Goal: Task Accomplishment & Management: Manage account settings

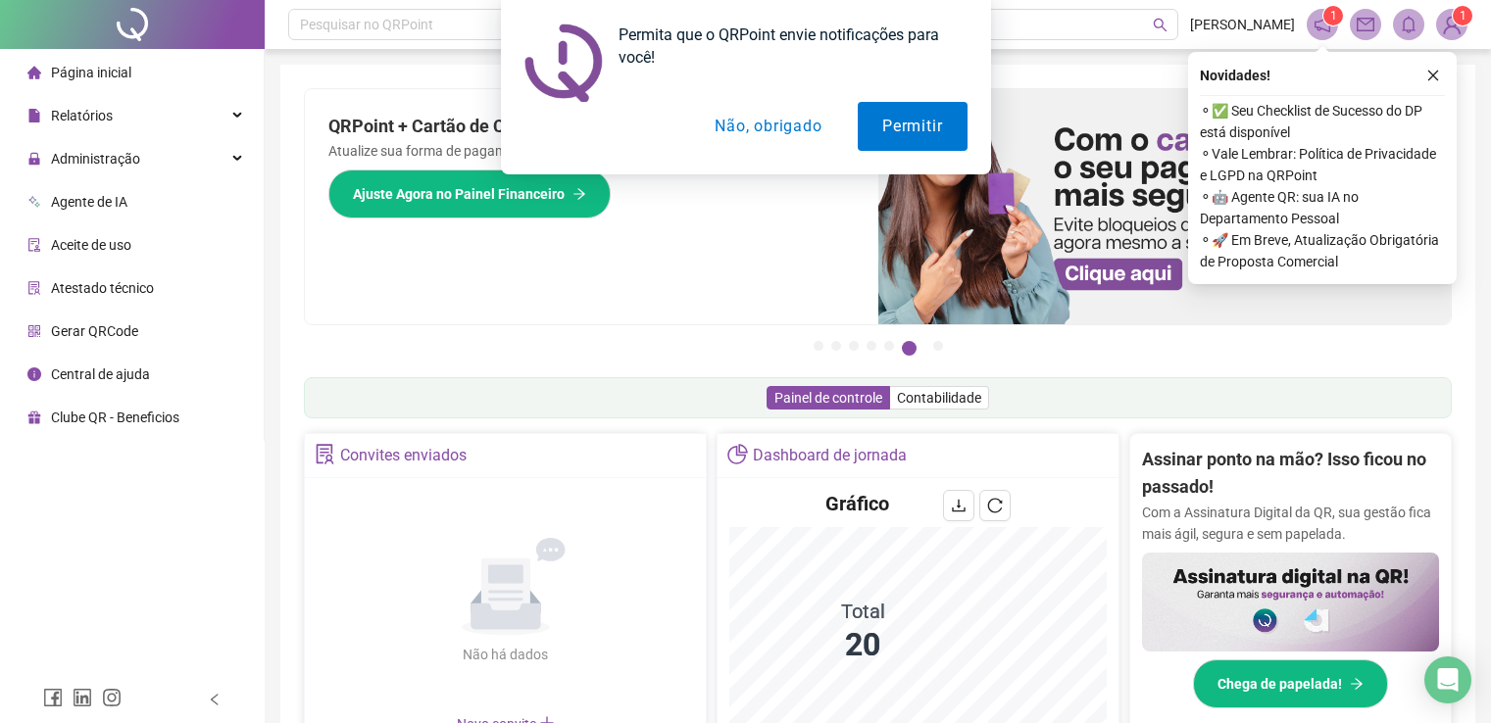
click at [234, 115] on div "Permita que o QRPoint envie notificações para você! Permitir Não, obrigado" at bounding box center [745, 87] width 1491 height 174
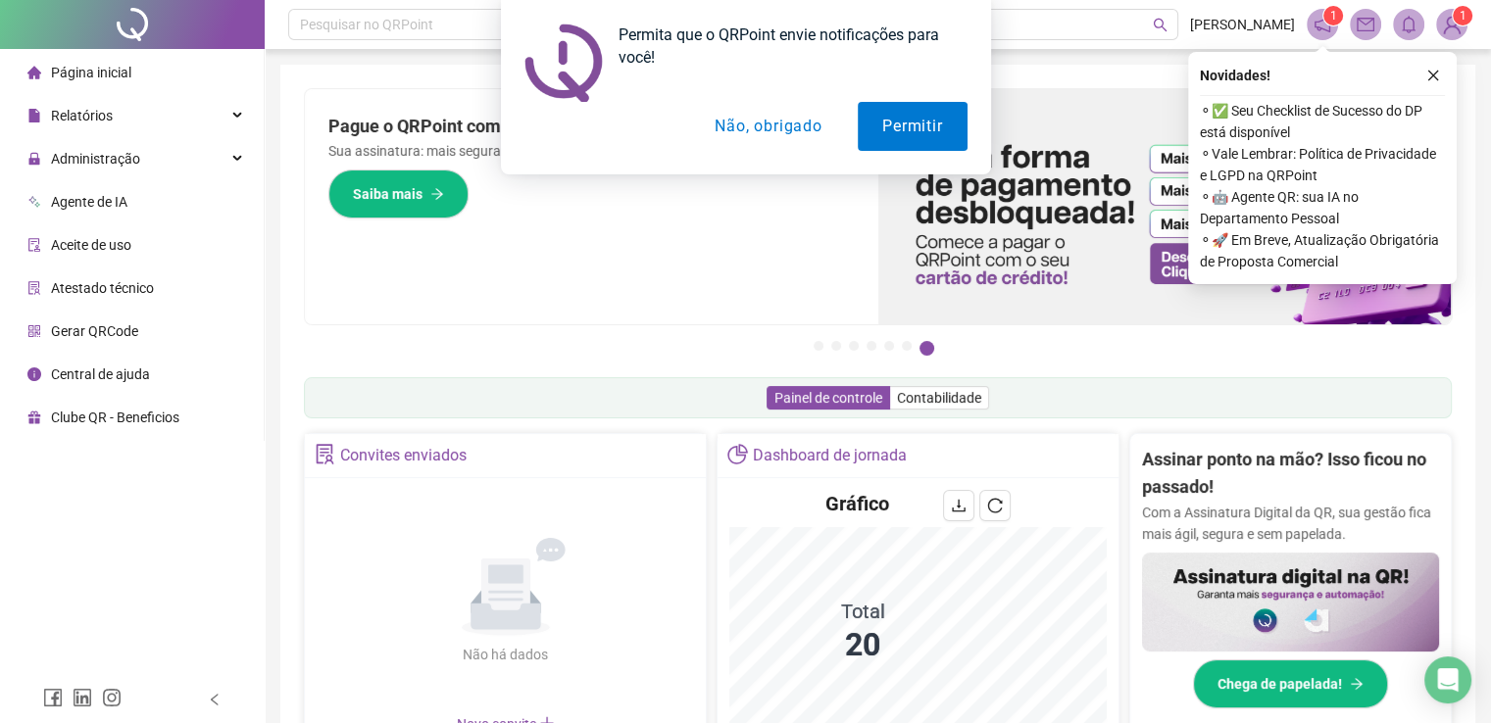
click at [785, 125] on button "Não, obrigado" at bounding box center [768, 126] width 156 height 49
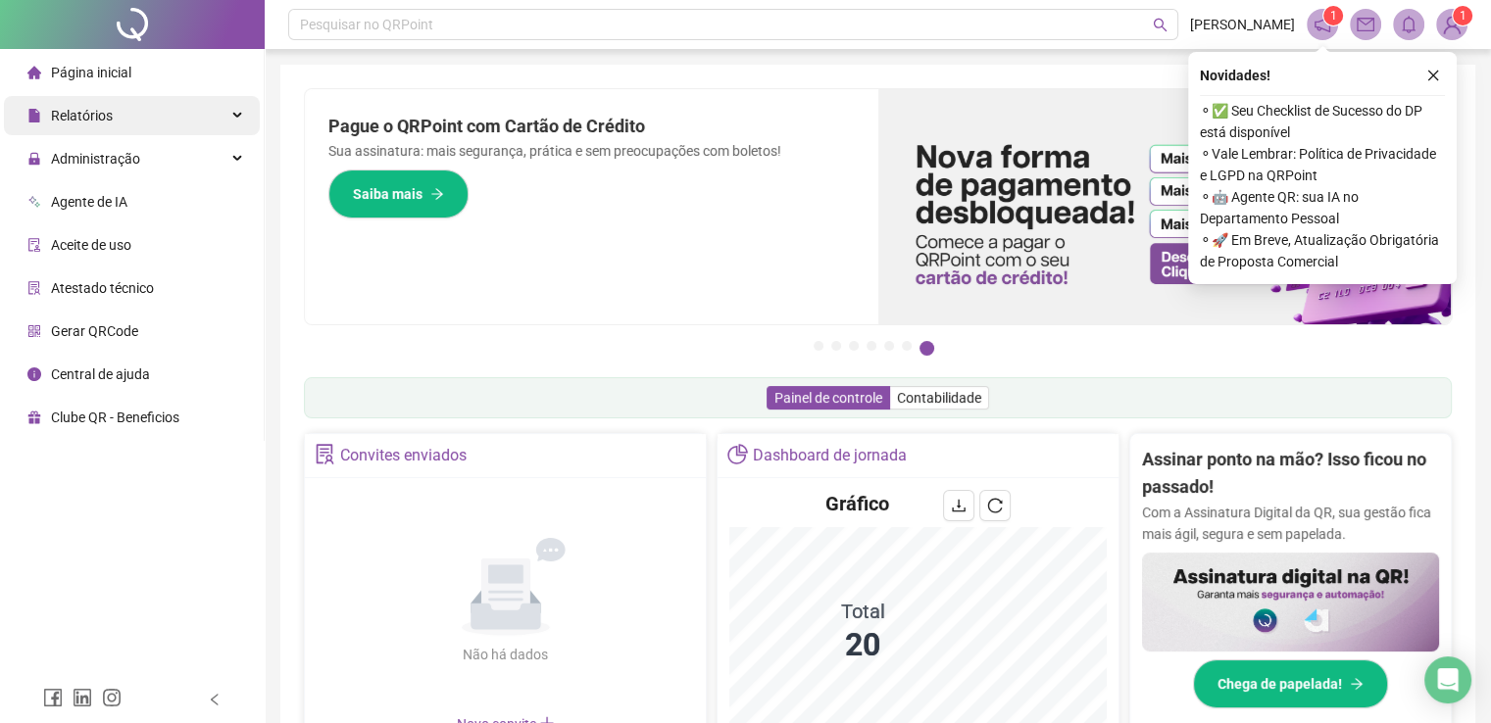
click at [232, 108] on div "Relatórios" at bounding box center [132, 115] width 256 height 39
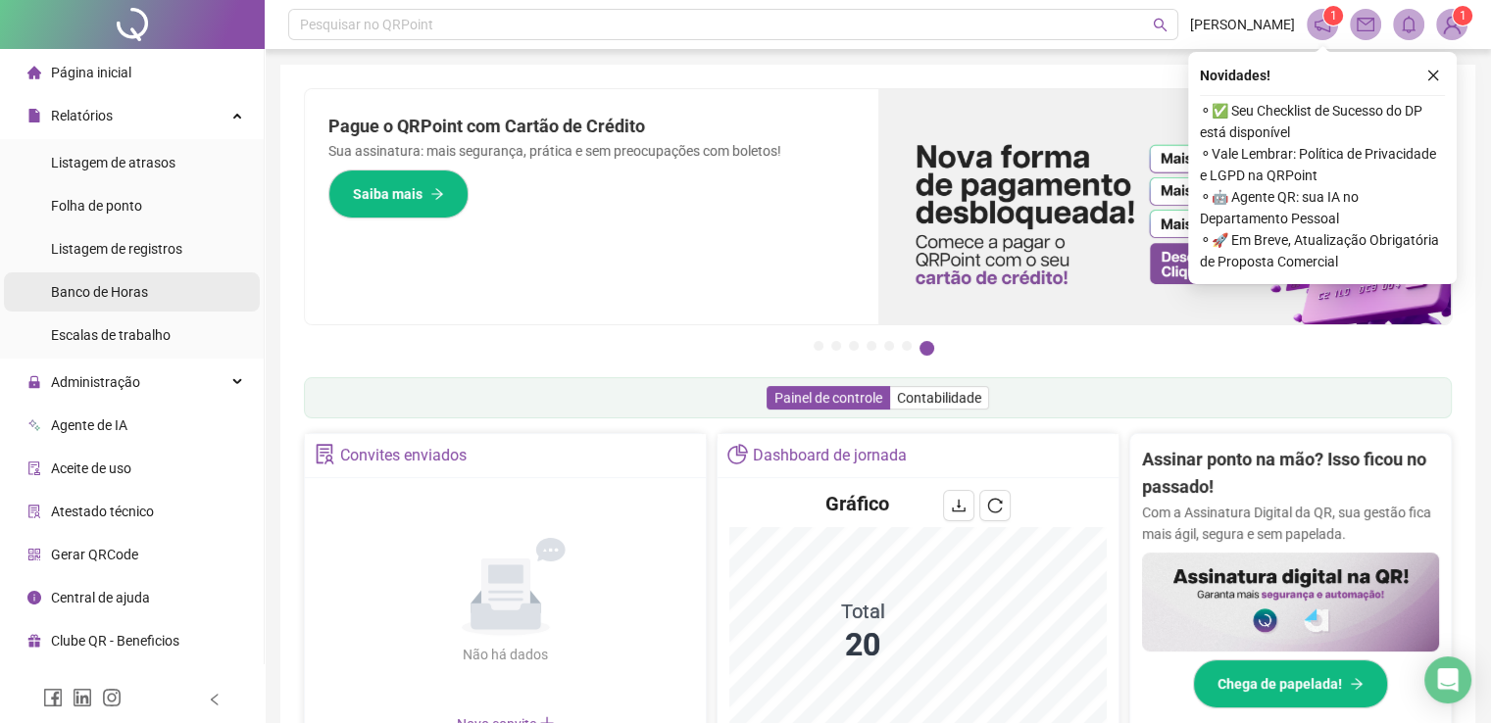
click at [105, 298] on span "Banco de Horas" at bounding box center [99, 292] width 97 height 16
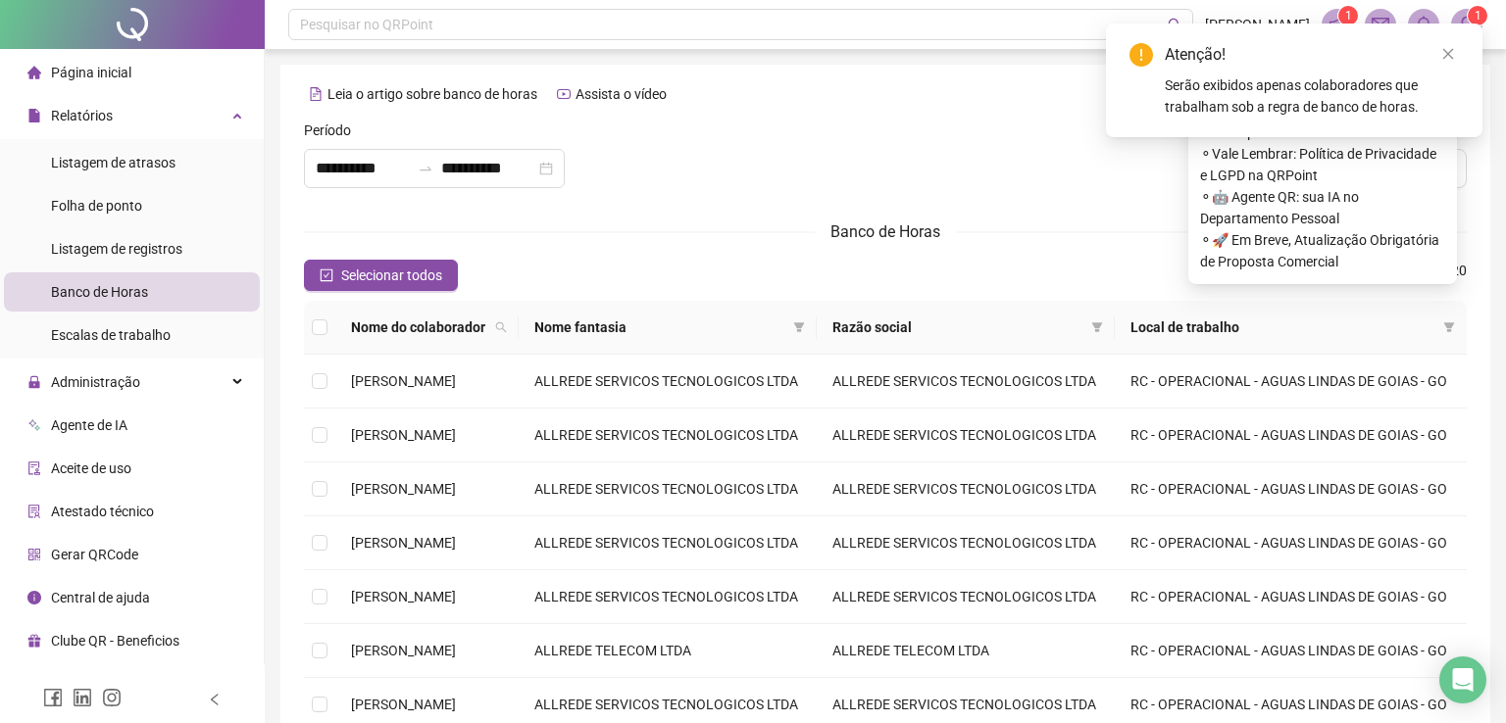
type input "**********"
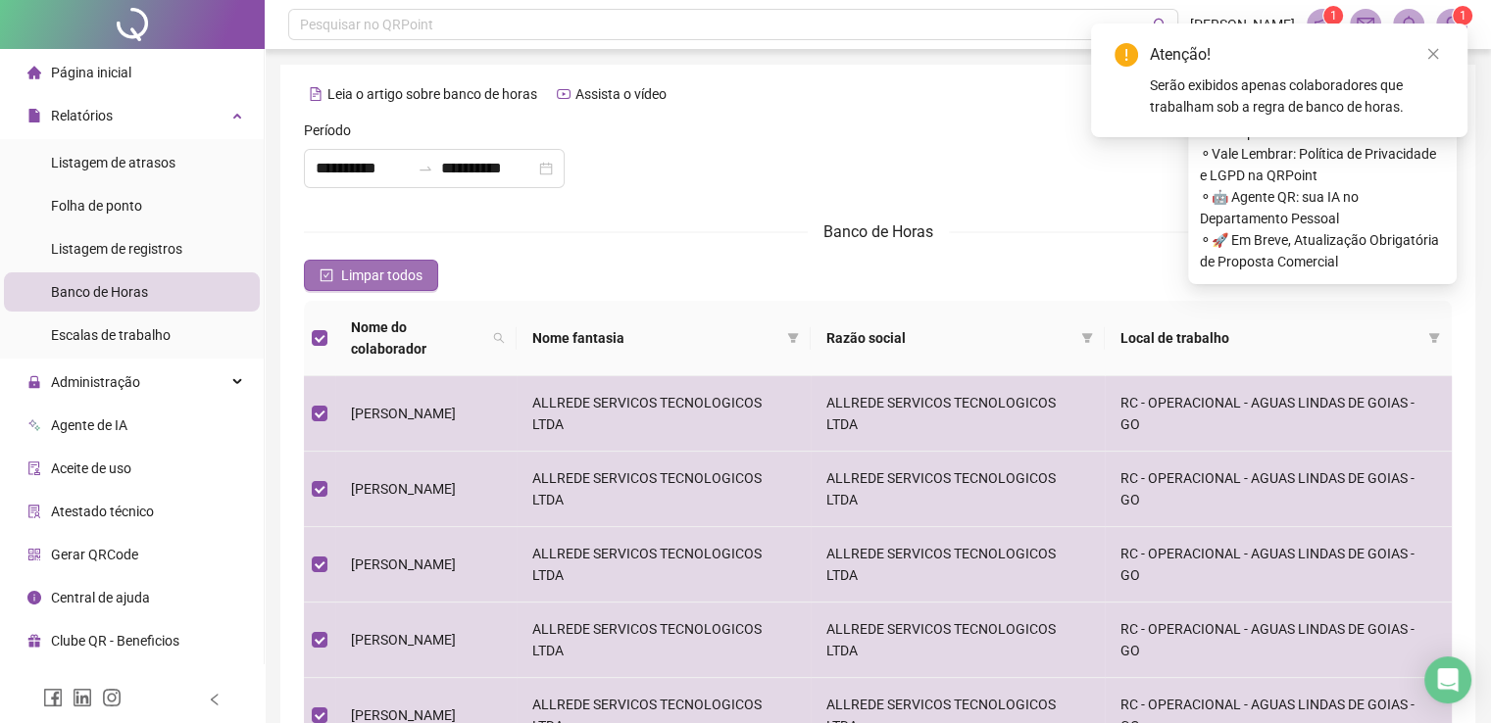
click at [364, 276] on span "Limpar todos" at bounding box center [381, 276] width 81 height 22
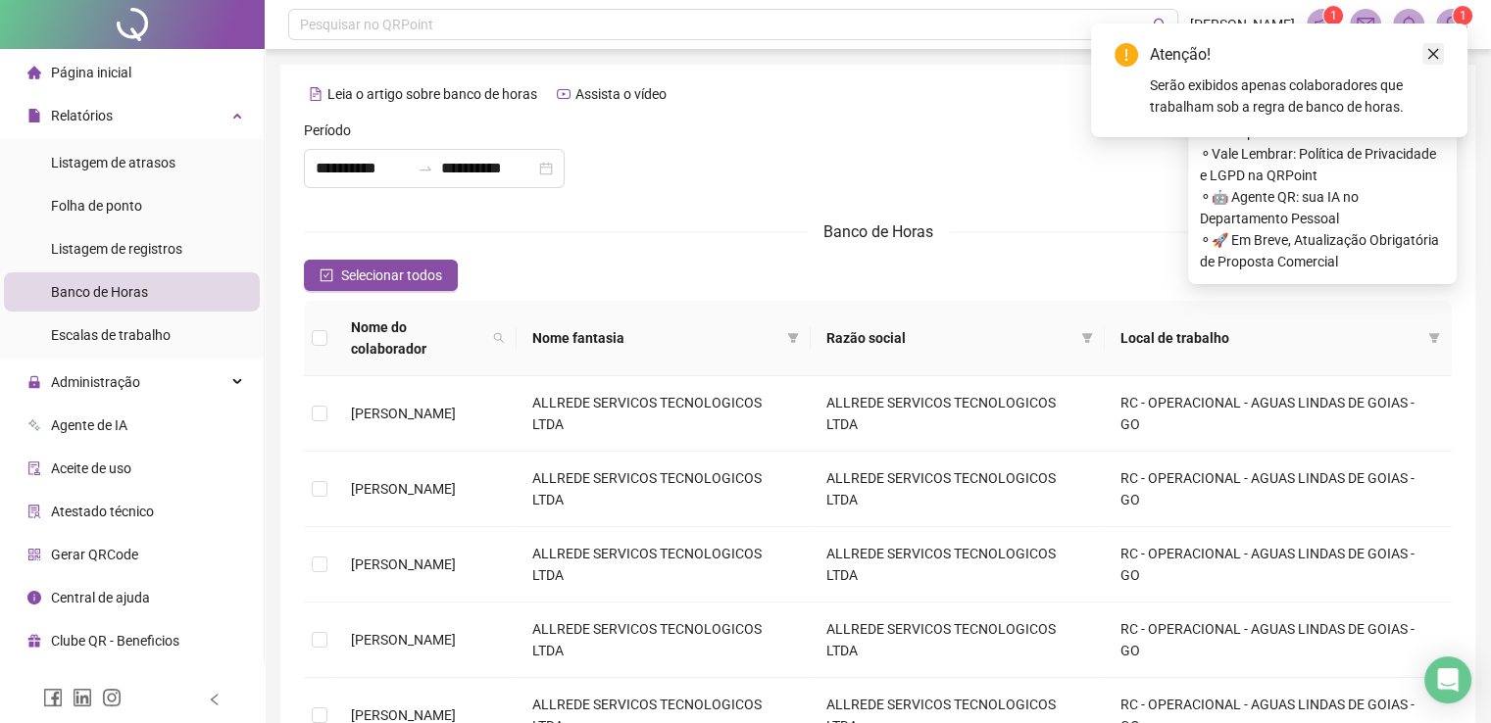
click at [1431, 48] on icon "close" at bounding box center [1433, 54] width 14 height 14
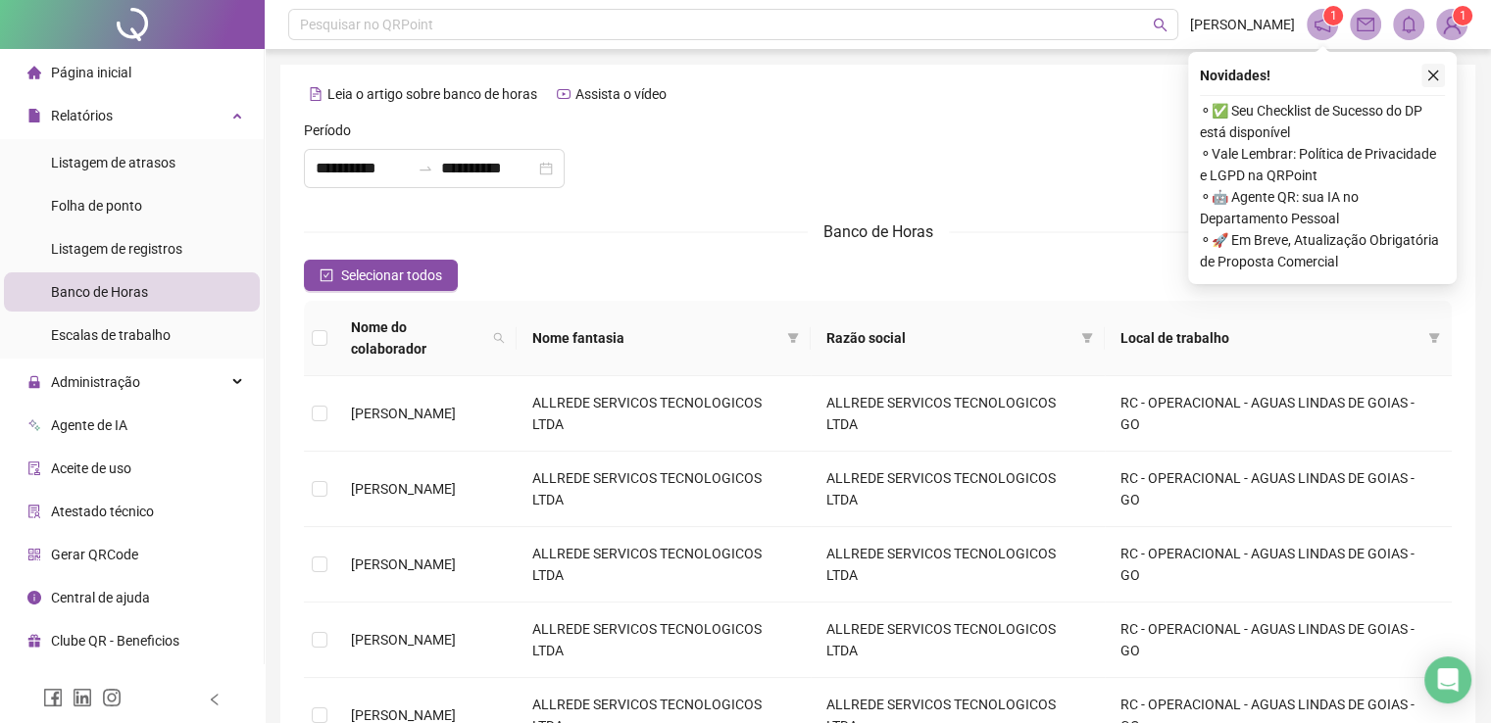
click at [1428, 78] on icon "close" at bounding box center [1433, 76] width 14 height 14
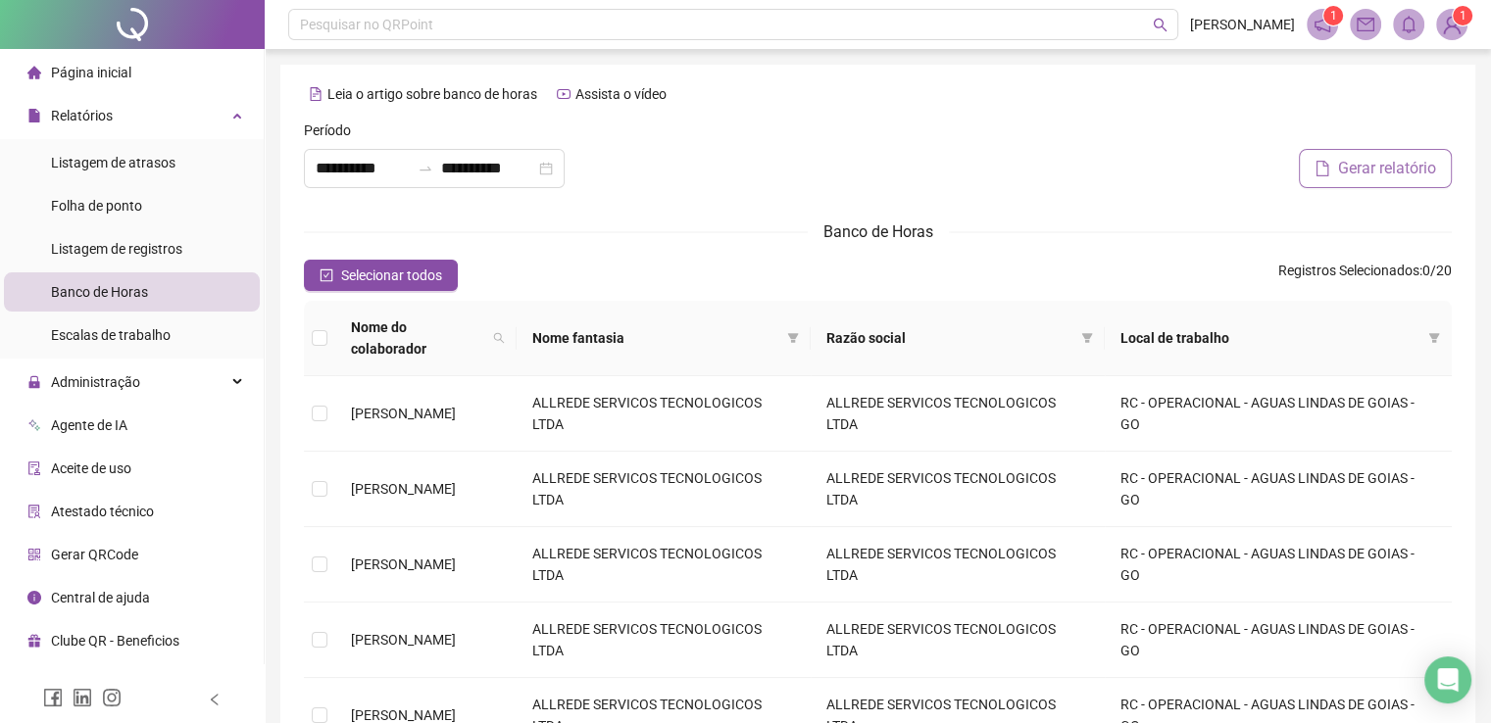
click at [1343, 167] on span "Gerar relatório" at bounding box center [1387, 169] width 98 height 24
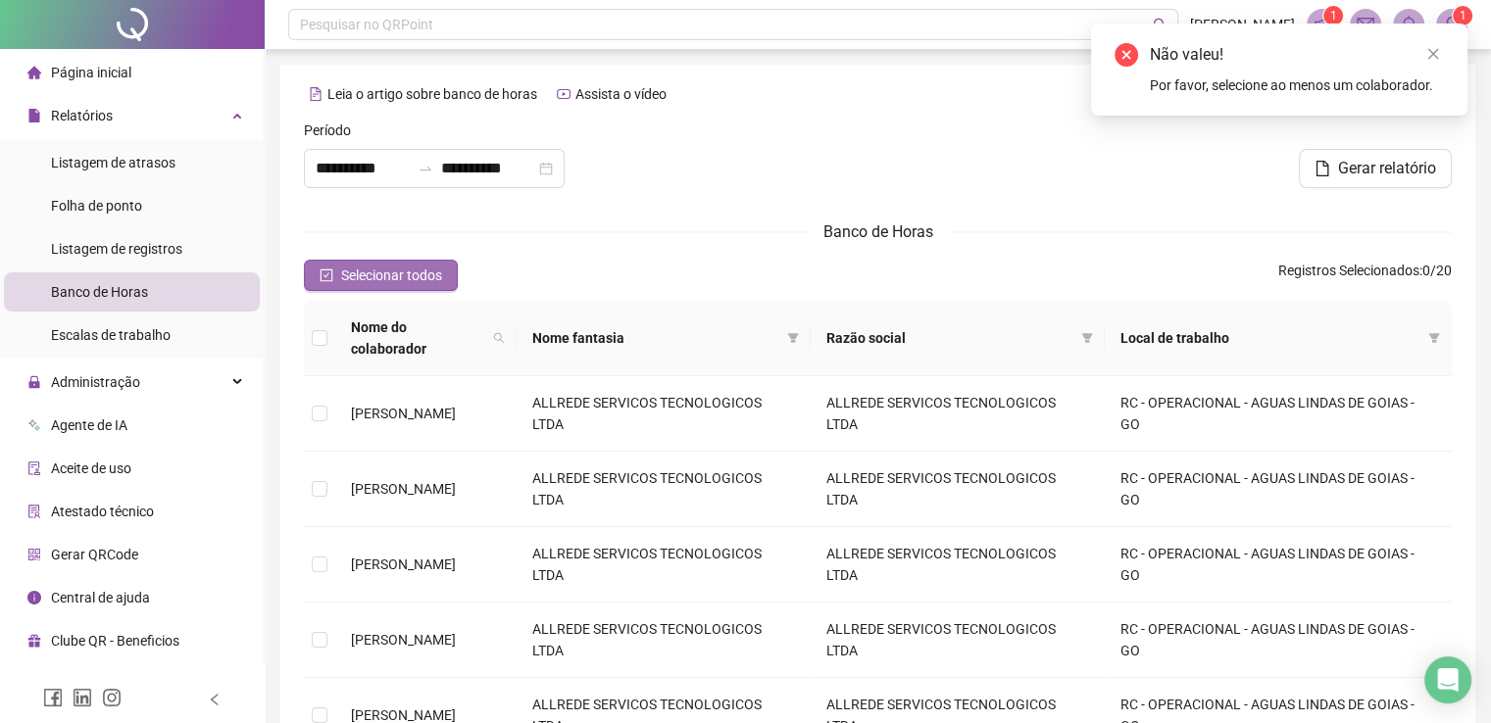
click at [380, 269] on span "Selecionar todos" at bounding box center [391, 276] width 101 height 22
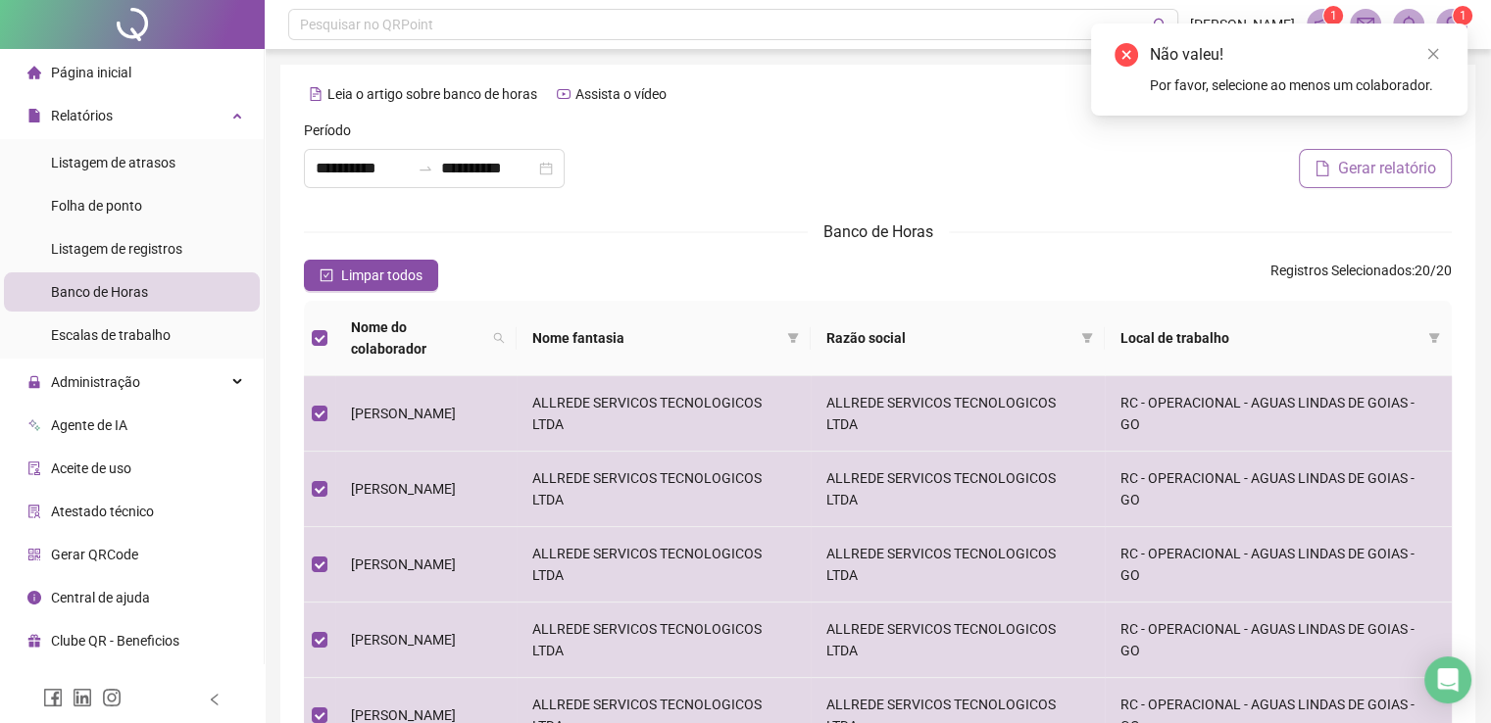
click at [1343, 170] on span "Gerar relatório" at bounding box center [1387, 169] width 98 height 24
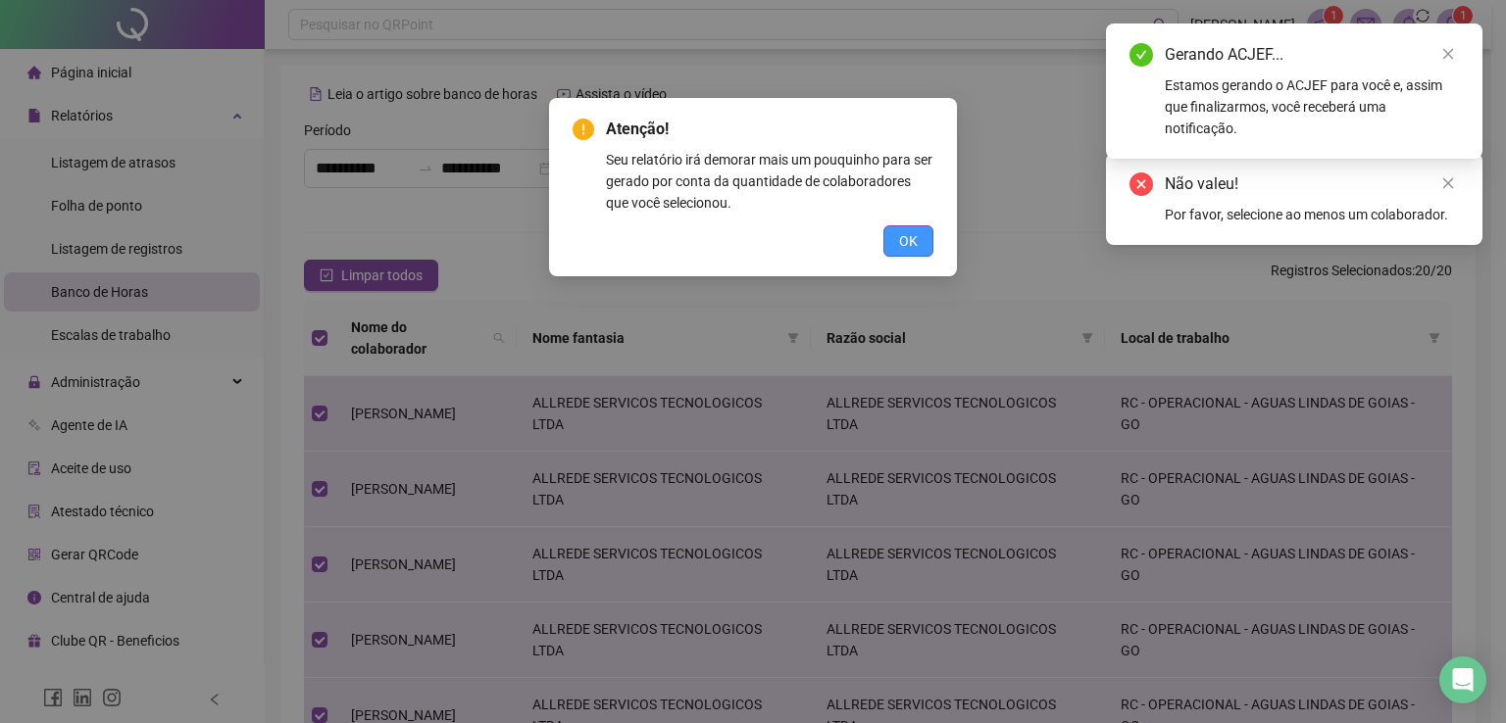
click at [904, 237] on span "OK" at bounding box center [908, 241] width 19 height 22
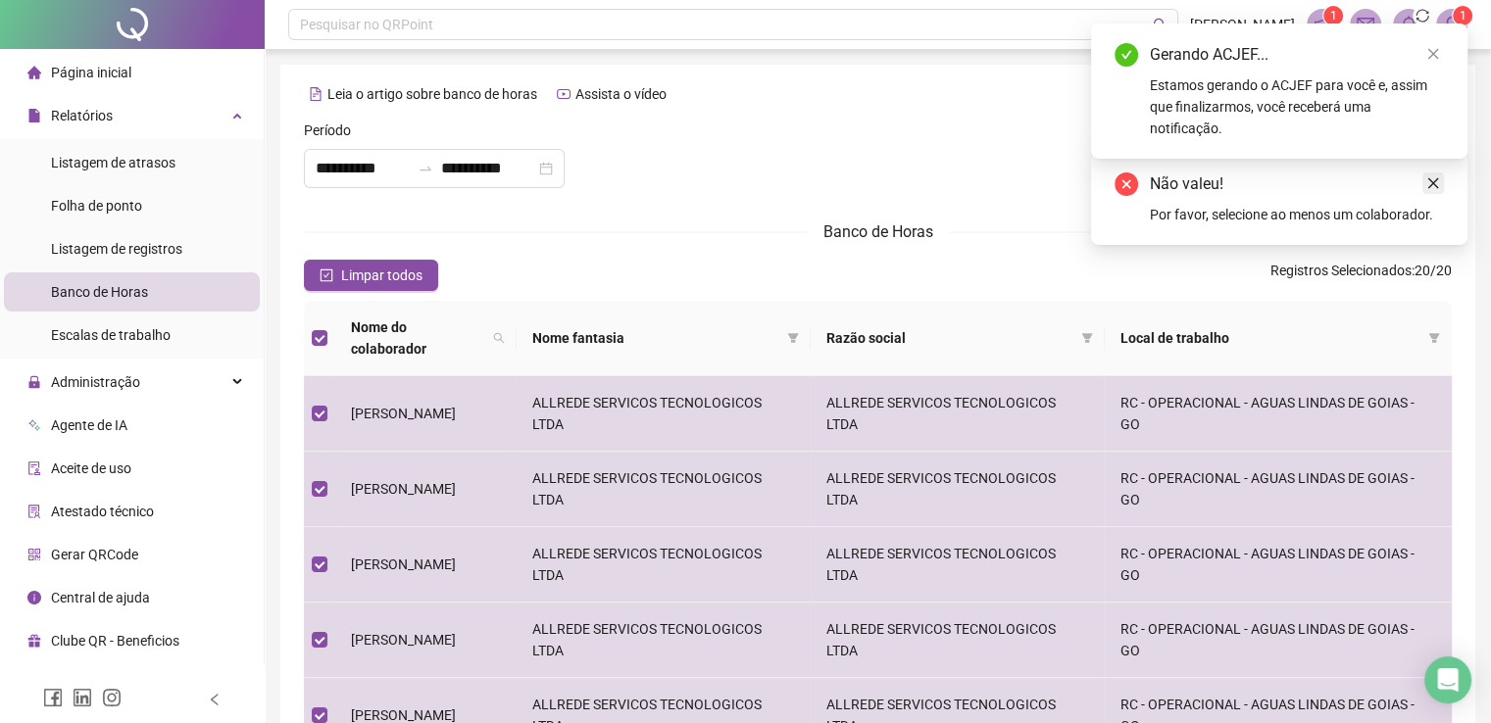
click at [1436, 185] on icon "close" at bounding box center [1433, 183] width 14 height 14
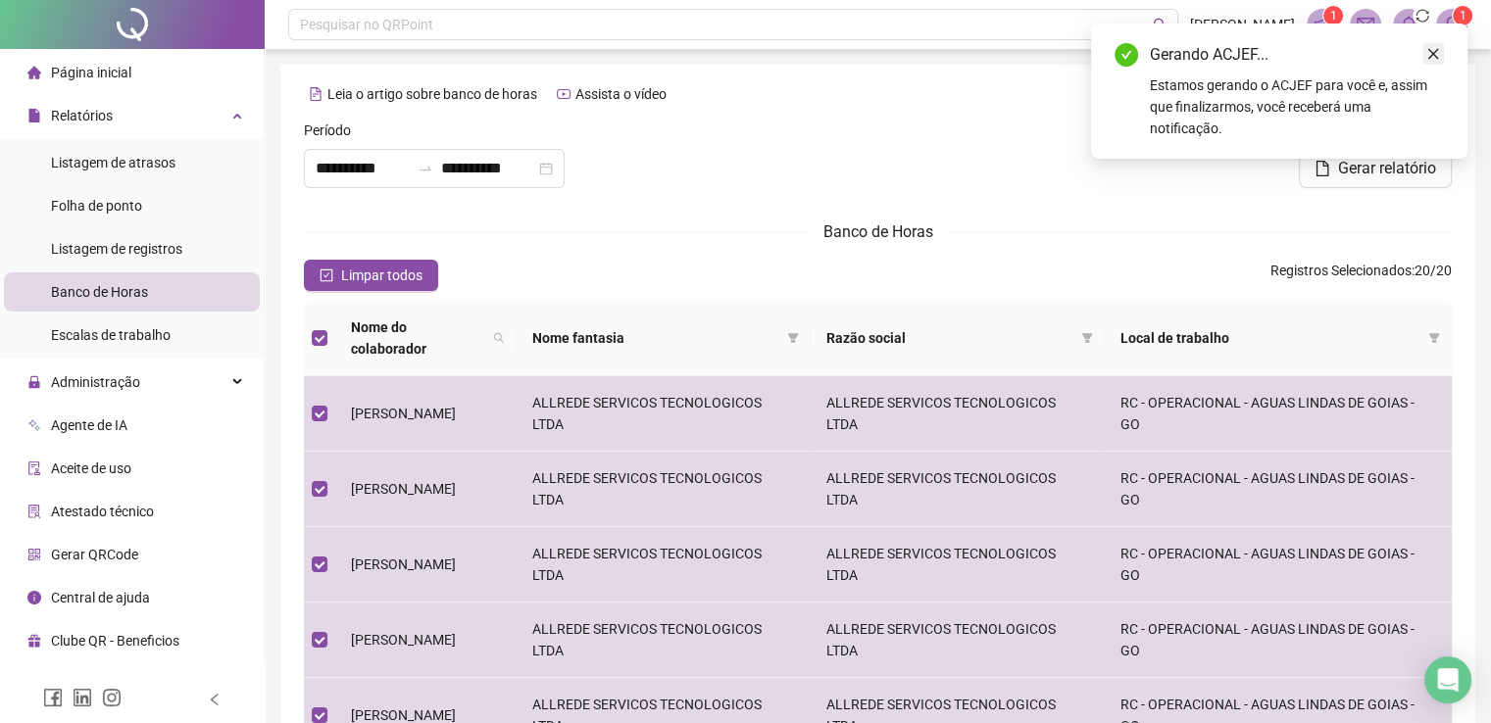
click at [1433, 60] on icon "close" at bounding box center [1433, 54] width 14 height 14
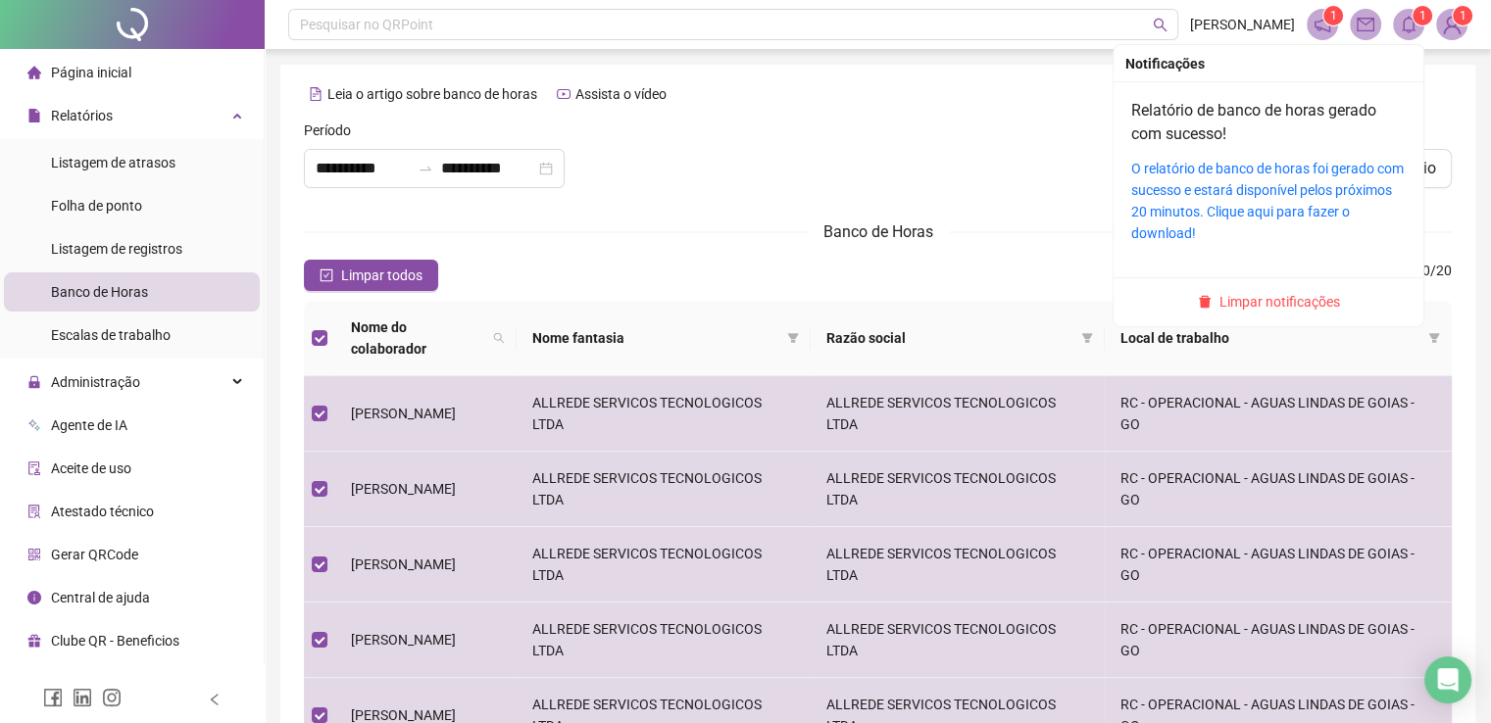
click at [1416, 32] on icon "bell" at bounding box center [1409, 25] width 18 height 18
click at [1236, 173] on link "O relatório de banco de horas foi gerado com sucesso e estará disponível pelos …" at bounding box center [1267, 201] width 273 height 80
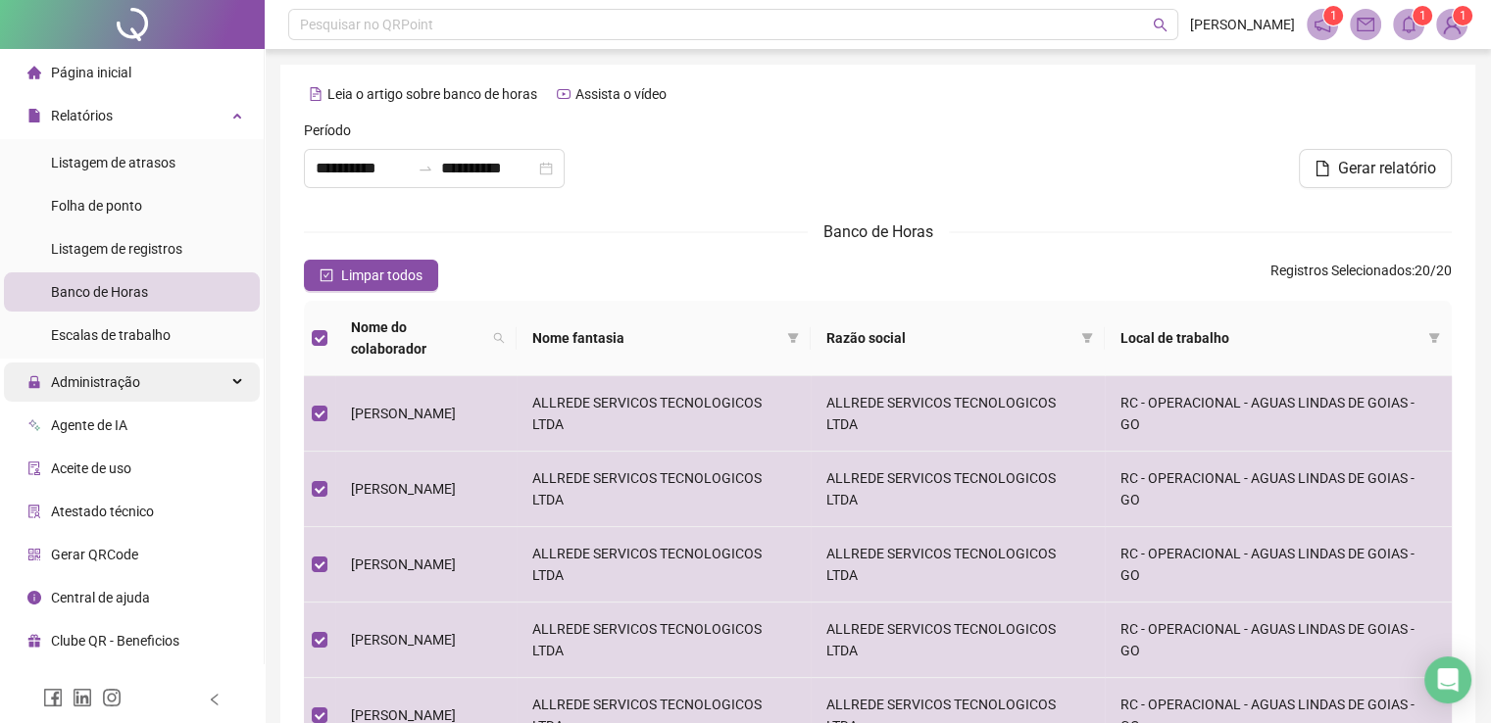
click at [102, 374] on span "Administração" at bounding box center [95, 382] width 89 height 16
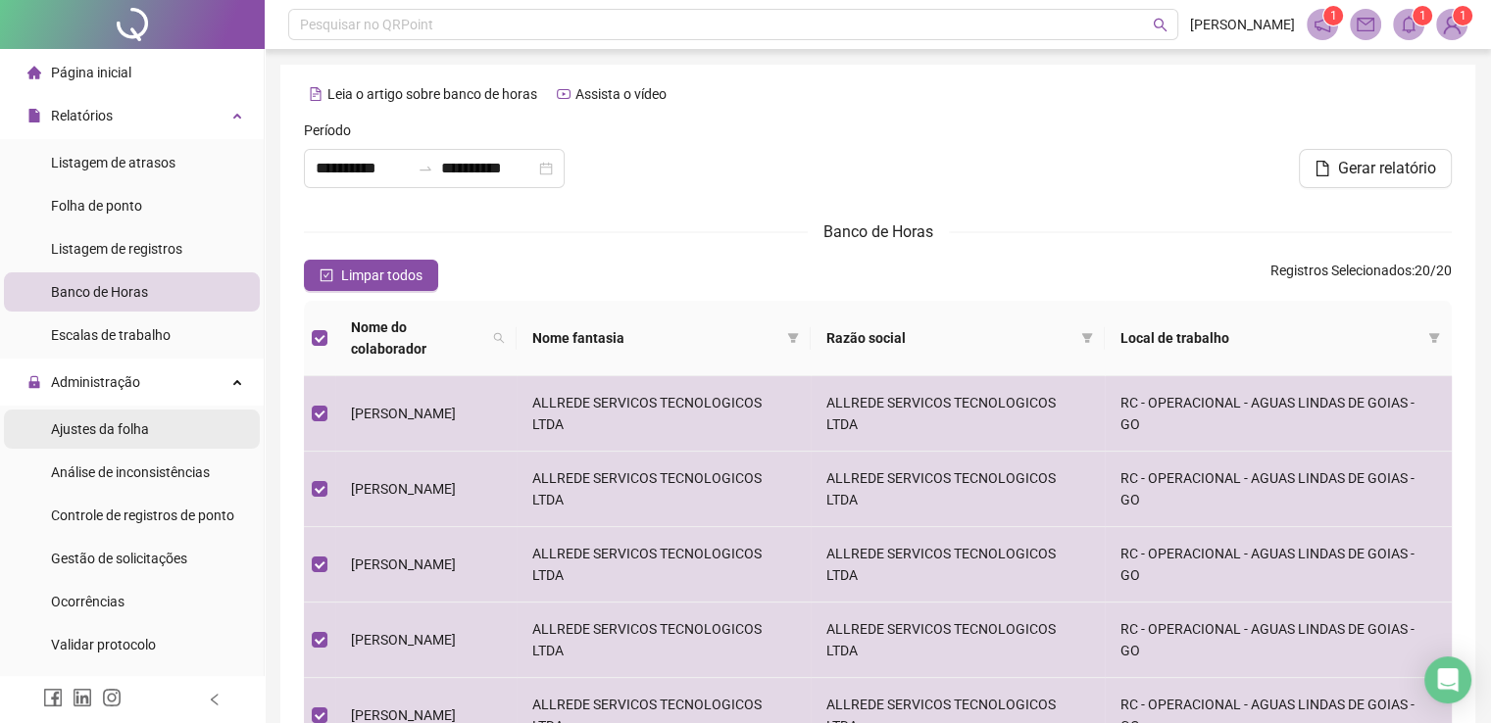
click at [96, 438] on div "Ajustes da folha" at bounding box center [100, 429] width 98 height 39
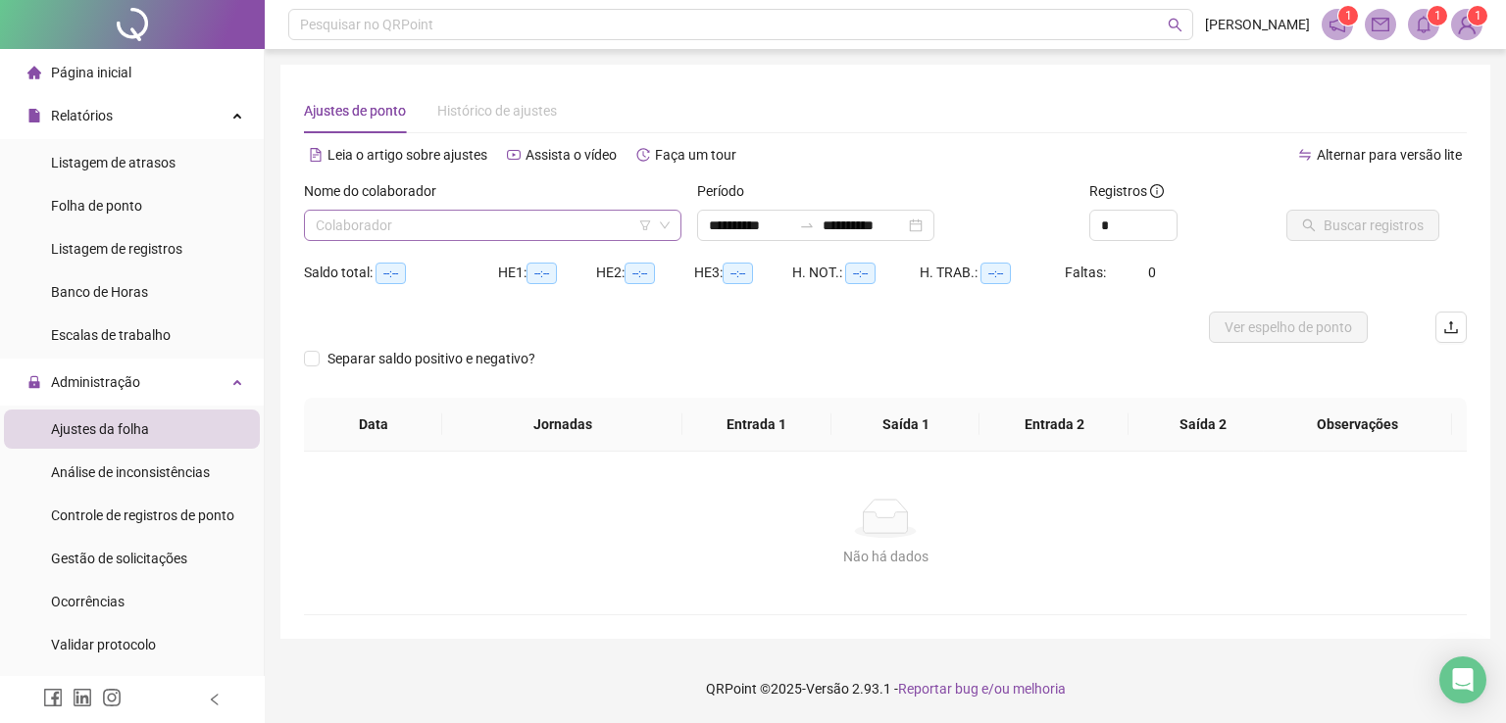
click at [464, 229] on input "search" at bounding box center [484, 225] width 336 height 29
type input "**********"
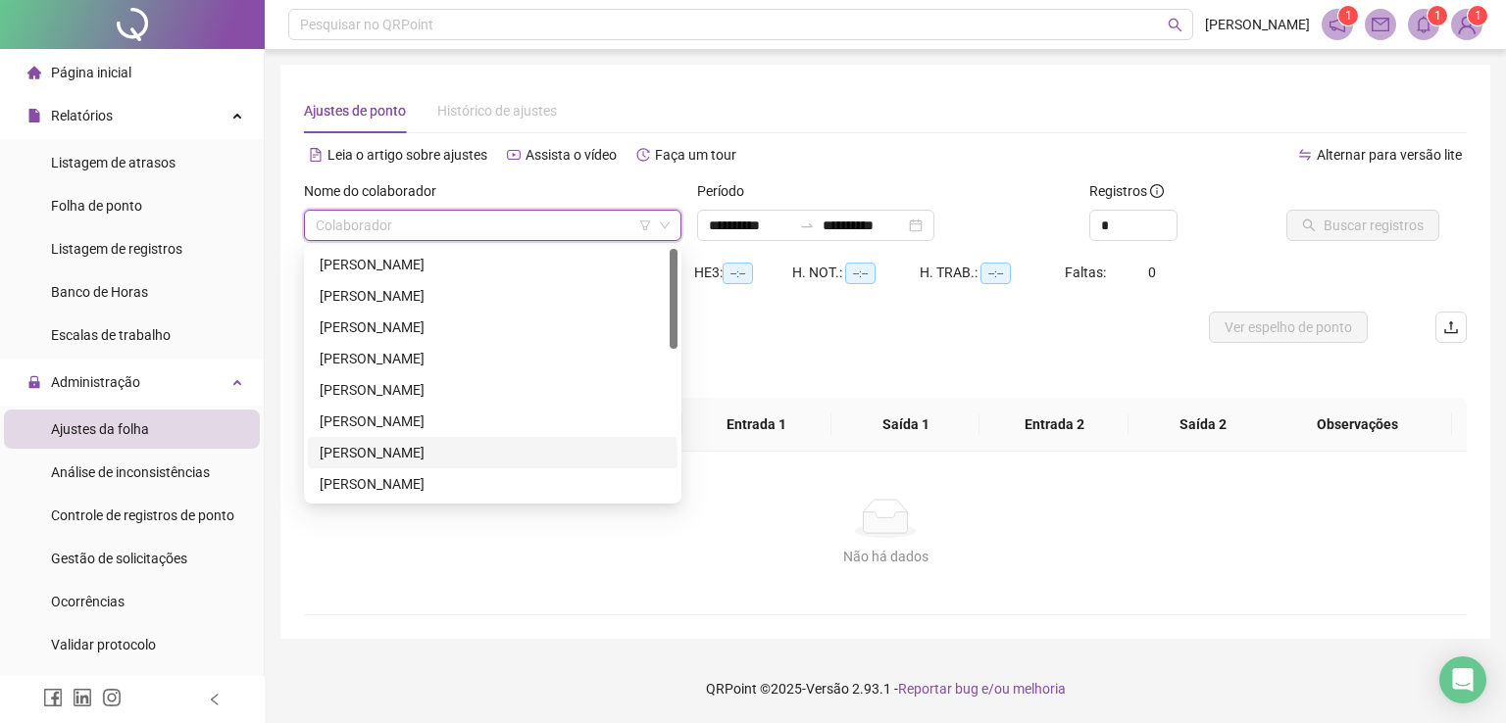
click at [427, 438] on div "[PERSON_NAME]" at bounding box center [493, 452] width 370 height 31
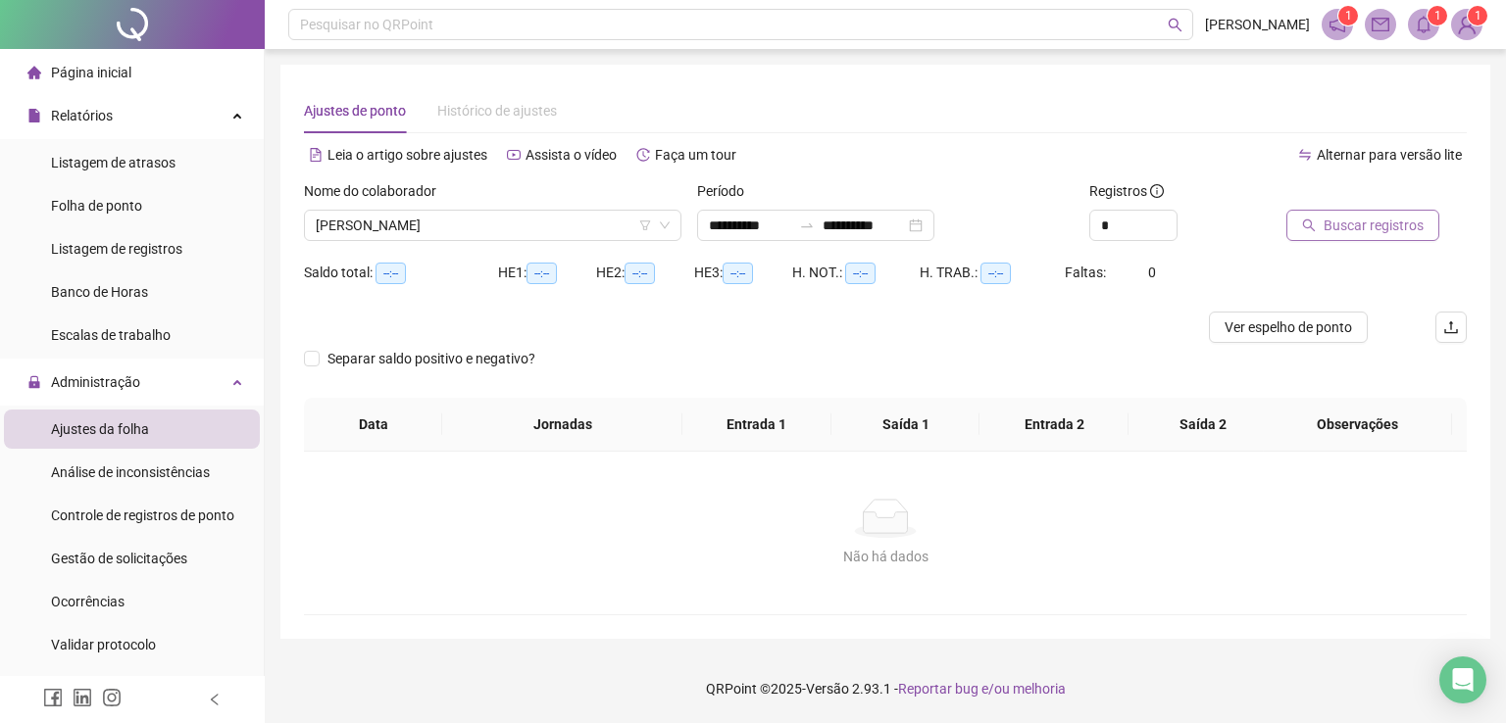
click at [1332, 229] on span "Buscar registros" at bounding box center [1373, 226] width 100 height 22
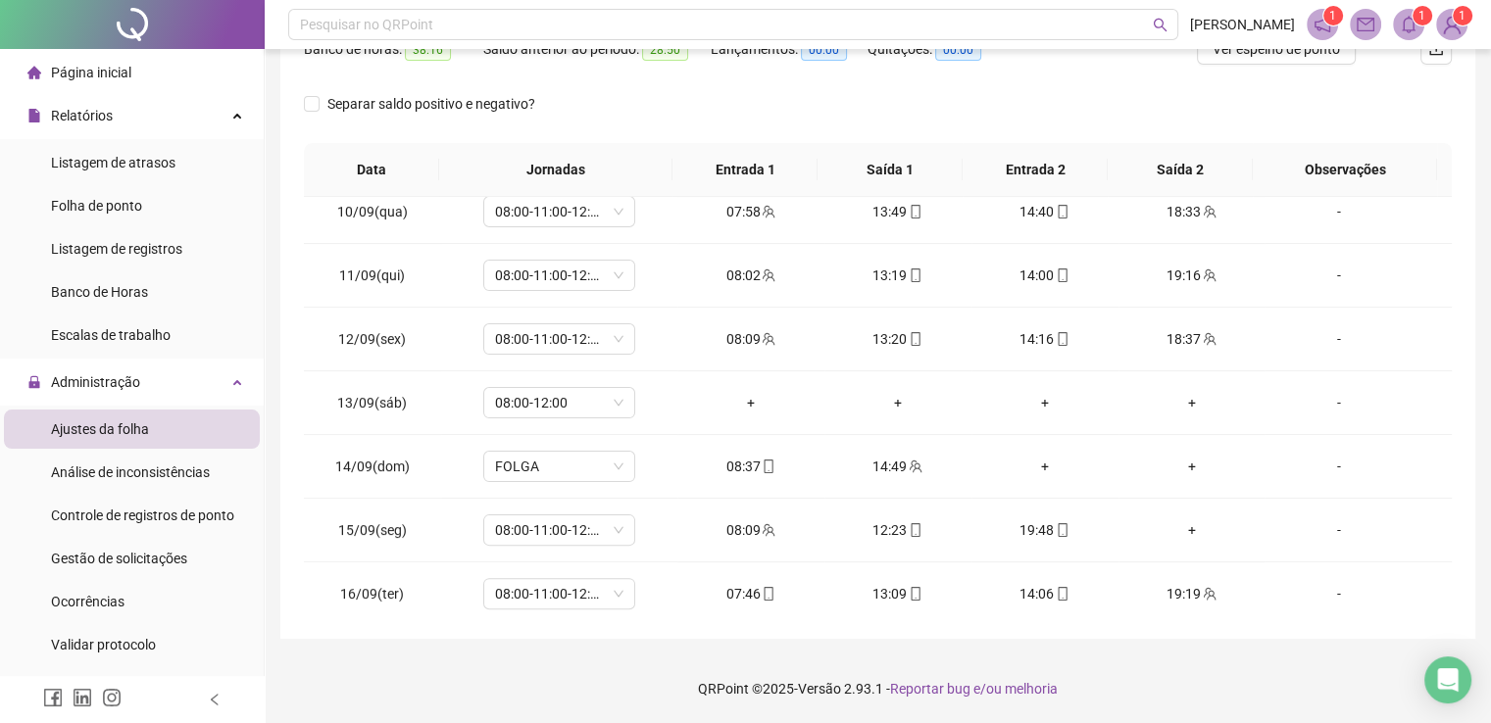
scroll to position [597, 0]
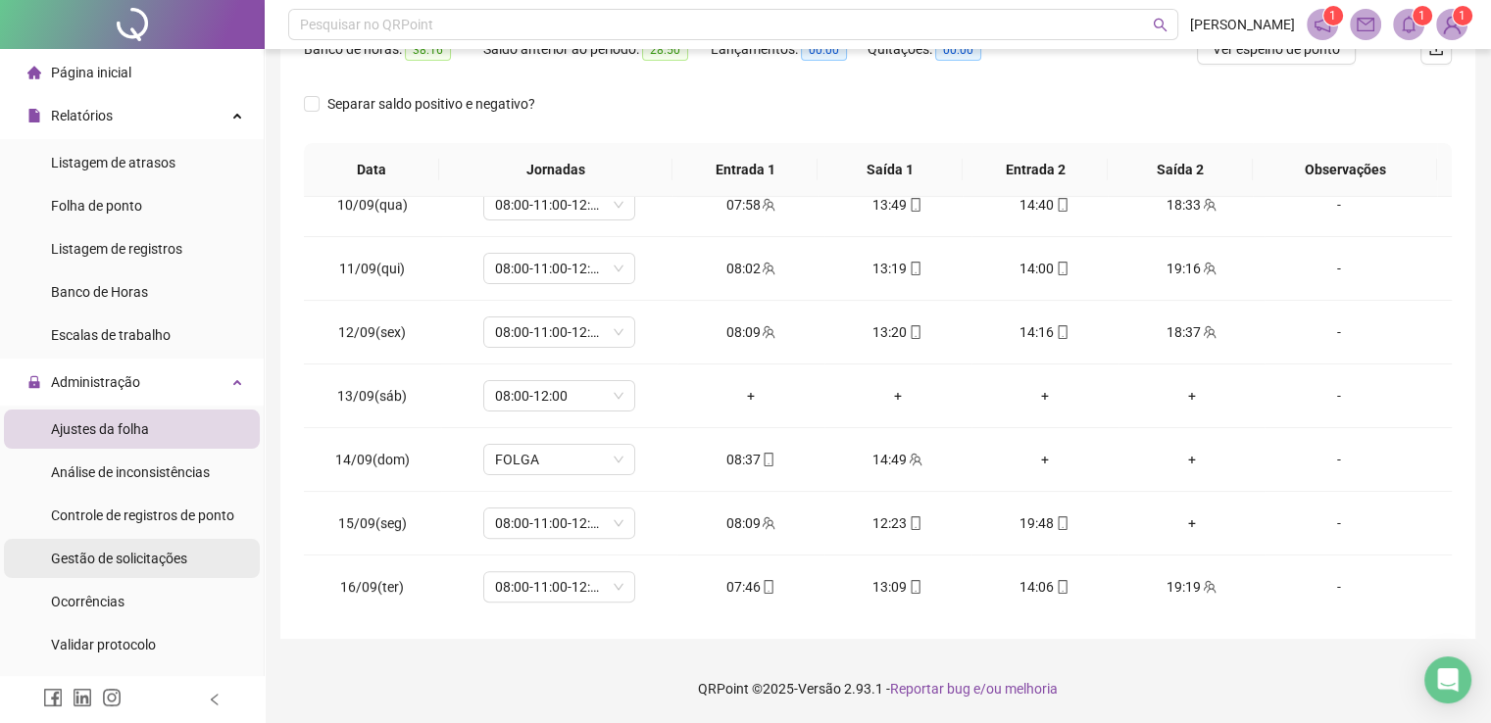
click at [141, 568] on div "Gestão de solicitações" at bounding box center [119, 558] width 136 height 39
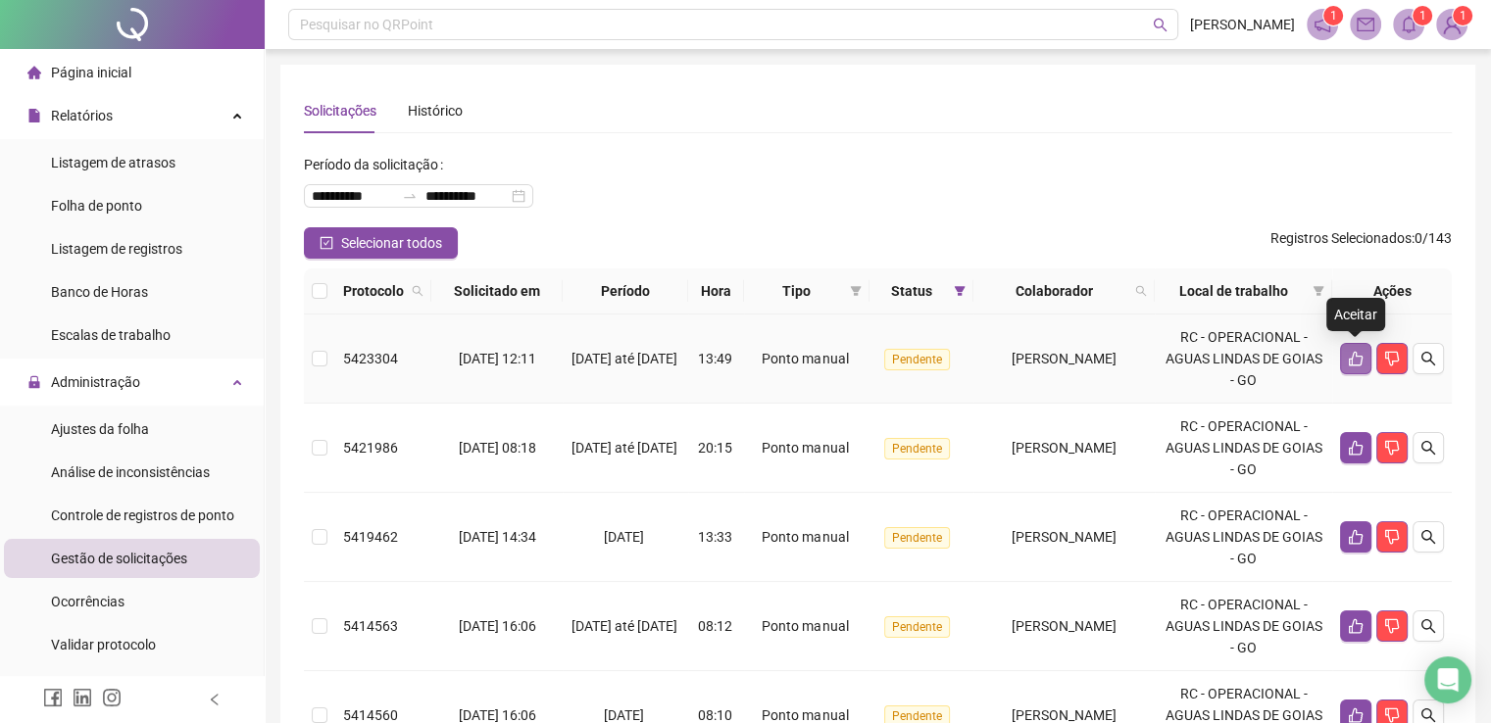
click at [1355, 358] on icon "like" at bounding box center [1356, 359] width 16 height 16
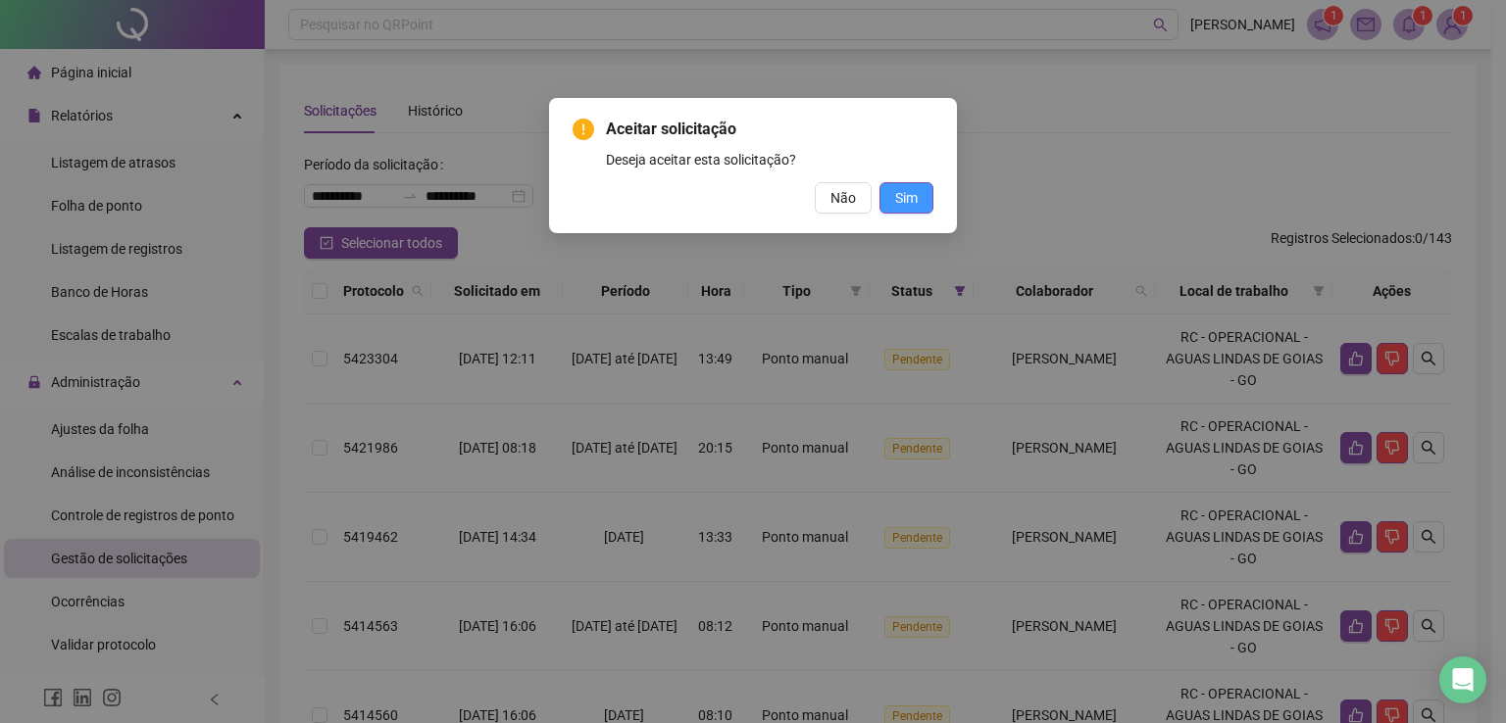
click at [928, 201] on button "Sim" at bounding box center [906, 197] width 54 height 31
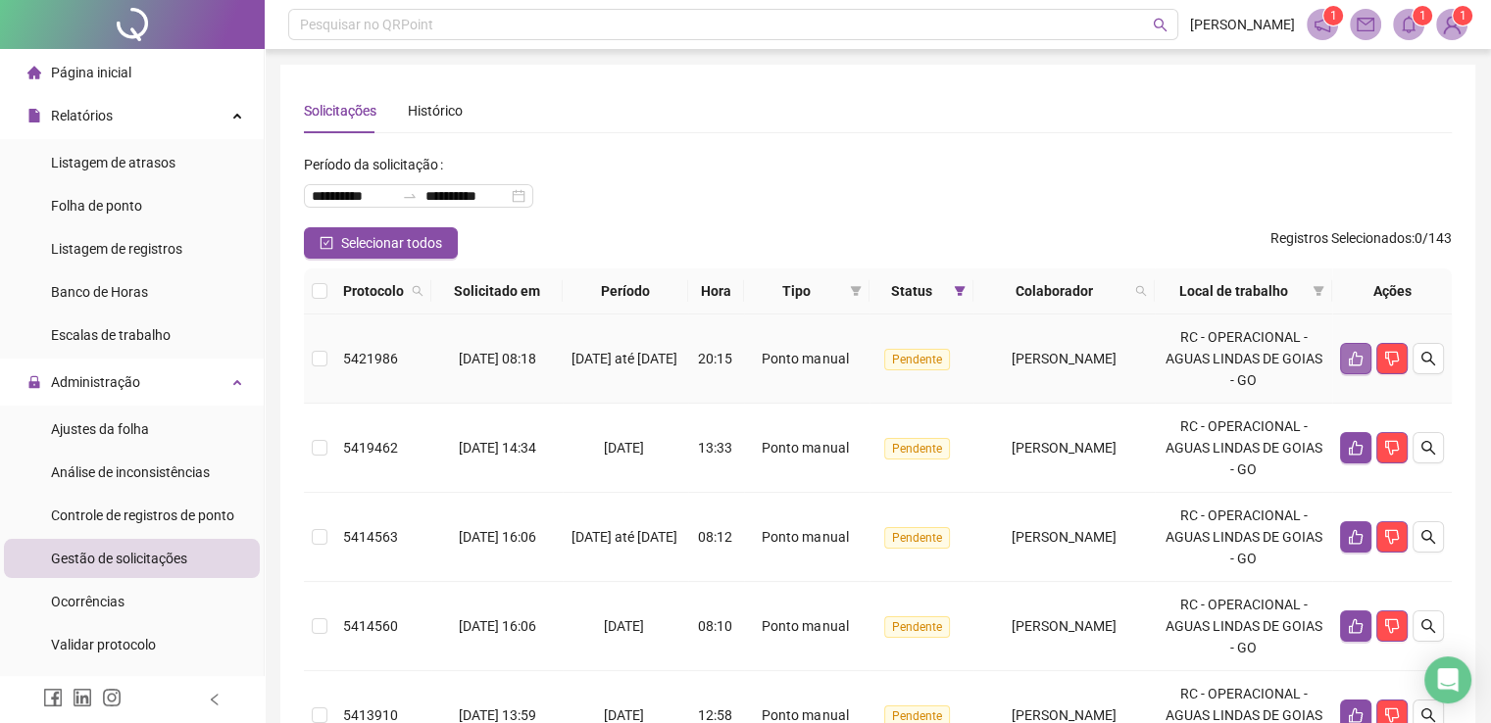
click at [1350, 358] on icon "like" at bounding box center [1356, 359] width 14 height 15
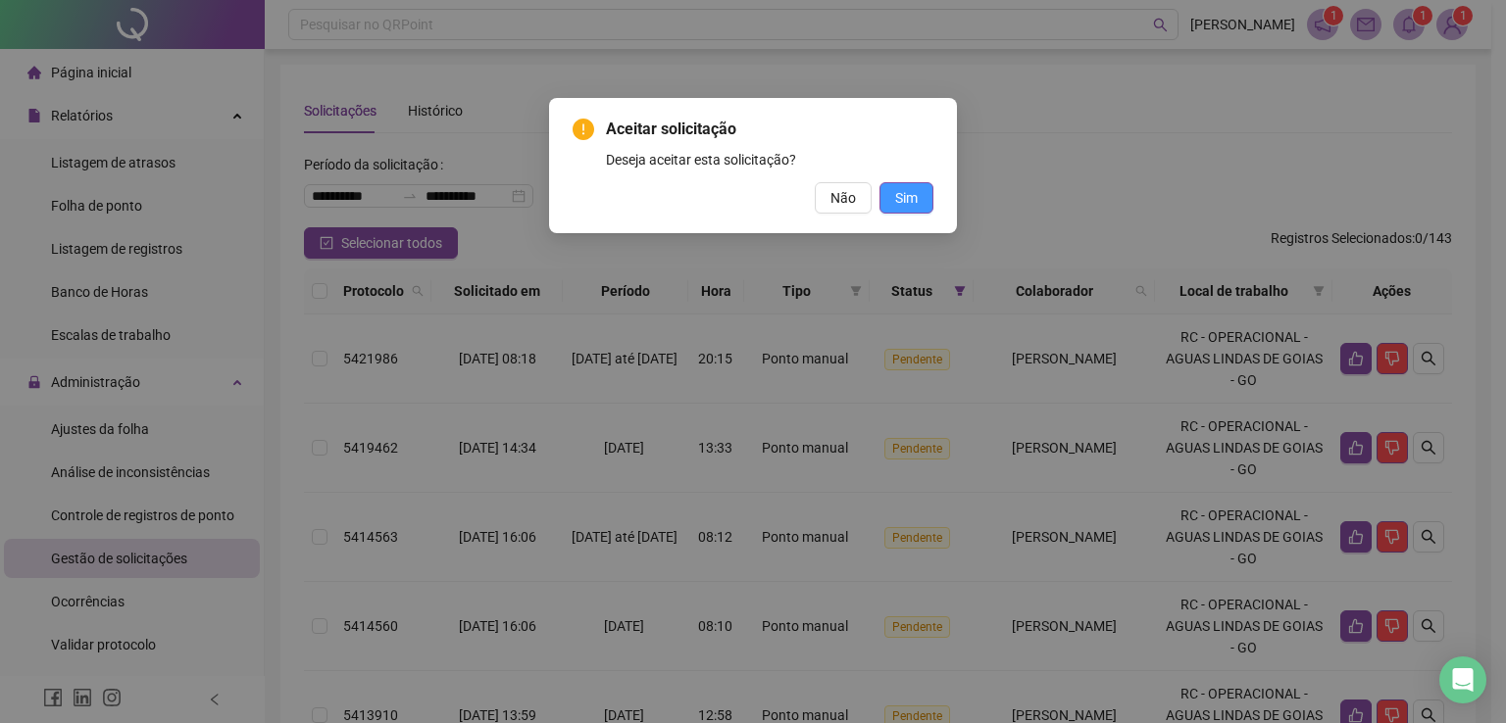
click at [886, 191] on button "Sim" at bounding box center [906, 197] width 54 height 31
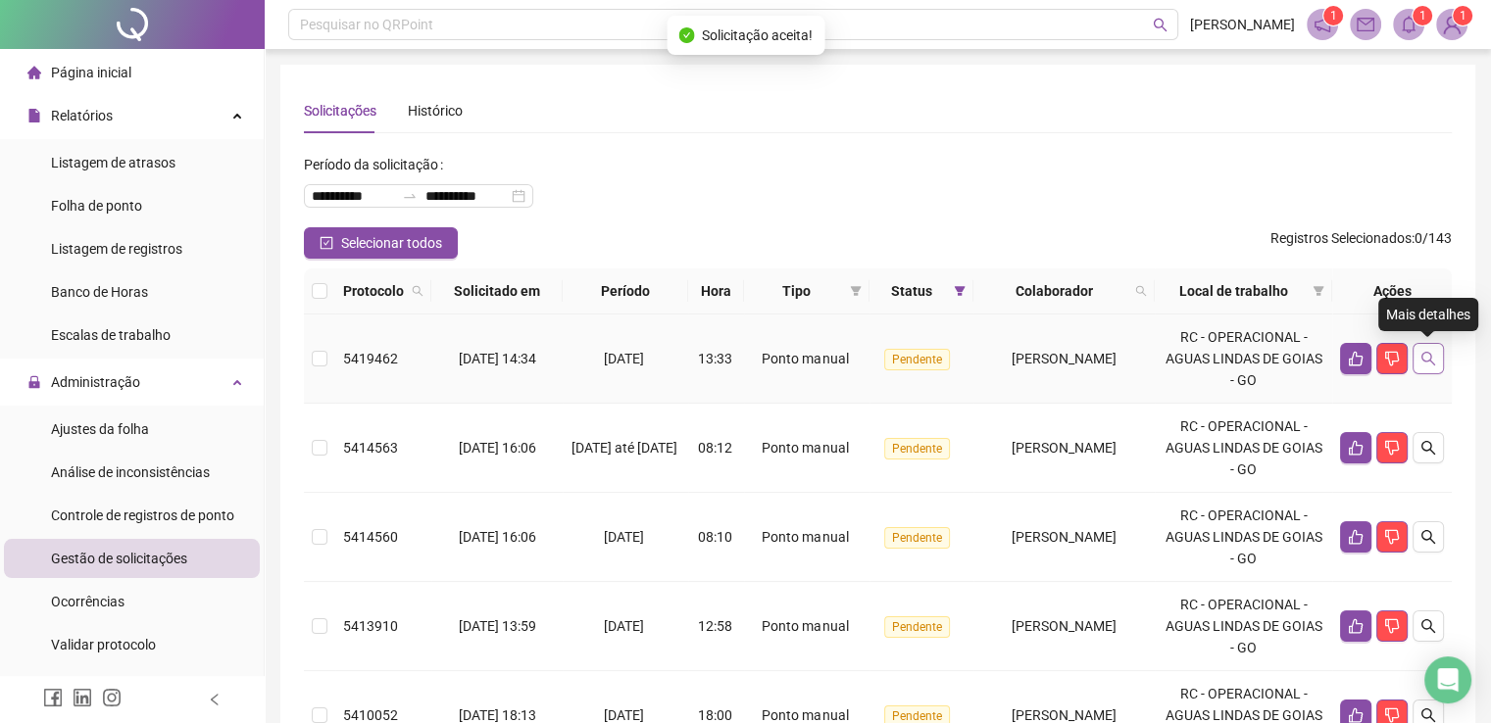
click at [1421, 358] on icon "search" at bounding box center [1428, 359] width 14 height 14
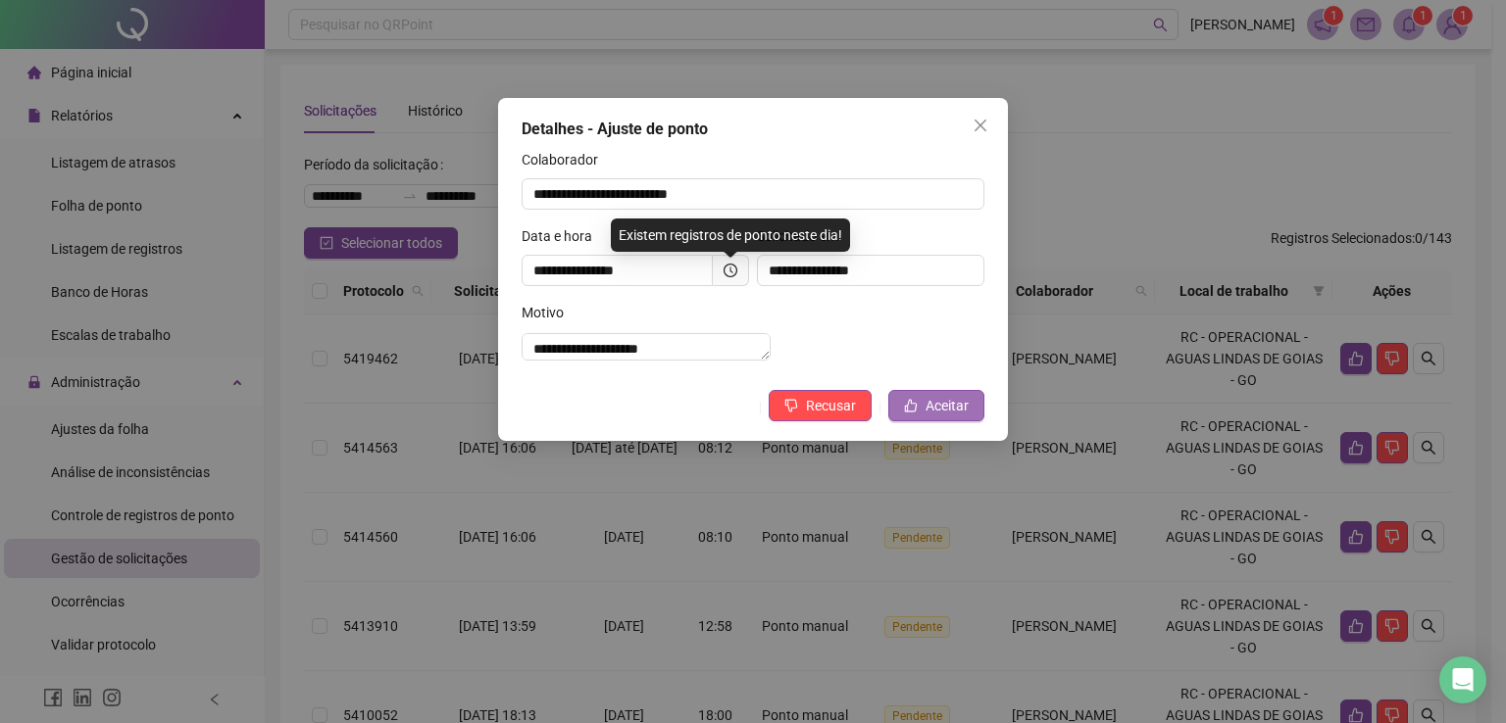
click at [924, 421] on button "Aceitar" at bounding box center [936, 405] width 96 height 31
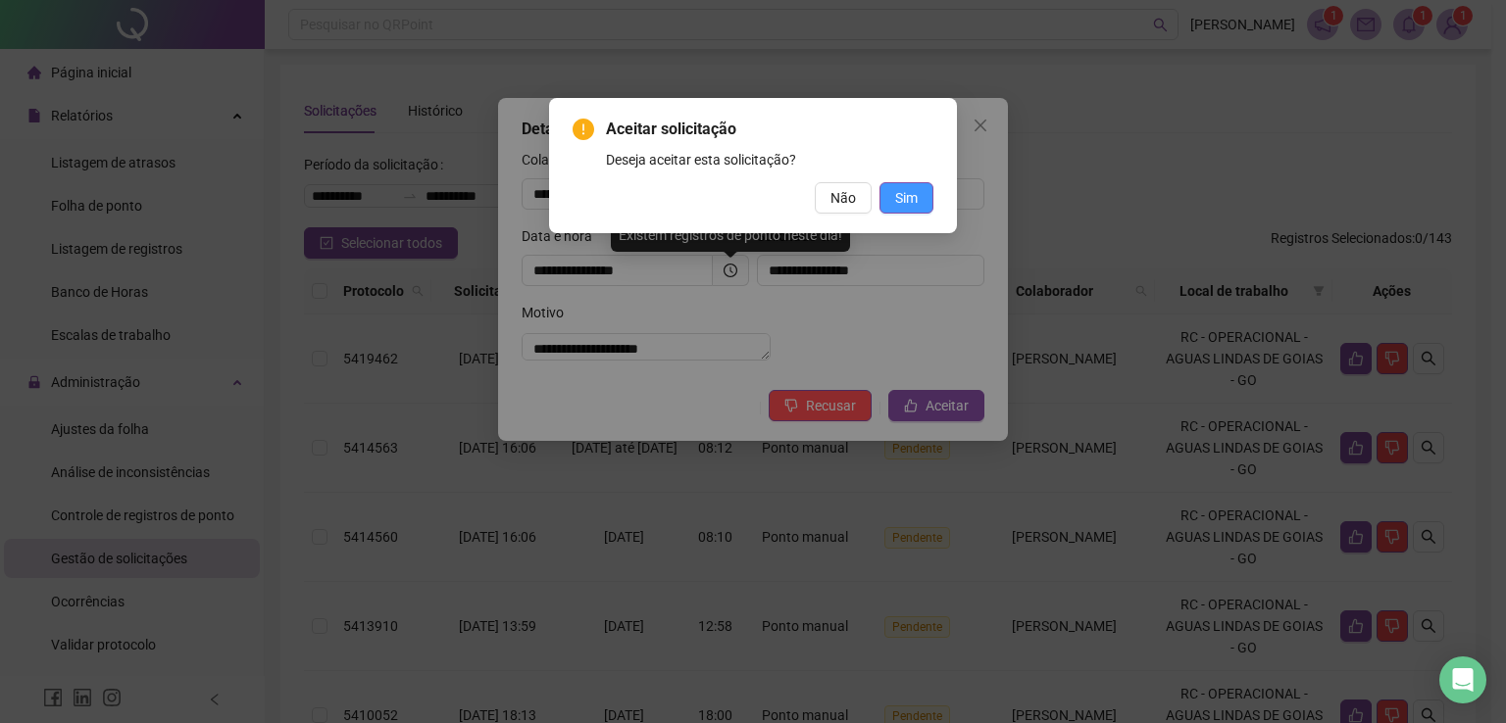
click at [882, 188] on button "Sim" at bounding box center [906, 197] width 54 height 31
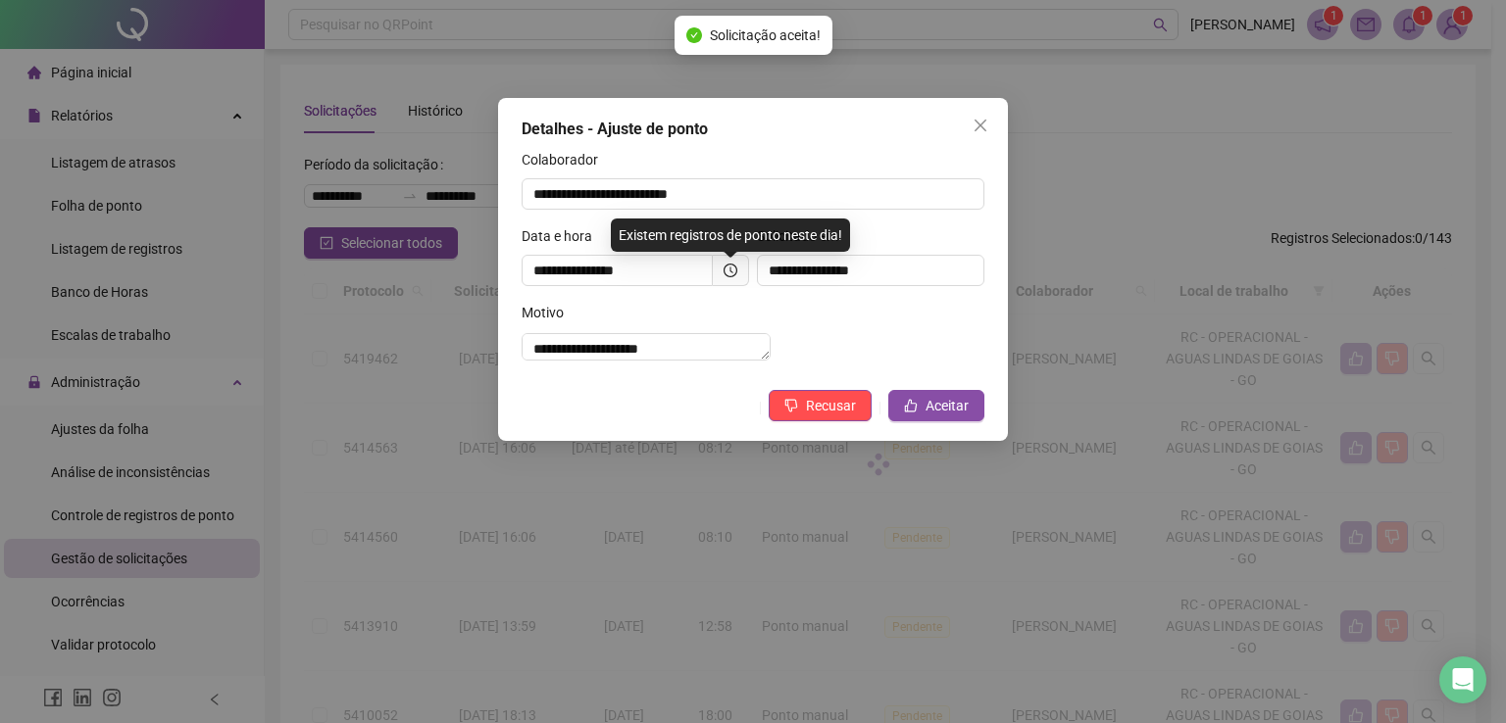
click at [968, 126] on div "Aceitar solicitação Deseja aceitar esta solicitação? Não Sim" at bounding box center [753, 361] width 1506 height 723
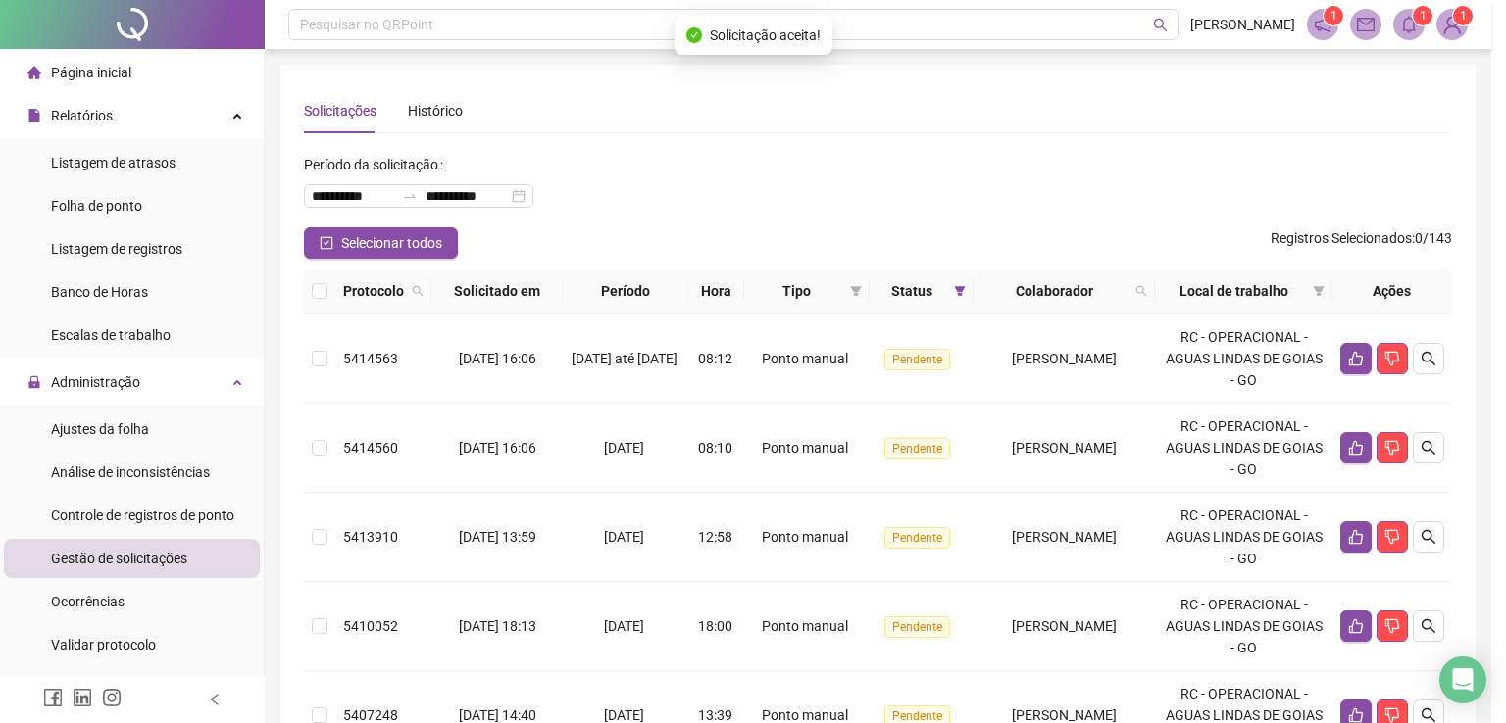
click at [975, 132] on div "**********" at bounding box center [753, 361] width 1506 height 723
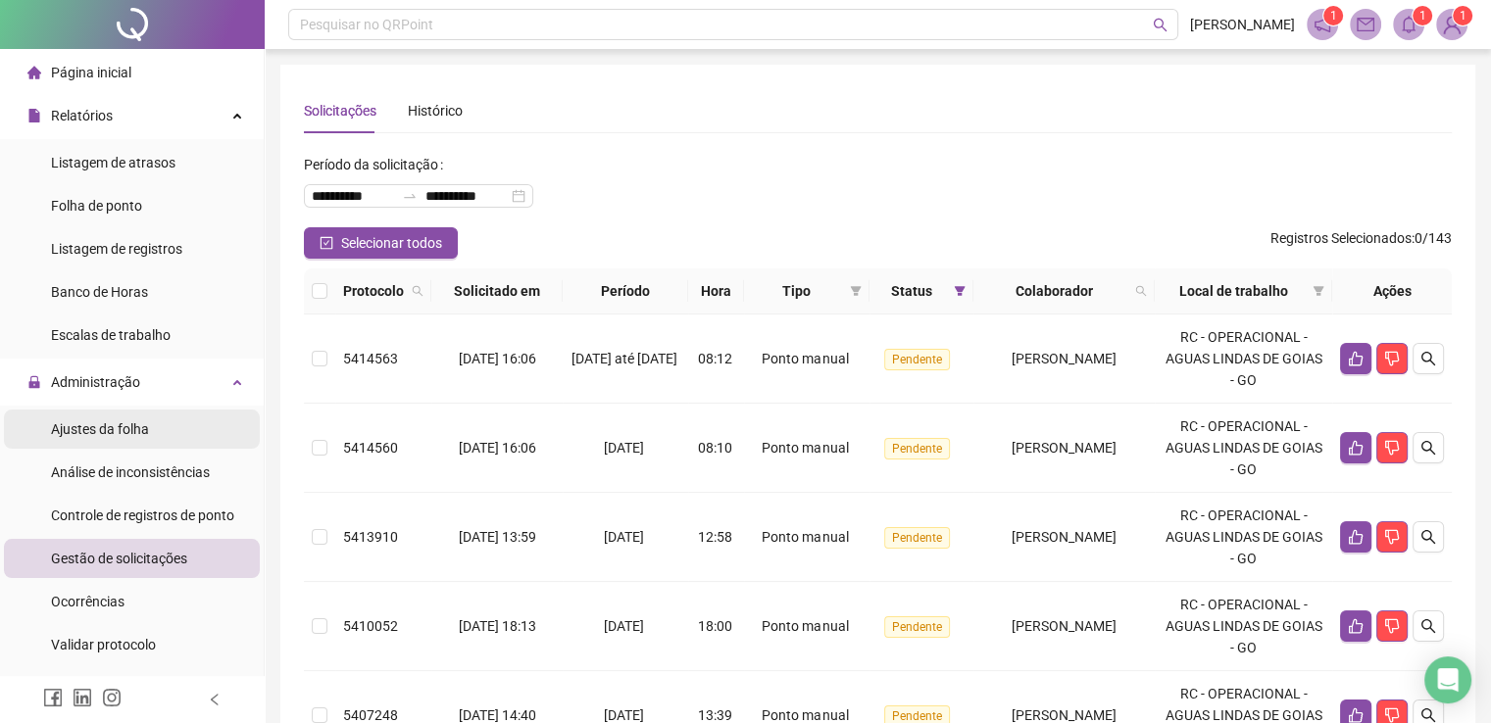
click at [100, 438] on div "Ajustes da folha" at bounding box center [100, 429] width 98 height 39
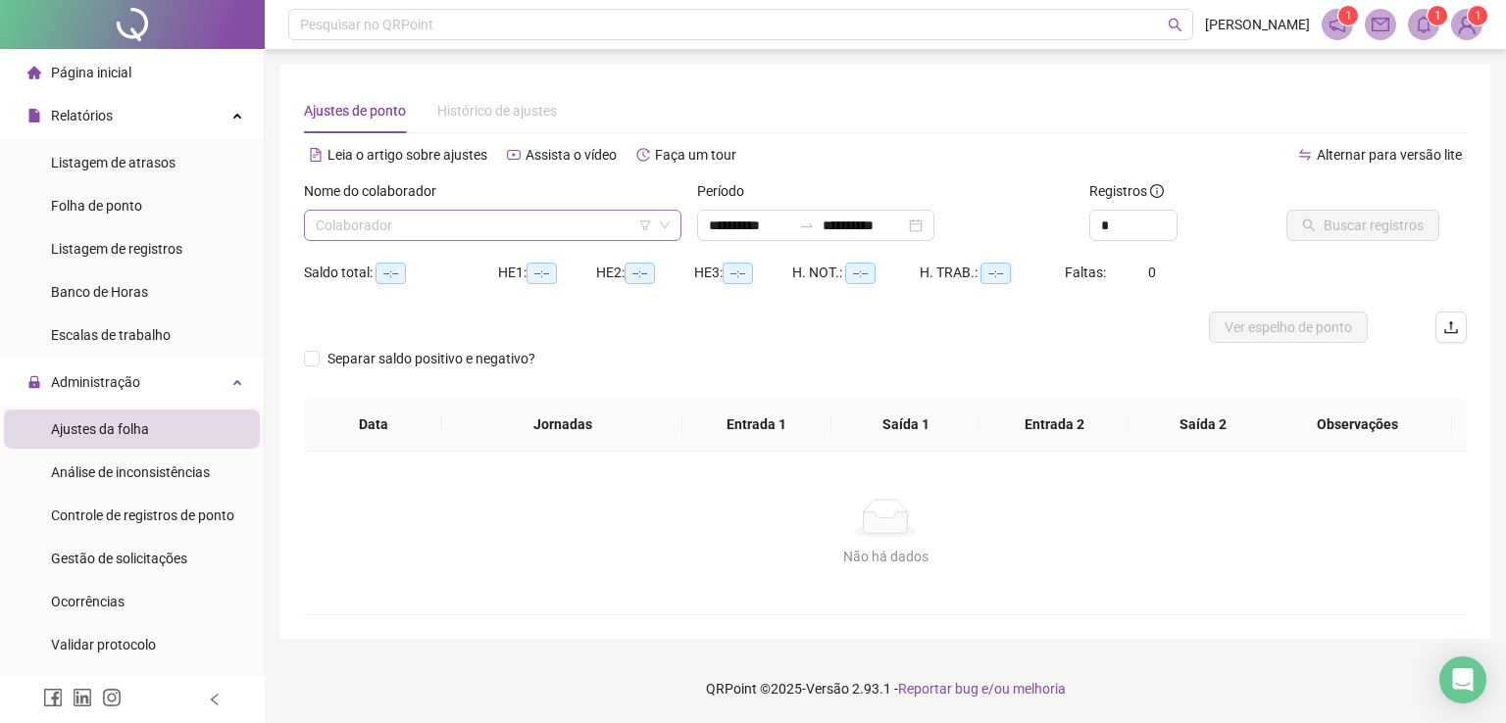
type input "**********"
click at [446, 225] on input "search" at bounding box center [484, 225] width 336 height 29
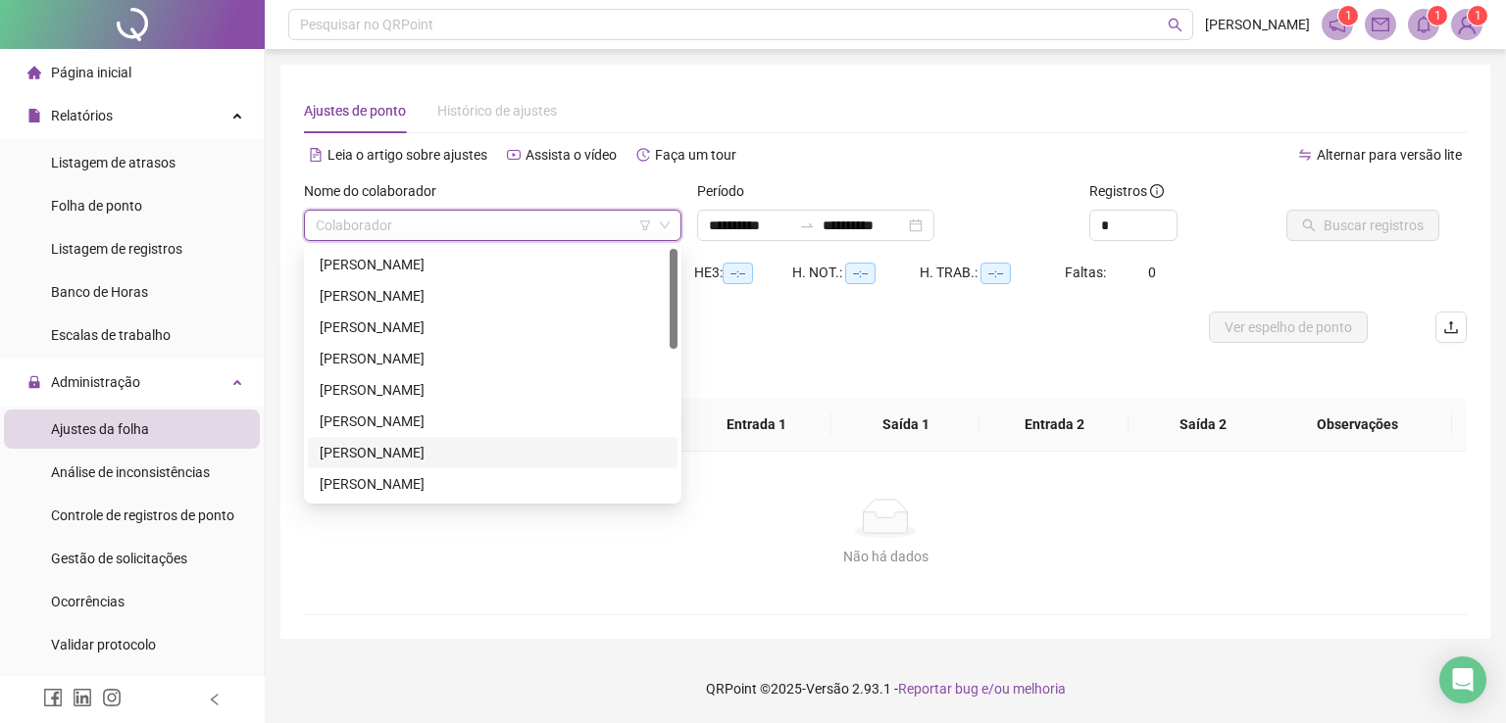
click at [436, 454] on div "[PERSON_NAME]" at bounding box center [493, 453] width 346 height 22
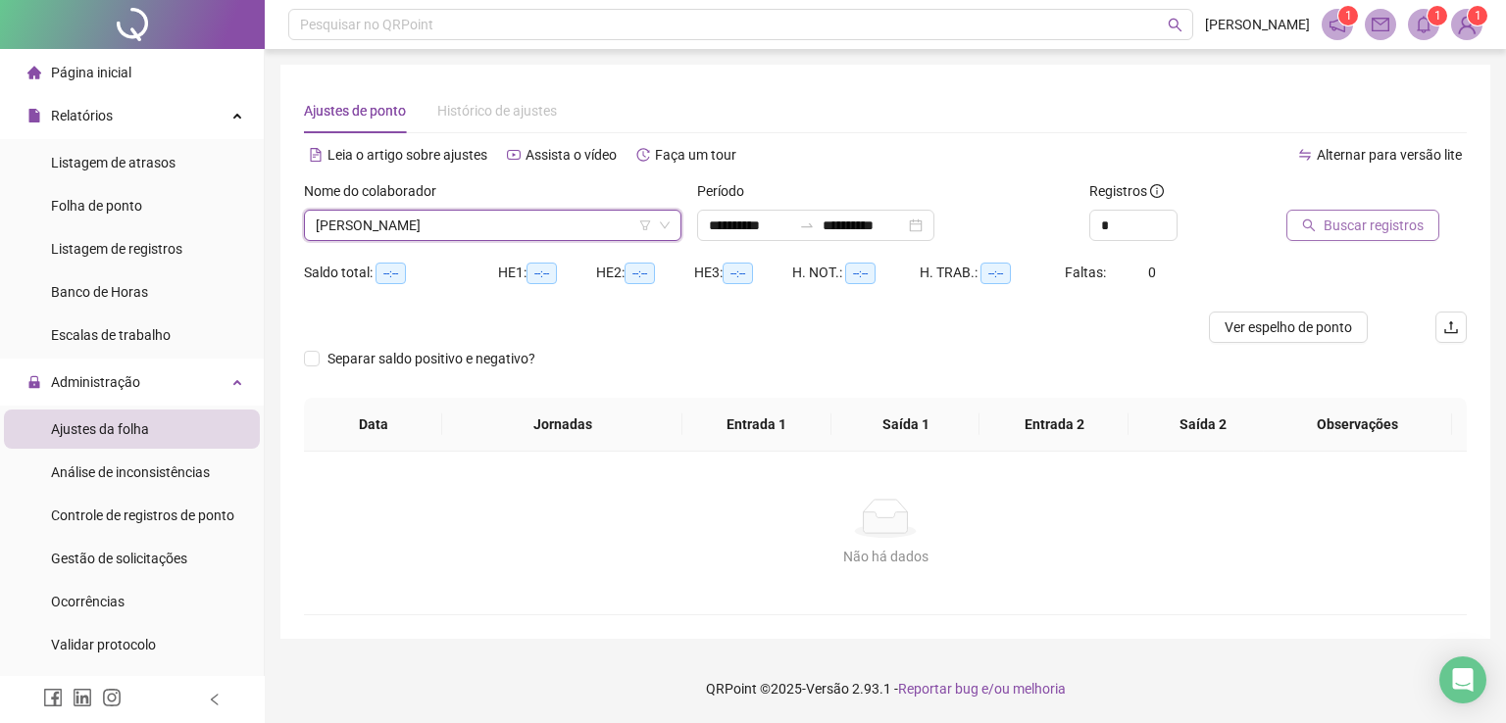
click at [1345, 230] on span "Buscar registros" at bounding box center [1373, 226] width 100 height 22
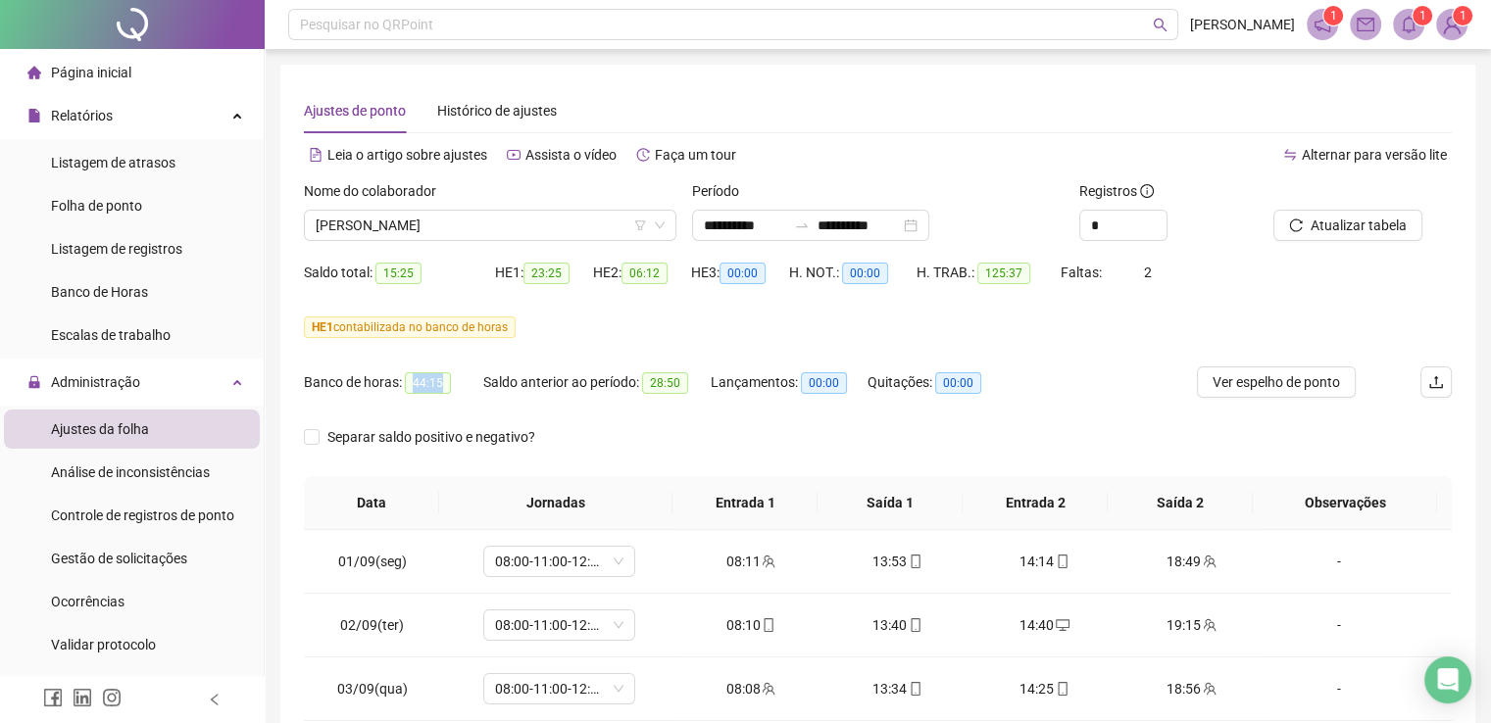
drag, startPoint x: 442, startPoint y: 381, endPoint x: 403, endPoint y: 379, distance: 39.3
click at [405, 379] on span "44:15" at bounding box center [428, 383] width 46 height 22
click at [1107, 405] on div "Banco de horas: 44:15 Saldo anterior ao período: 28:50 Lançamentos: 00:00 Quita…" at bounding box center [734, 394] width 861 height 55
drag, startPoint x: 1107, startPoint y: 405, endPoint x: 0, endPoint y: 22, distance: 1171.2
click at [1111, 405] on div "Banco de horas: 44:15 Saldo anterior ao período: 28:50 Lançamentos: 00:00 Quita…" at bounding box center [734, 394] width 861 height 55
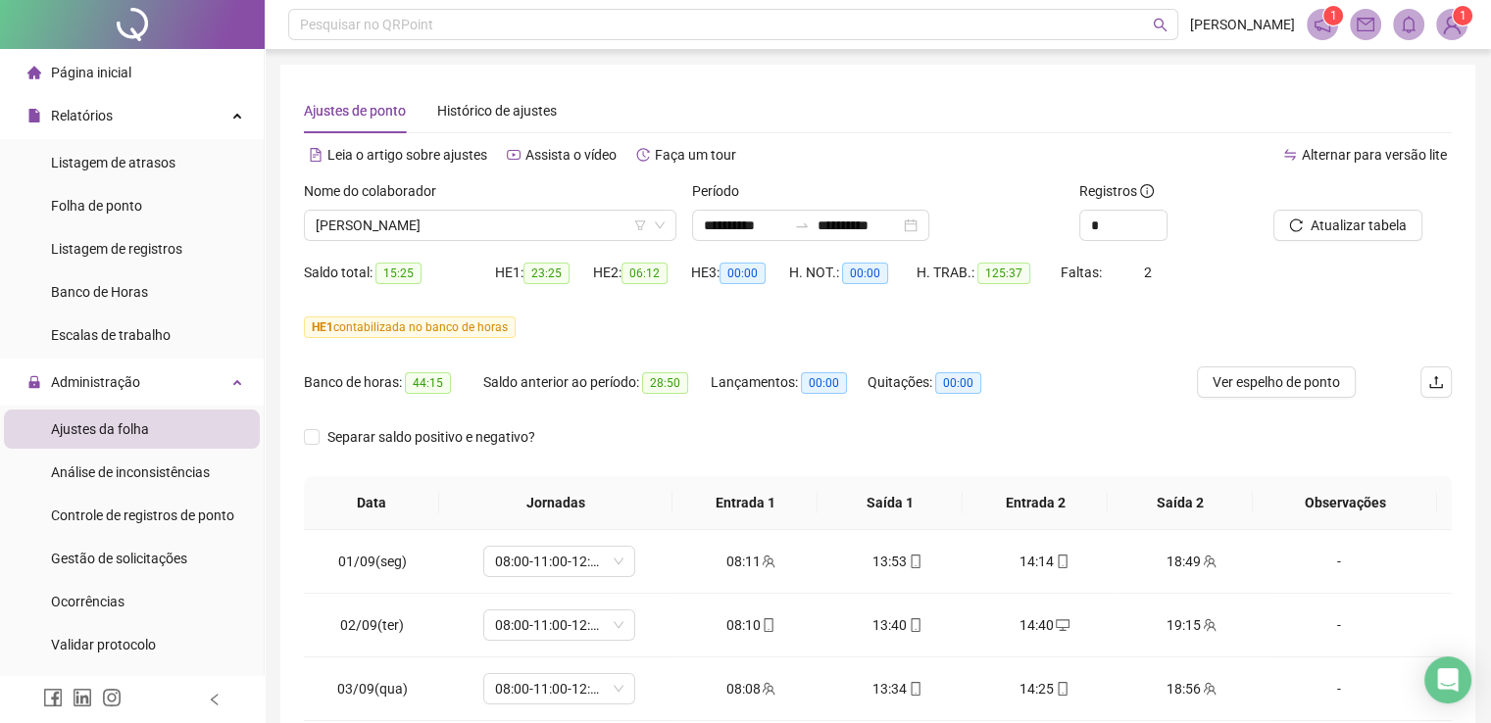
click at [1397, 24] on span at bounding box center [1408, 24] width 31 height 31
click at [1280, 279] on div "Saldo total: 15:25 HE 1: 23:25 HE 2: 06:12 HE 3: 00:00 H. NOT.: 00:00 H. TRAB.:…" at bounding box center [878, 284] width 1148 height 55
drag, startPoint x: 133, startPoint y: 562, endPoint x: 206, endPoint y: 459, distance: 125.9
click at [133, 561] on span "Gestão de solicitações" at bounding box center [119, 559] width 136 height 16
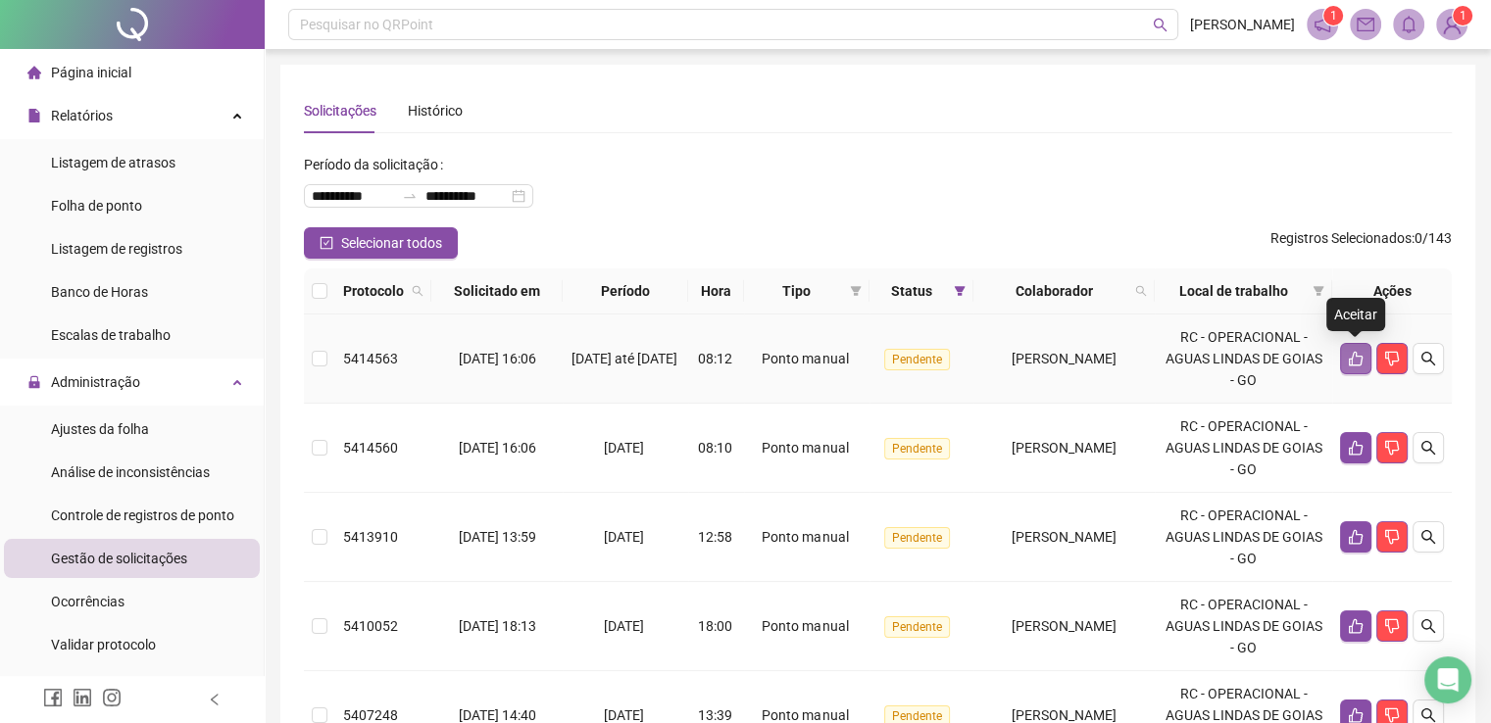
click at [1351, 354] on icon "like" at bounding box center [1356, 359] width 16 height 16
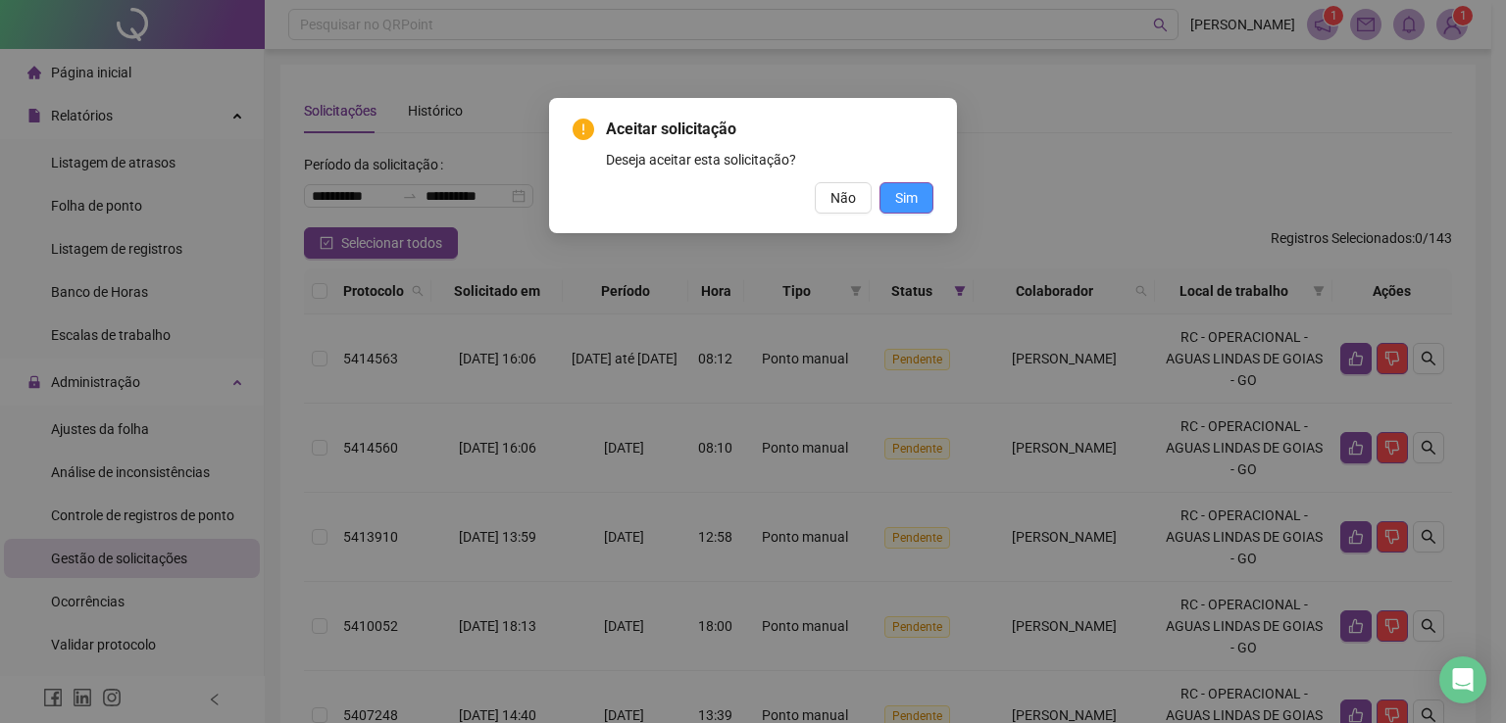
click at [914, 201] on span "Sim" at bounding box center [906, 198] width 23 height 22
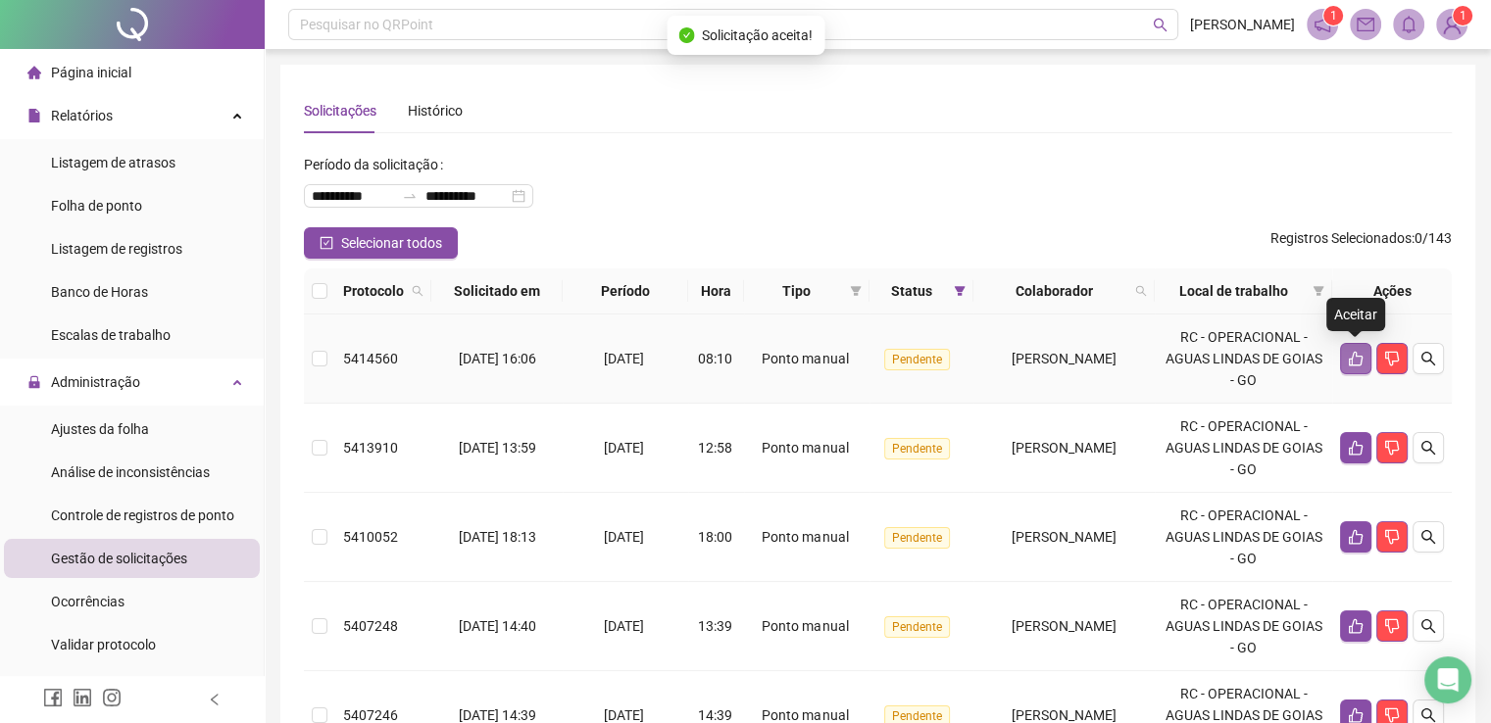
click at [1348, 359] on icon "like" at bounding box center [1356, 359] width 16 height 16
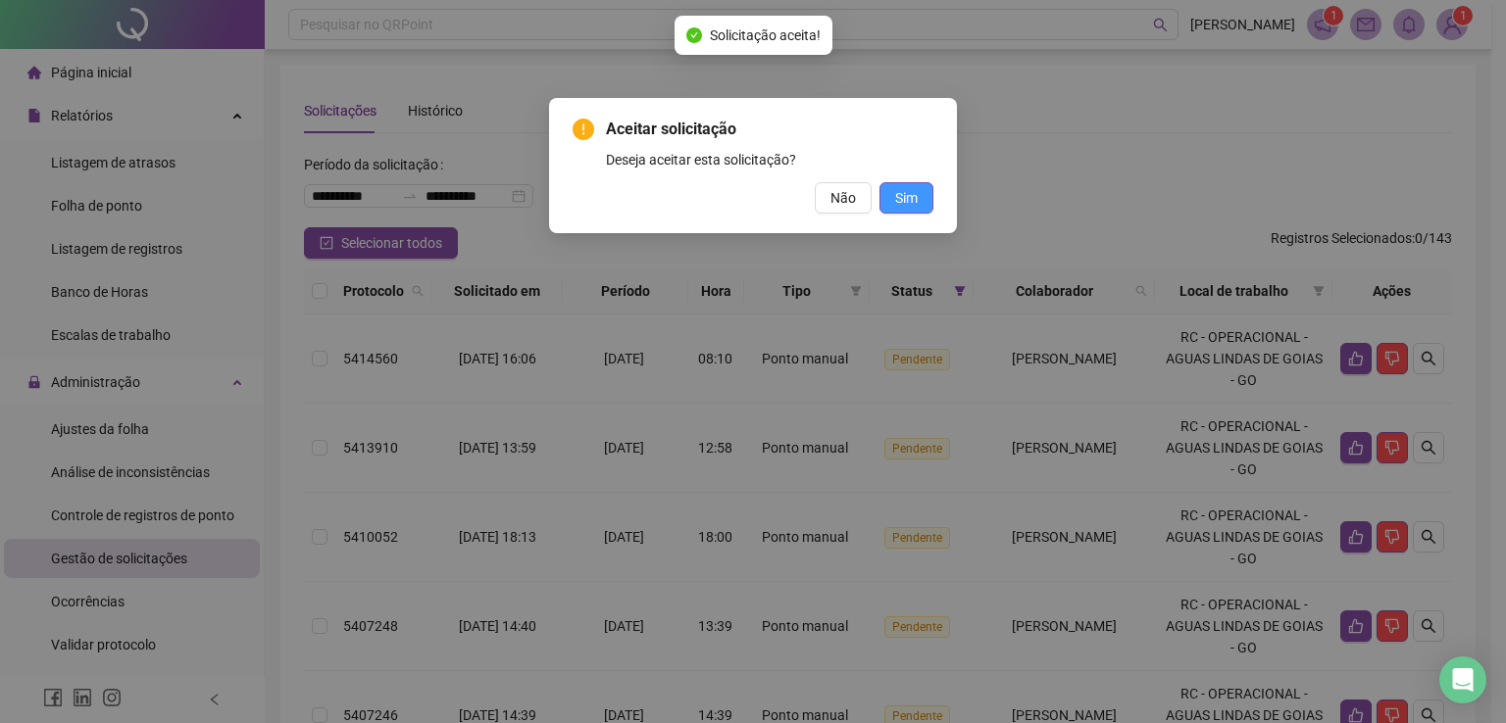
click at [894, 185] on button "Sim" at bounding box center [906, 197] width 54 height 31
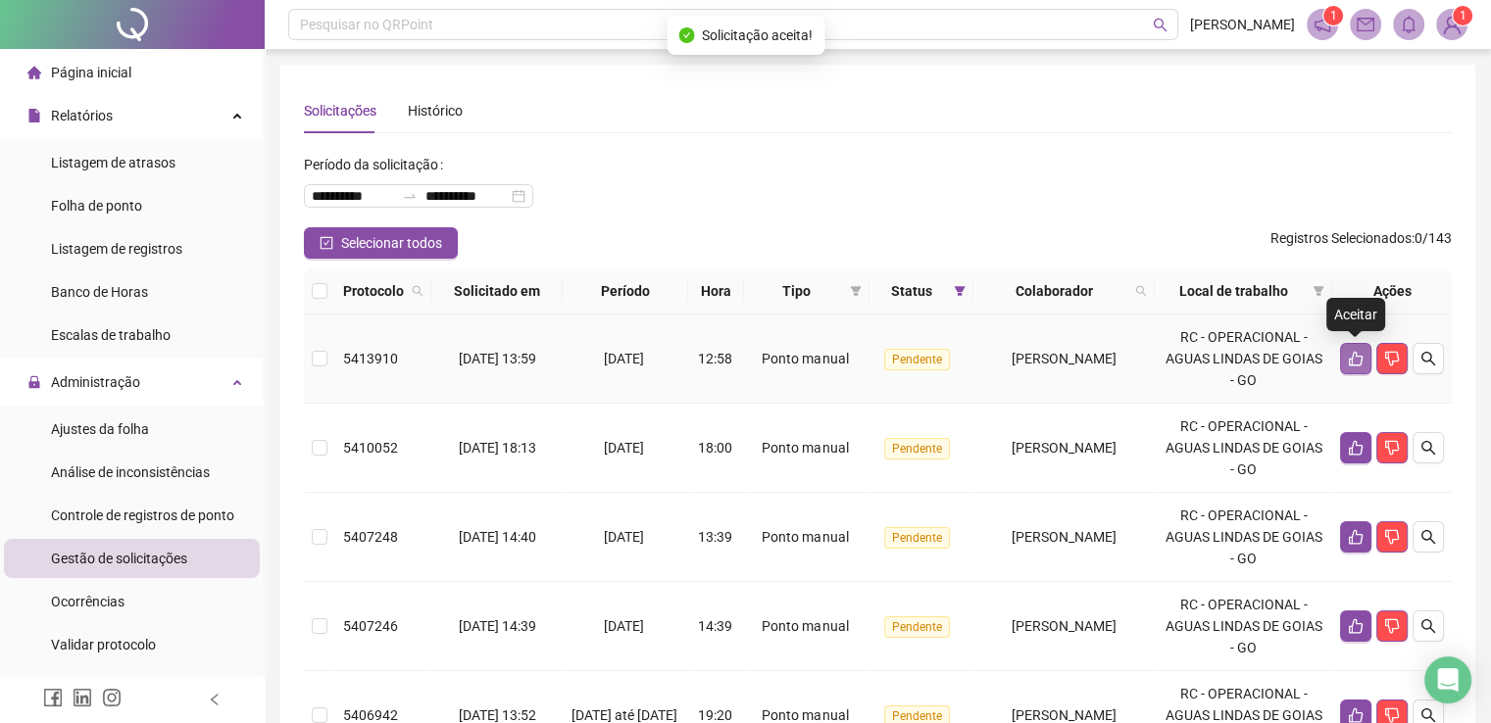
click at [1350, 357] on icon "like" at bounding box center [1356, 359] width 16 height 16
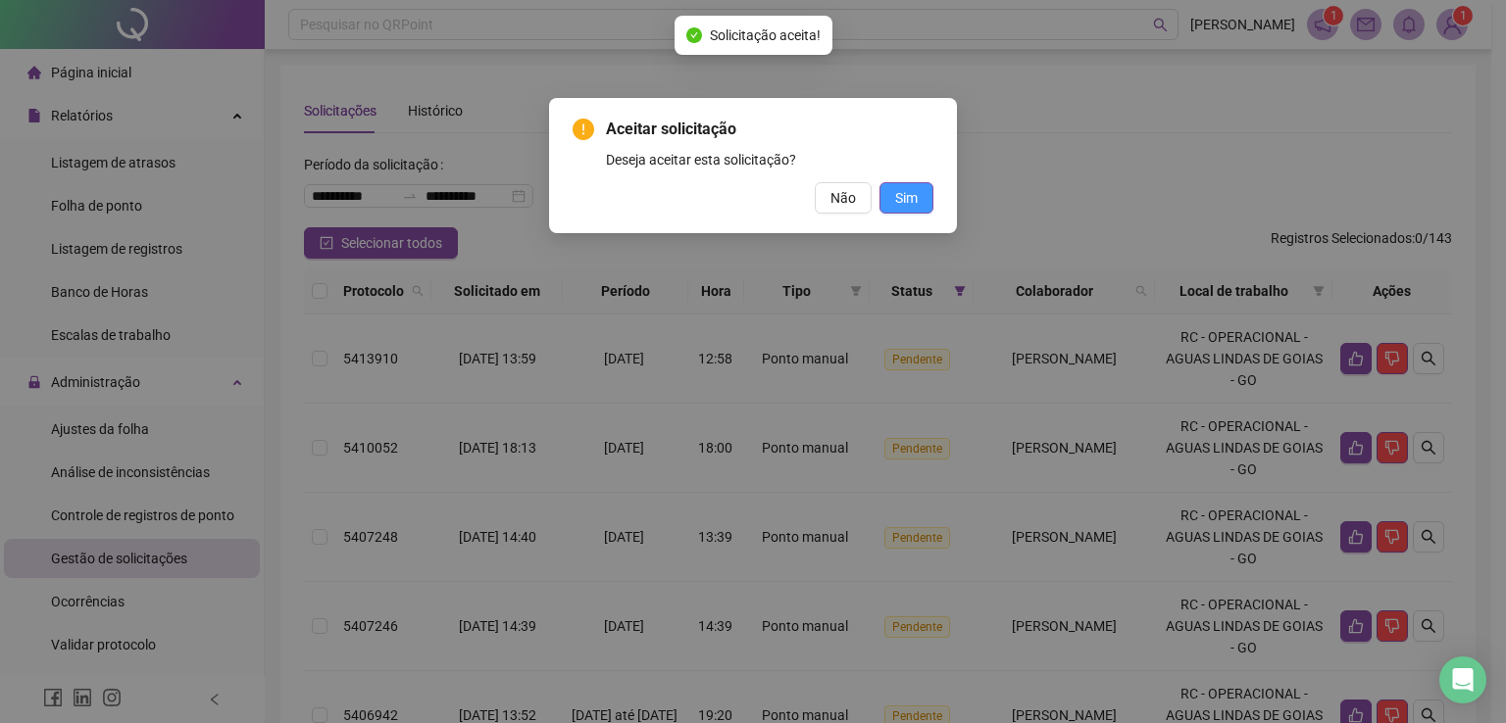
click at [917, 184] on button "Sim" at bounding box center [906, 197] width 54 height 31
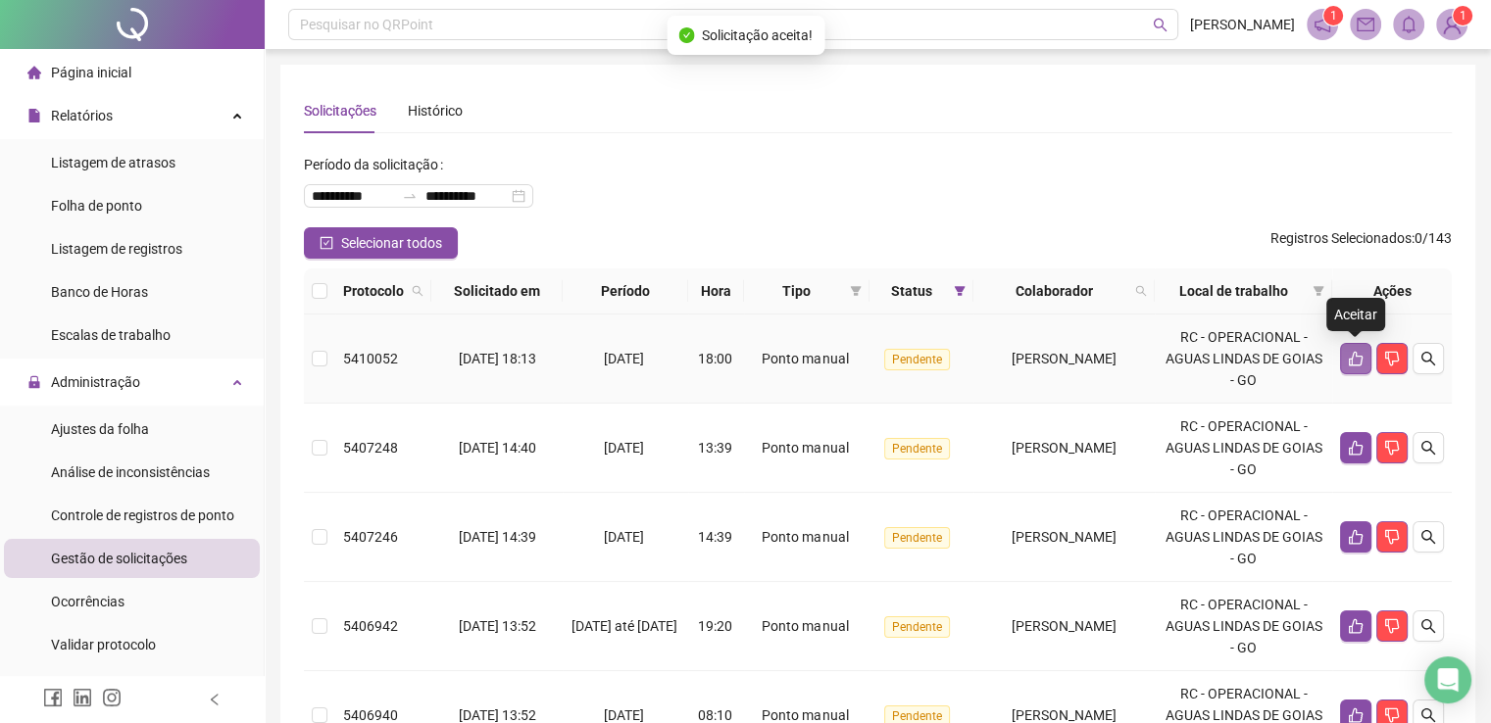
click at [1354, 363] on icon "like" at bounding box center [1356, 359] width 16 height 16
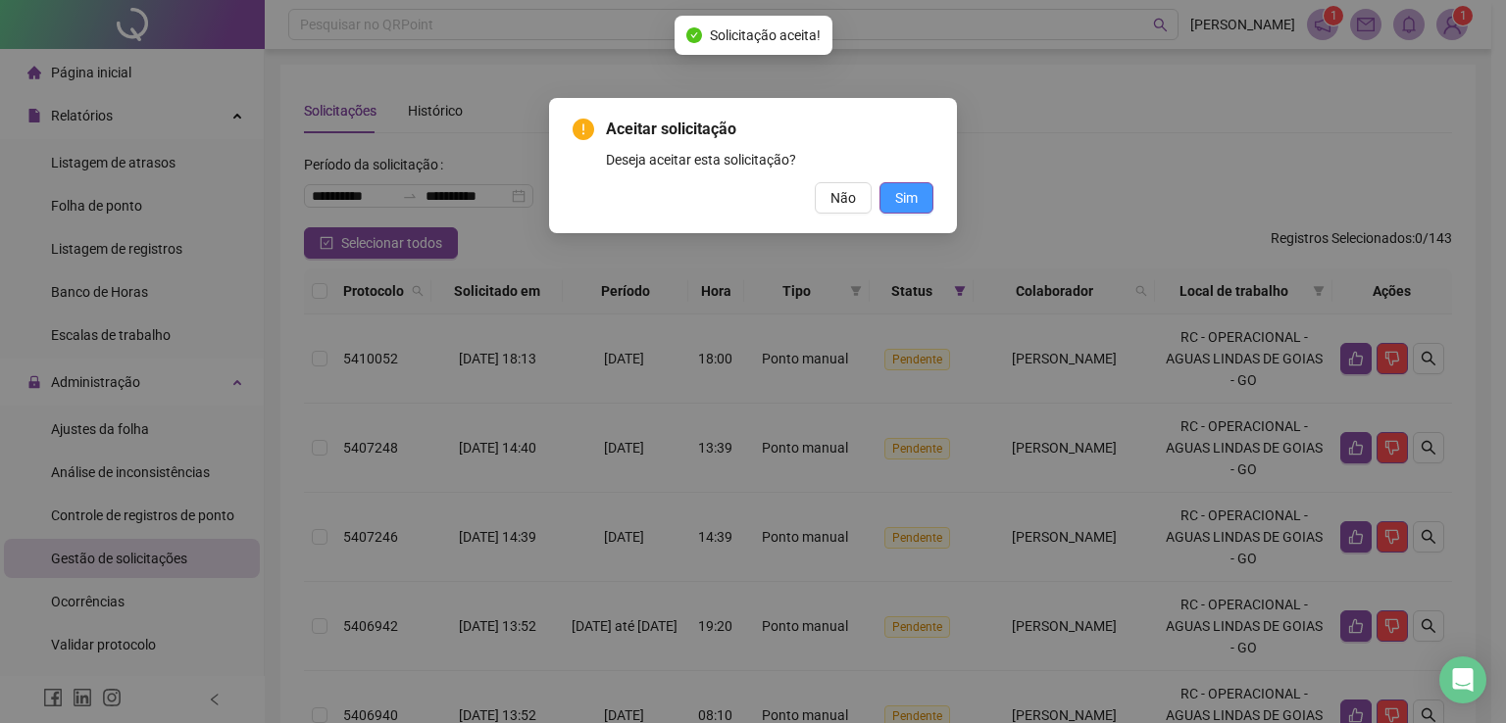
click at [907, 201] on span "Sim" at bounding box center [906, 198] width 23 height 22
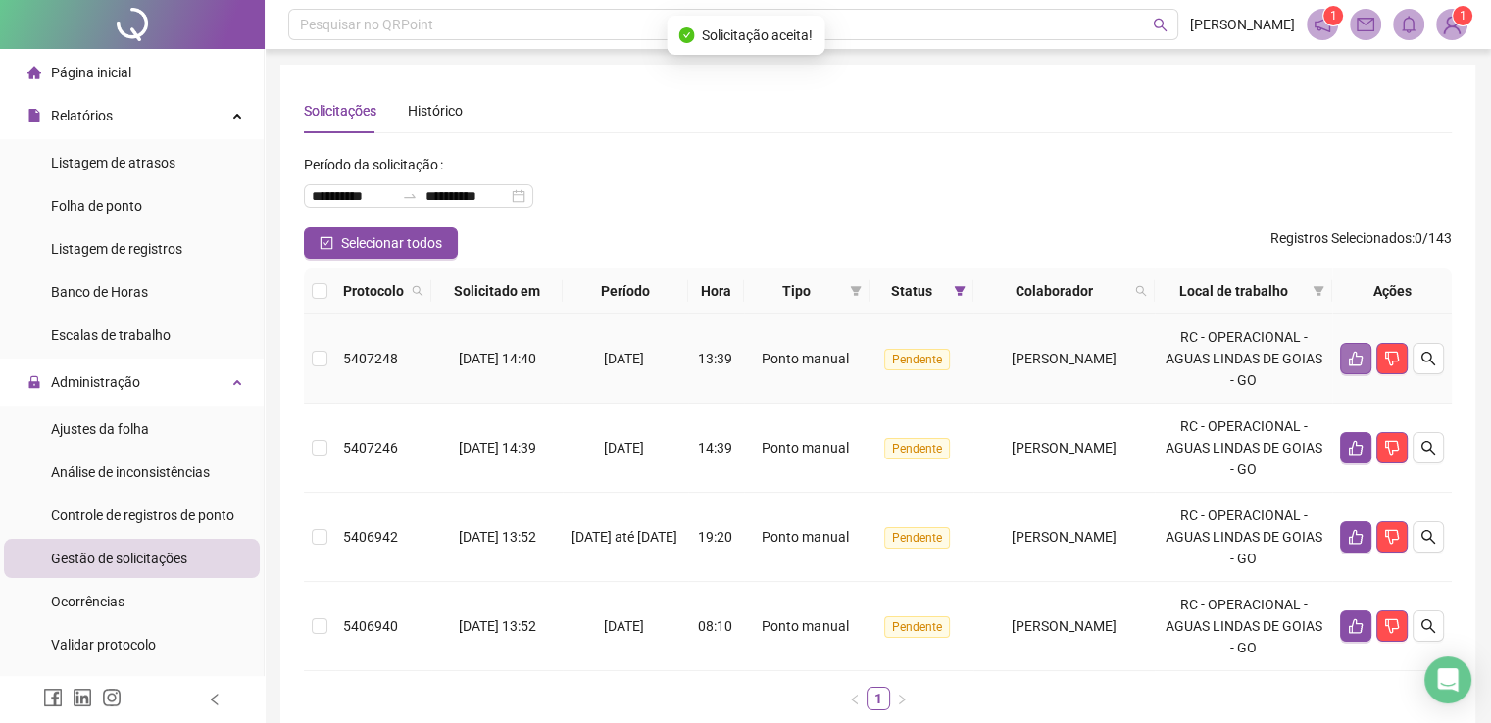
click at [1351, 363] on icon "like" at bounding box center [1356, 359] width 14 height 15
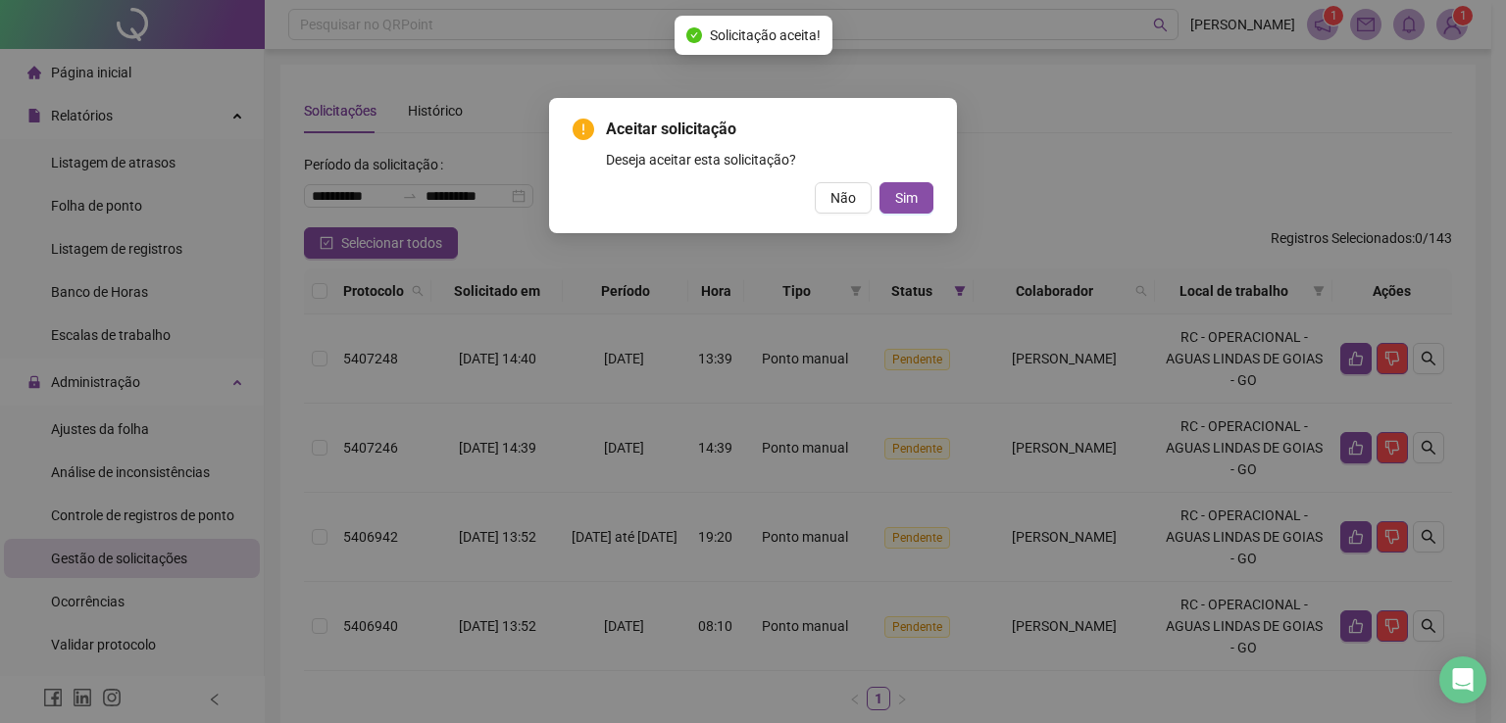
click at [933, 194] on div "Aceitar solicitação Deseja aceitar esta solicitação? Não Sim" at bounding box center [753, 165] width 408 height 135
click at [890, 200] on button "Sim" at bounding box center [906, 197] width 54 height 31
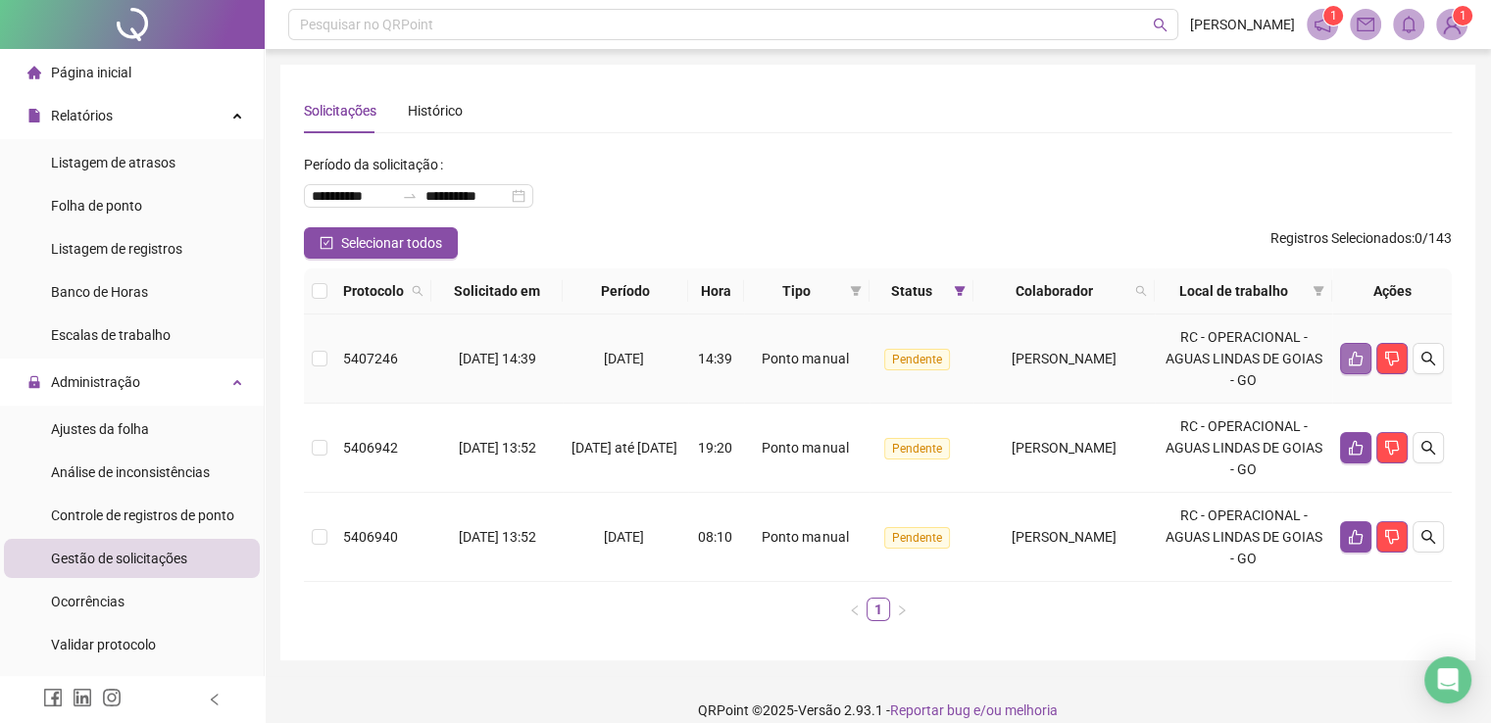
click at [1346, 358] on button "button" at bounding box center [1355, 358] width 31 height 31
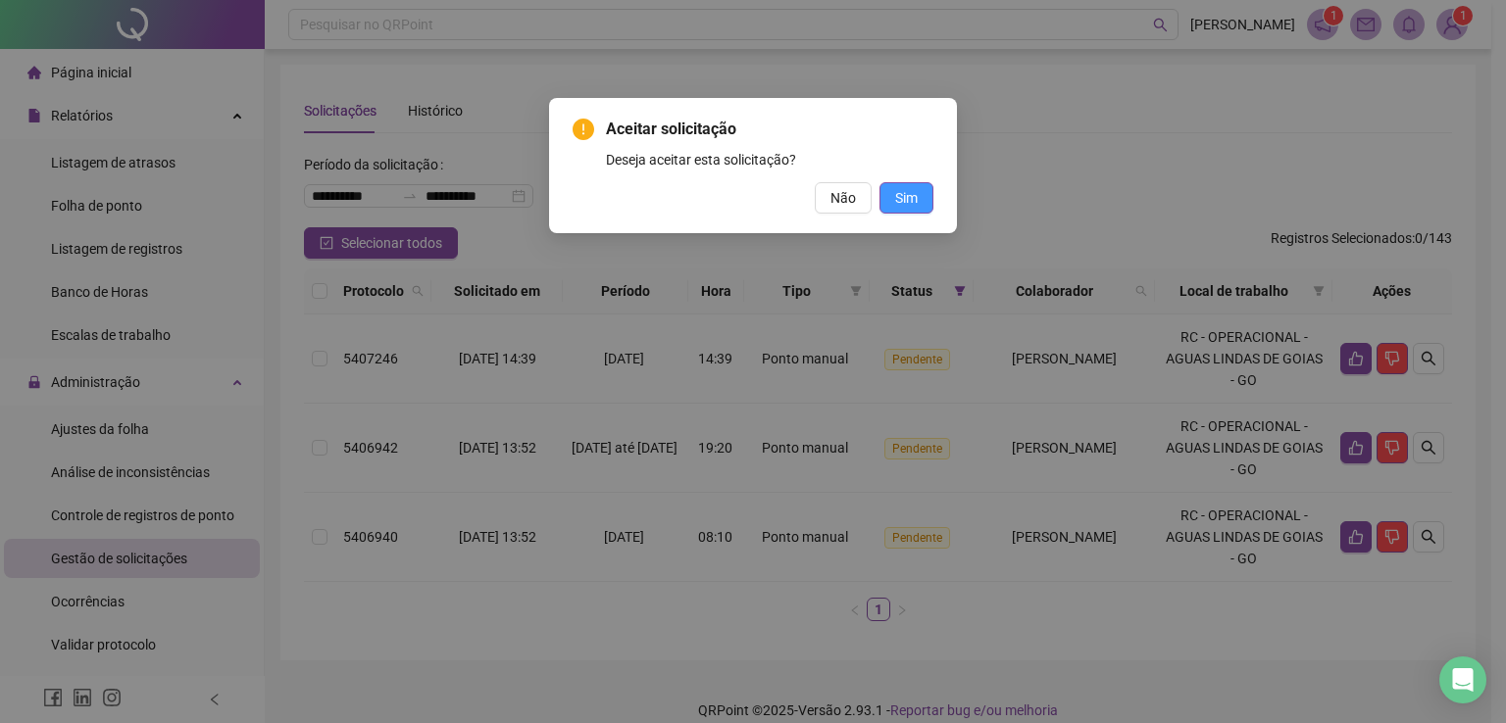
click at [899, 198] on span "Sim" at bounding box center [906, 198] width 23 height 22
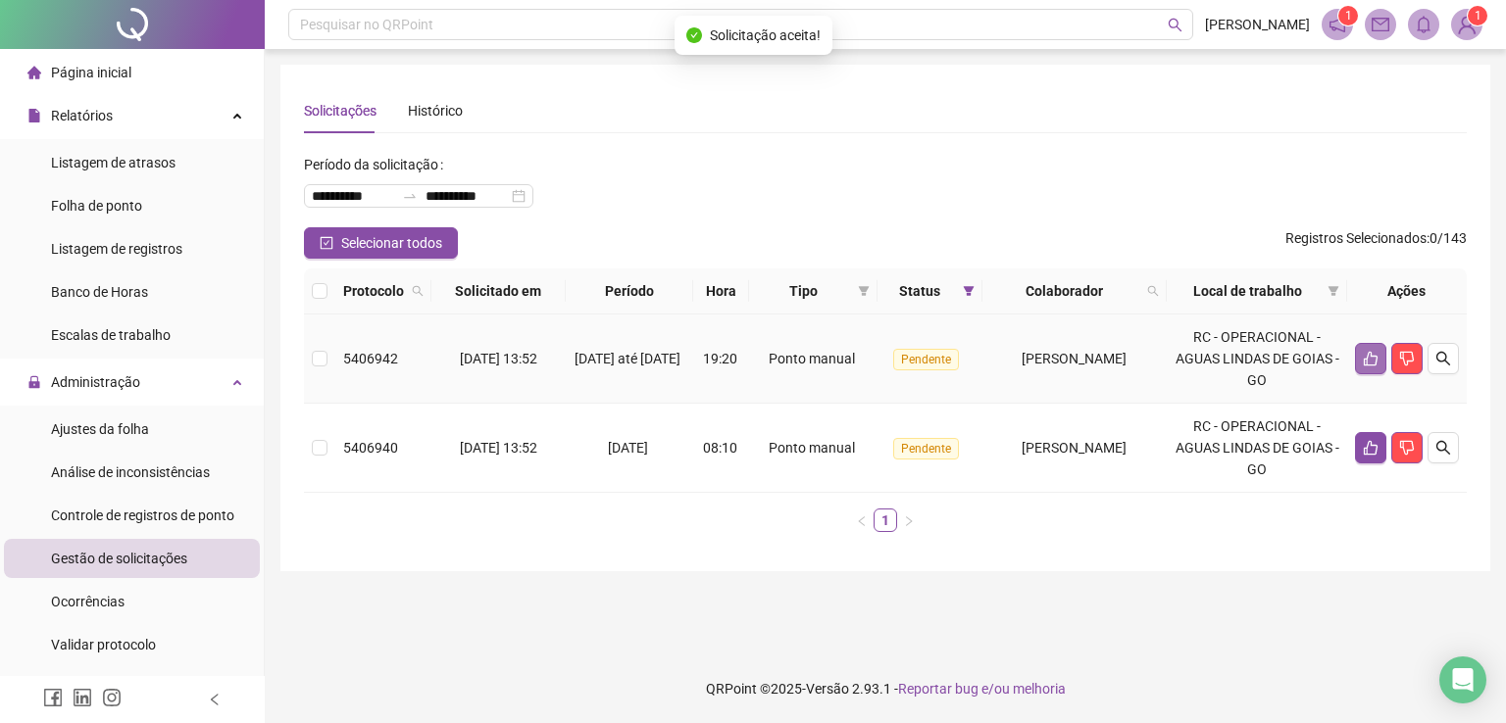
click at [1363, 361] on icon "like" at bounding box center [1371, 359] width 16 height 16
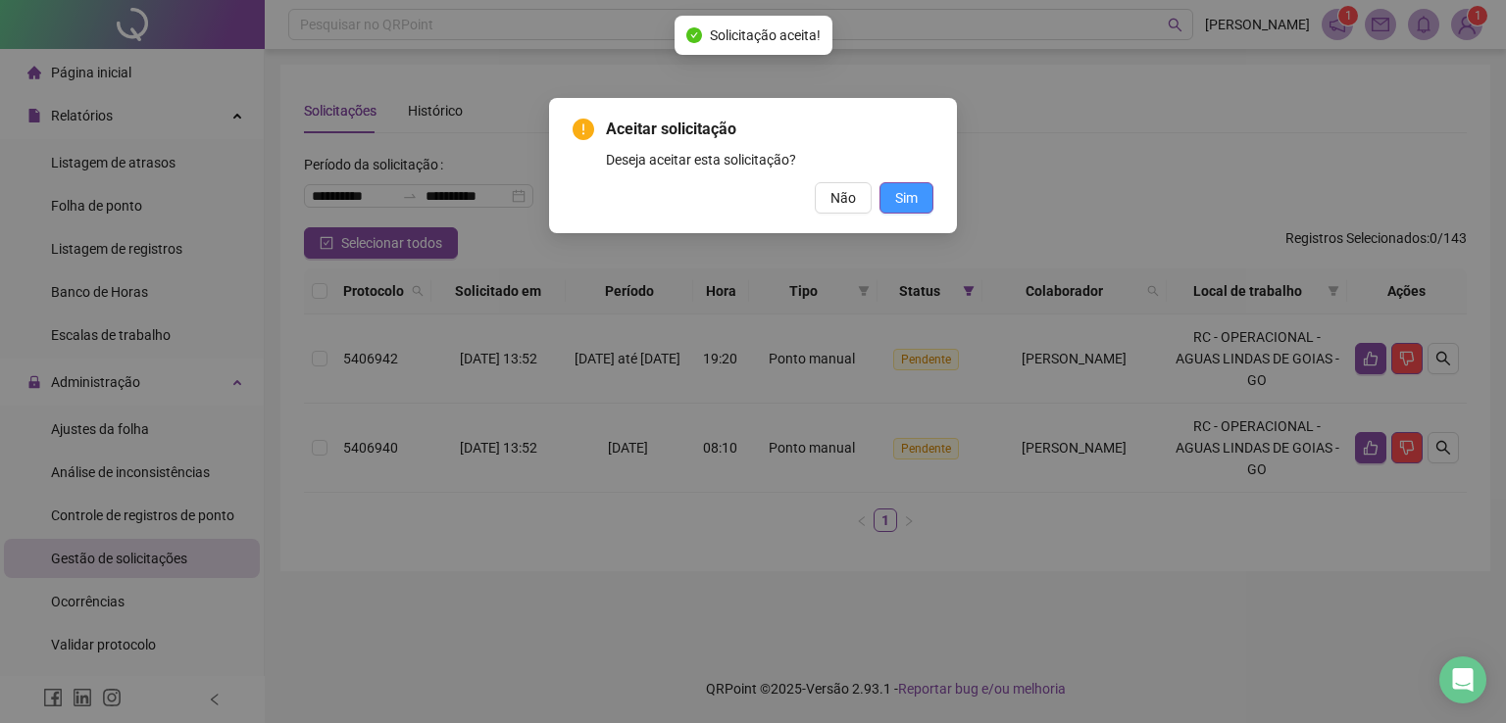
click at [906, 191] on span "Sim" at bounding box center [906, 198] width 23 height 22
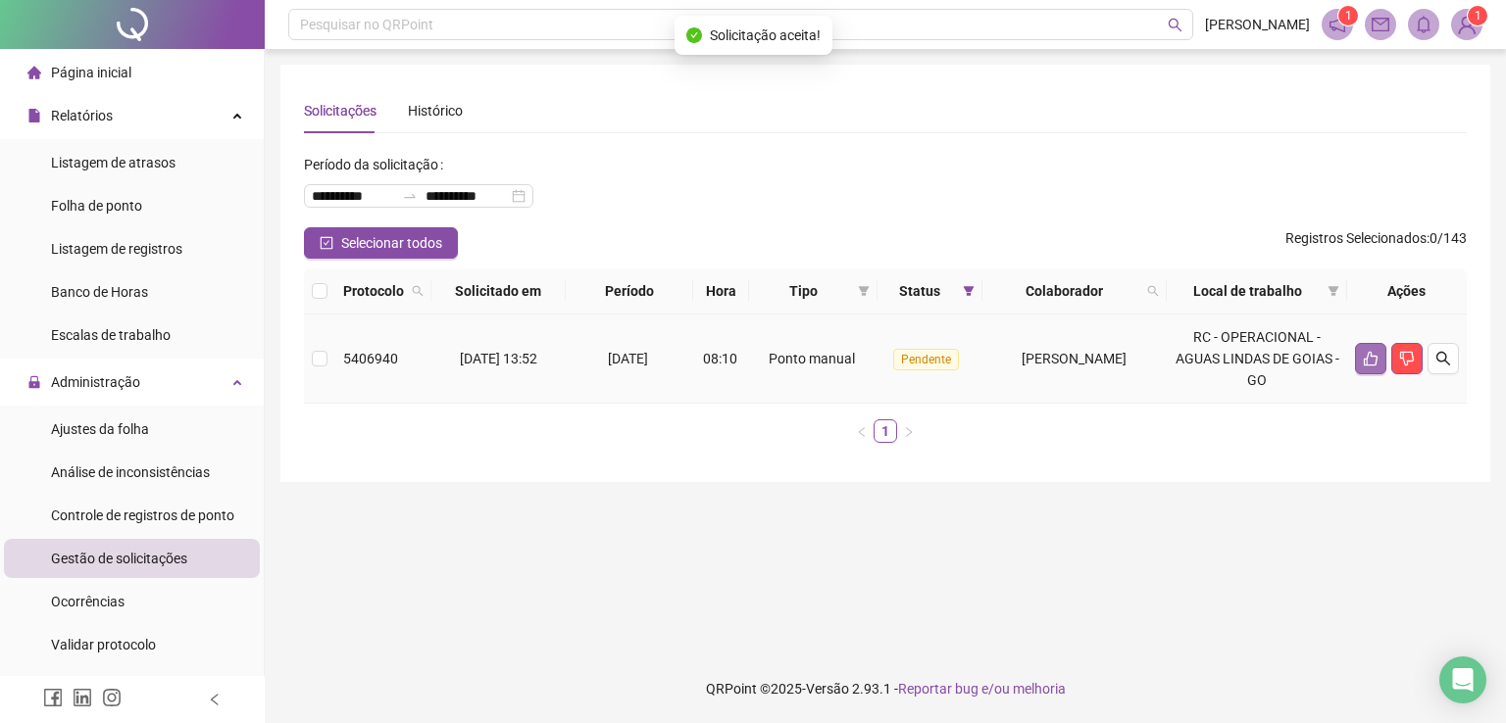
click at [1363, 357] on icon "like" at bounding box center [1371, 359] width 16 height 16
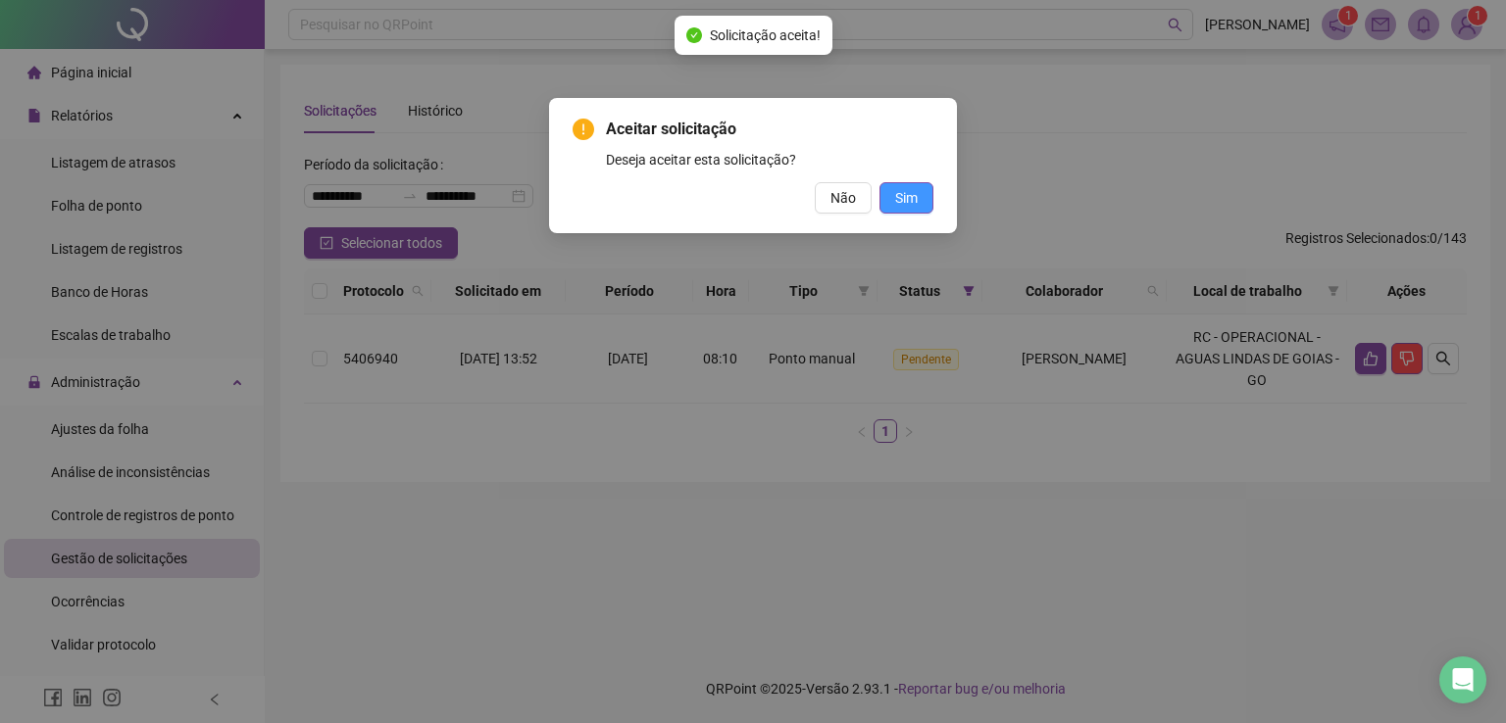
click at [904, 205] on span "Sim" at bounding box center [906, 198] width 23 height 22
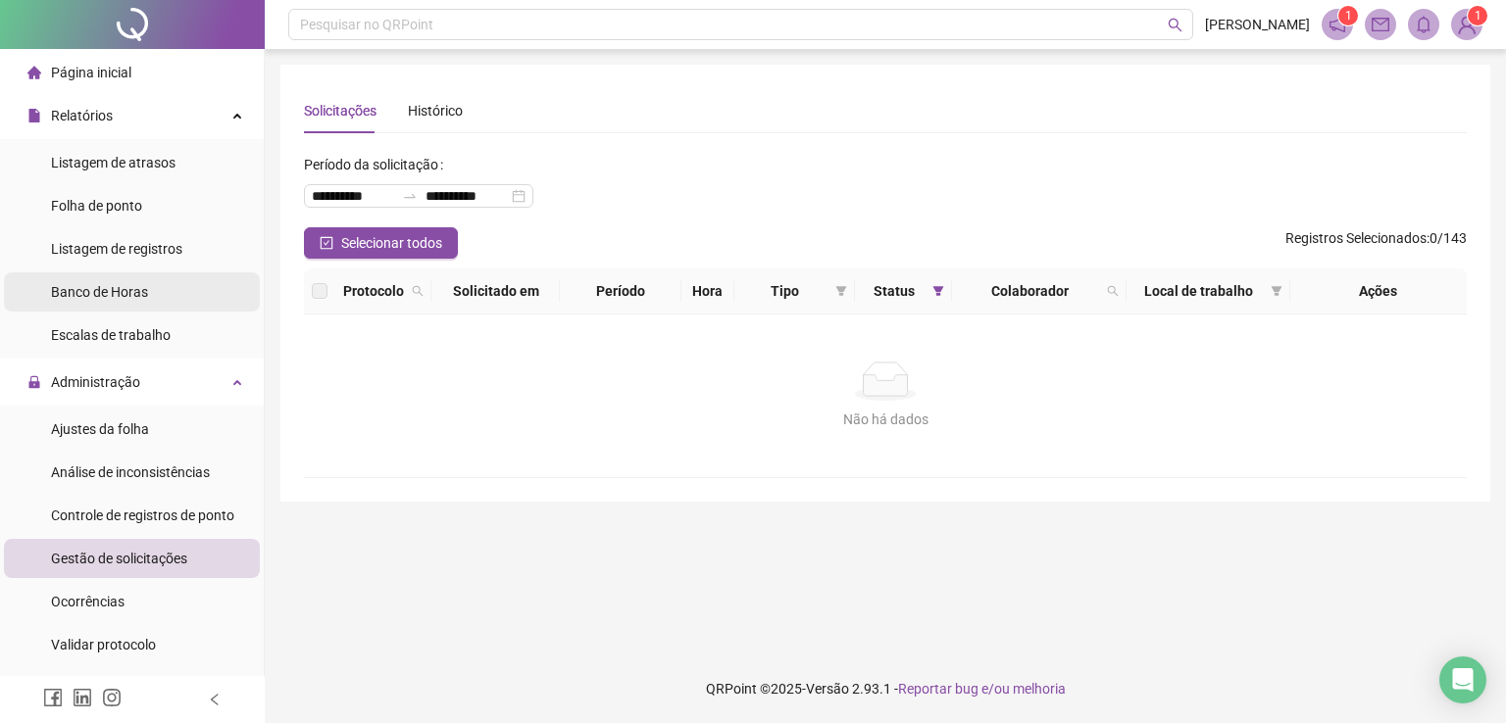
click at [123, 296] on span "Banco de Horas" at bounding box center [99, 292] width 97 height 16
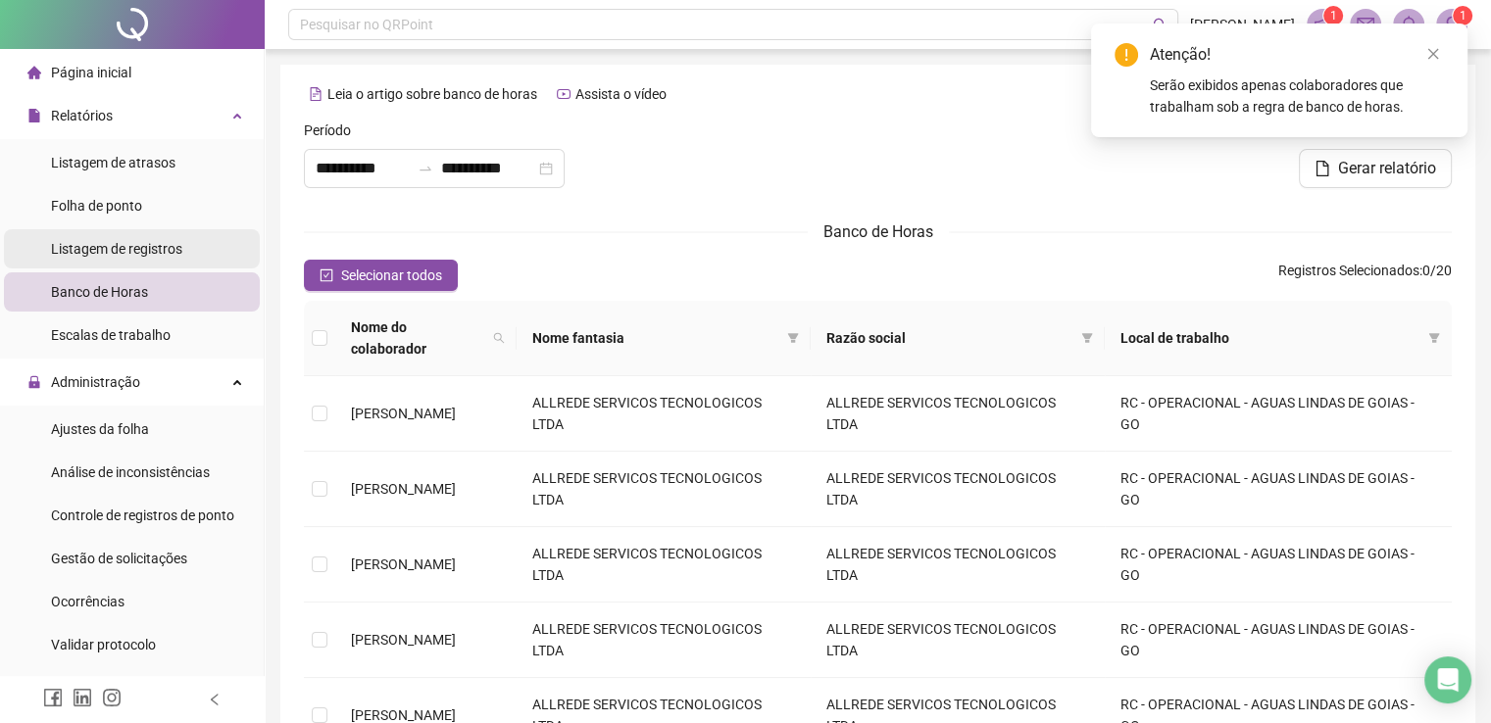
type input "**********"
drag, startPoint x: 346, startPoint y: 265, endPoint x: 360, endPoint y: 256, distance: 16.3
click at [348, 265] on span "Selecionar todos" at bounding box center [391, 276] width 101 height 22
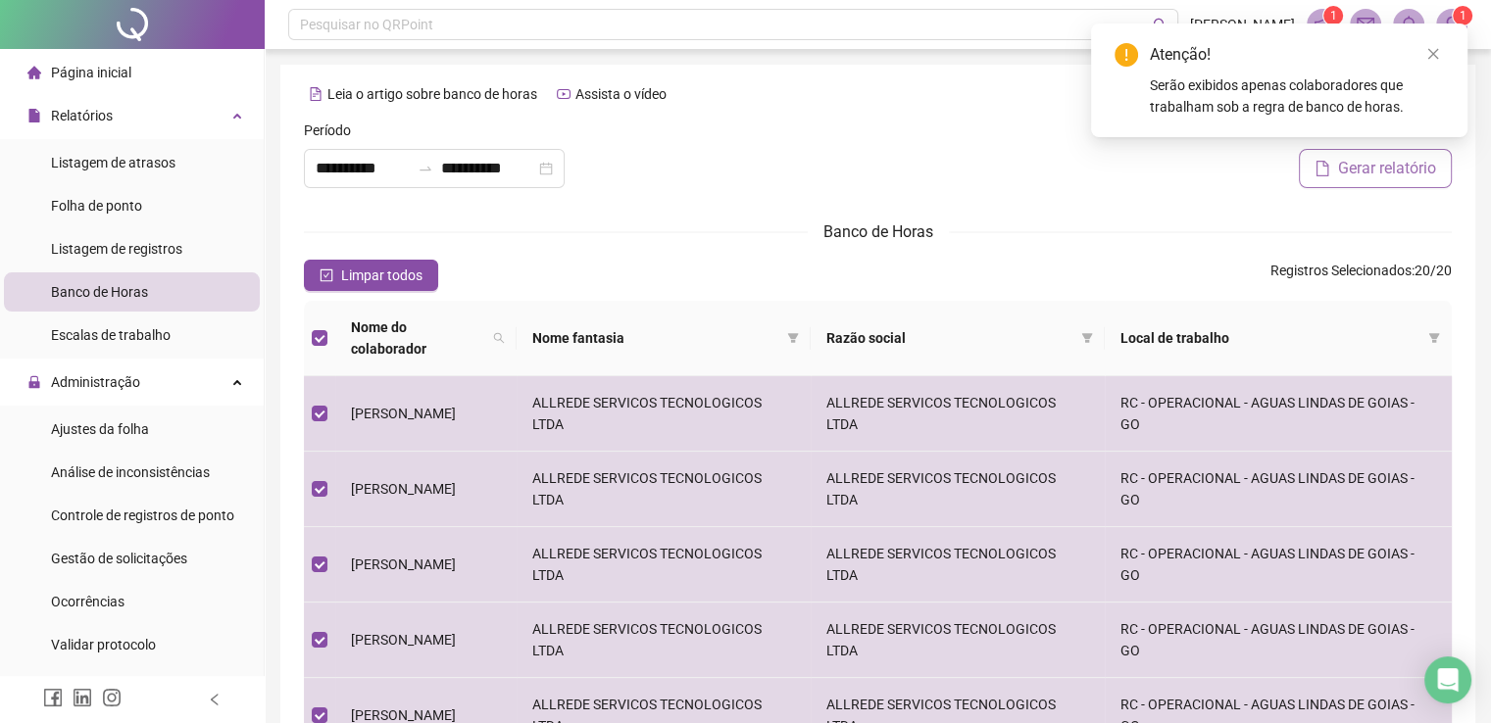
click at [1366, 172] on span "Gerar relatório" at bounding box center [1387, 169] width 98 height 24
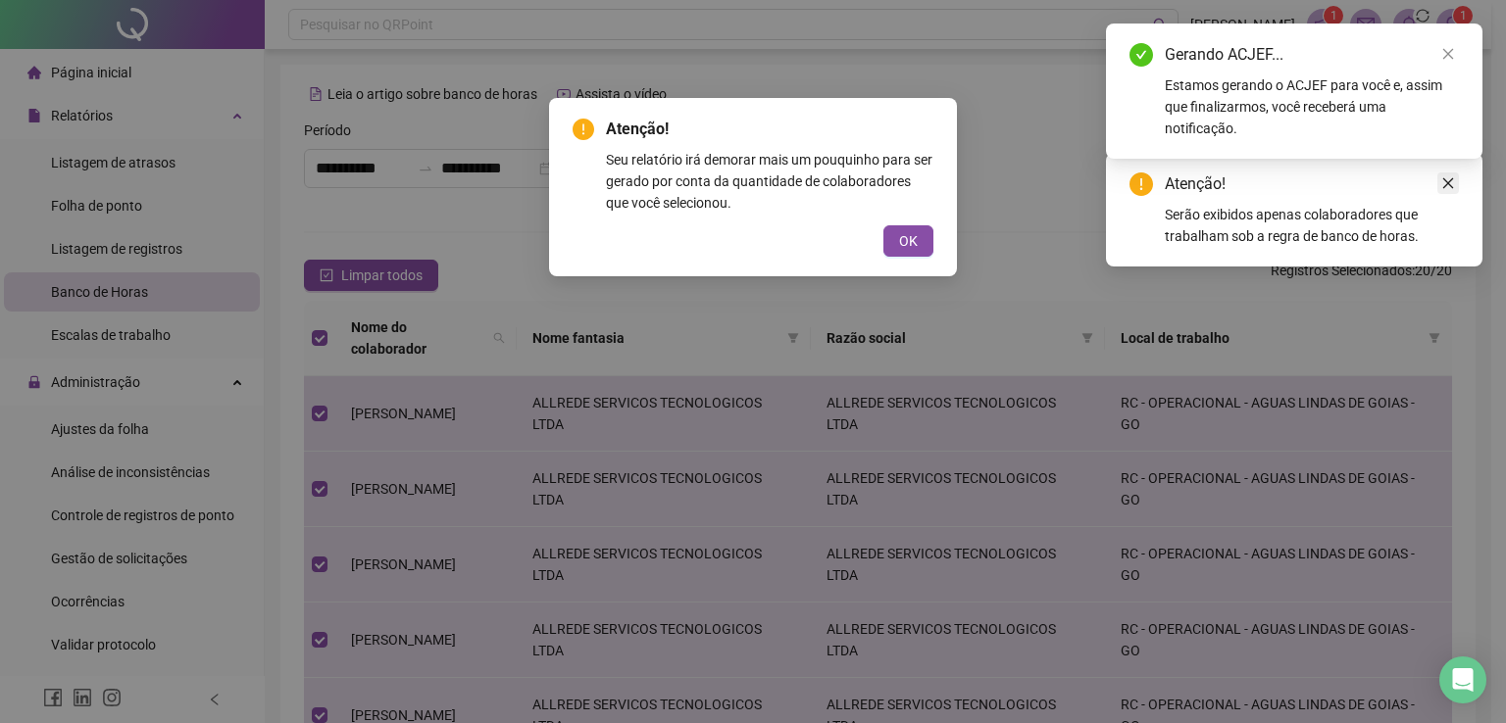
click at [1439, 178] on link "Close" at bounding box center [1448, 184] width 22 height 22
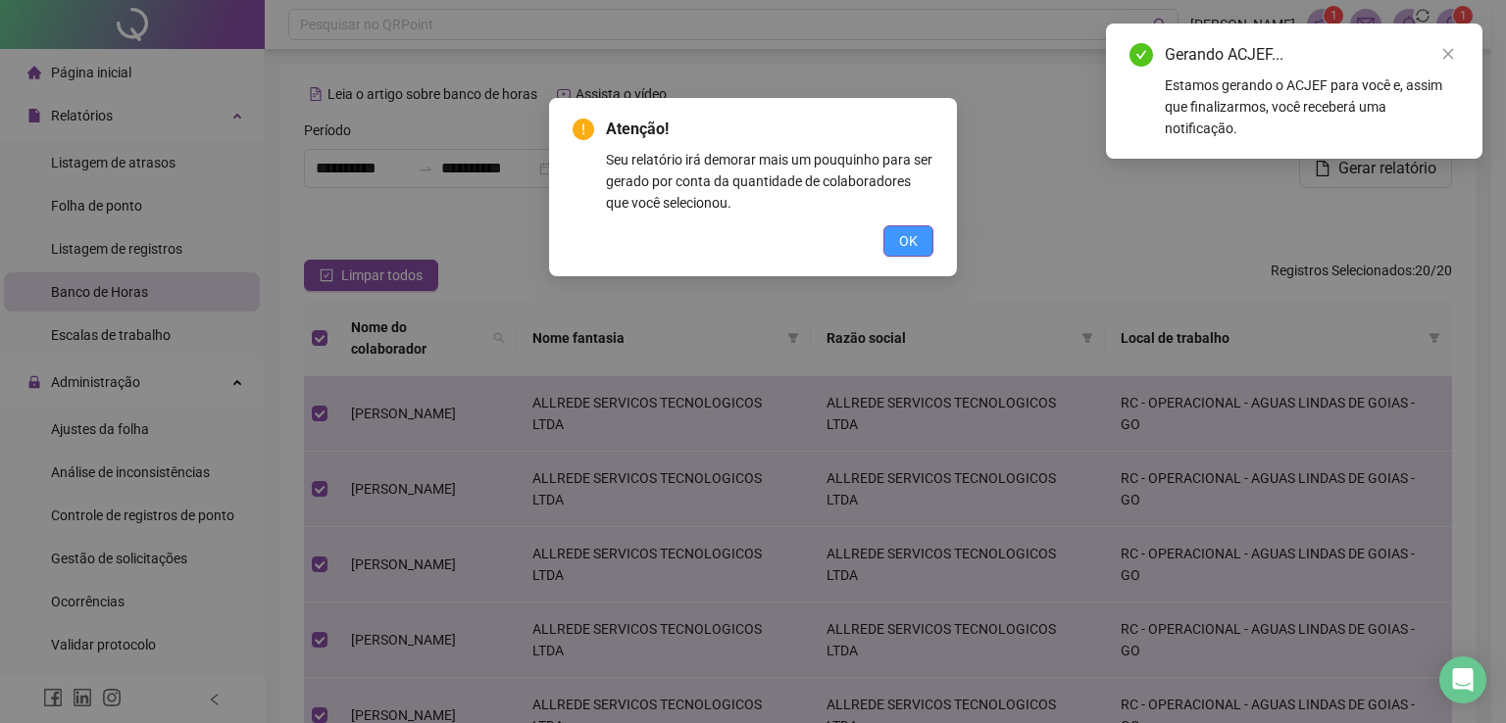
click at [929, 240] on button "OK" at bounding box center [908, 240] width 50 height 31
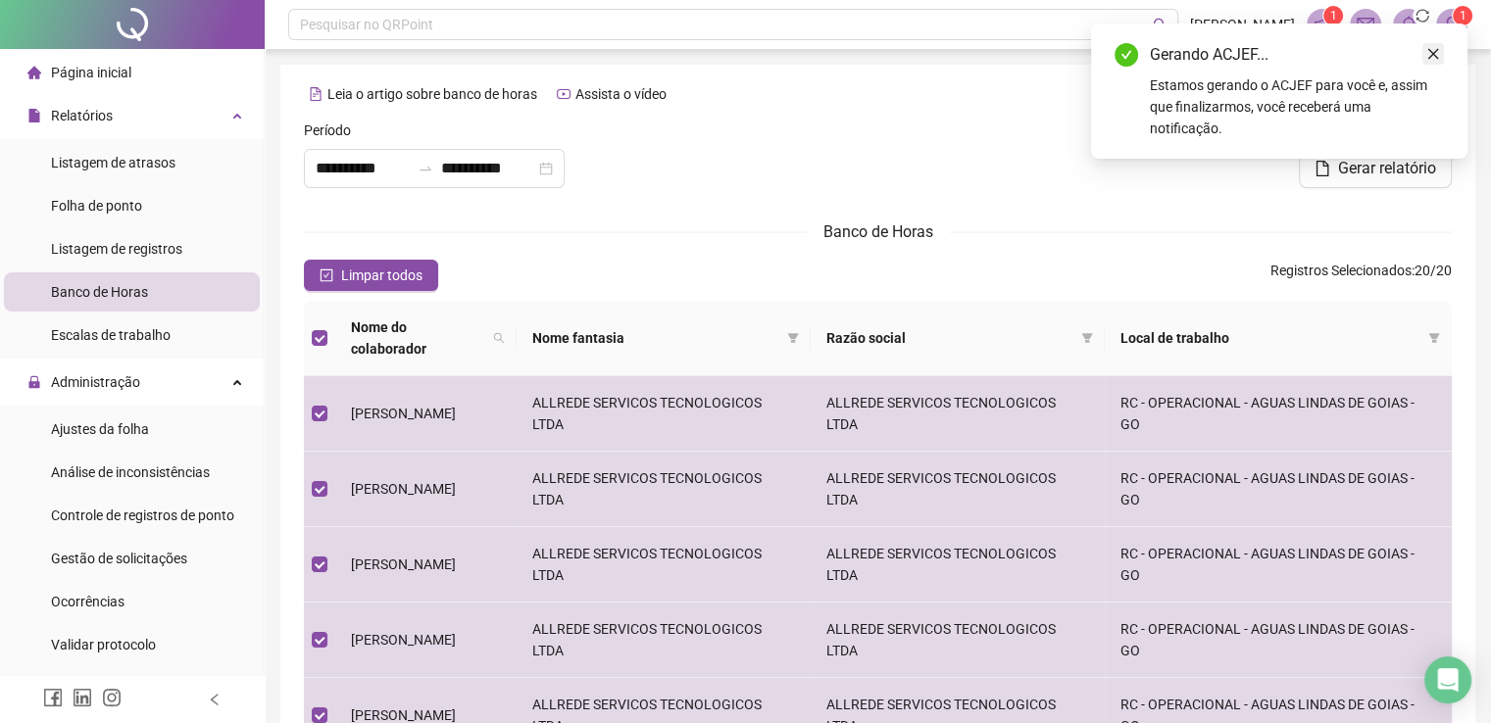
click at [1431, 43] on link "Close" at bounding box center [1433, 54] width 22 height 22
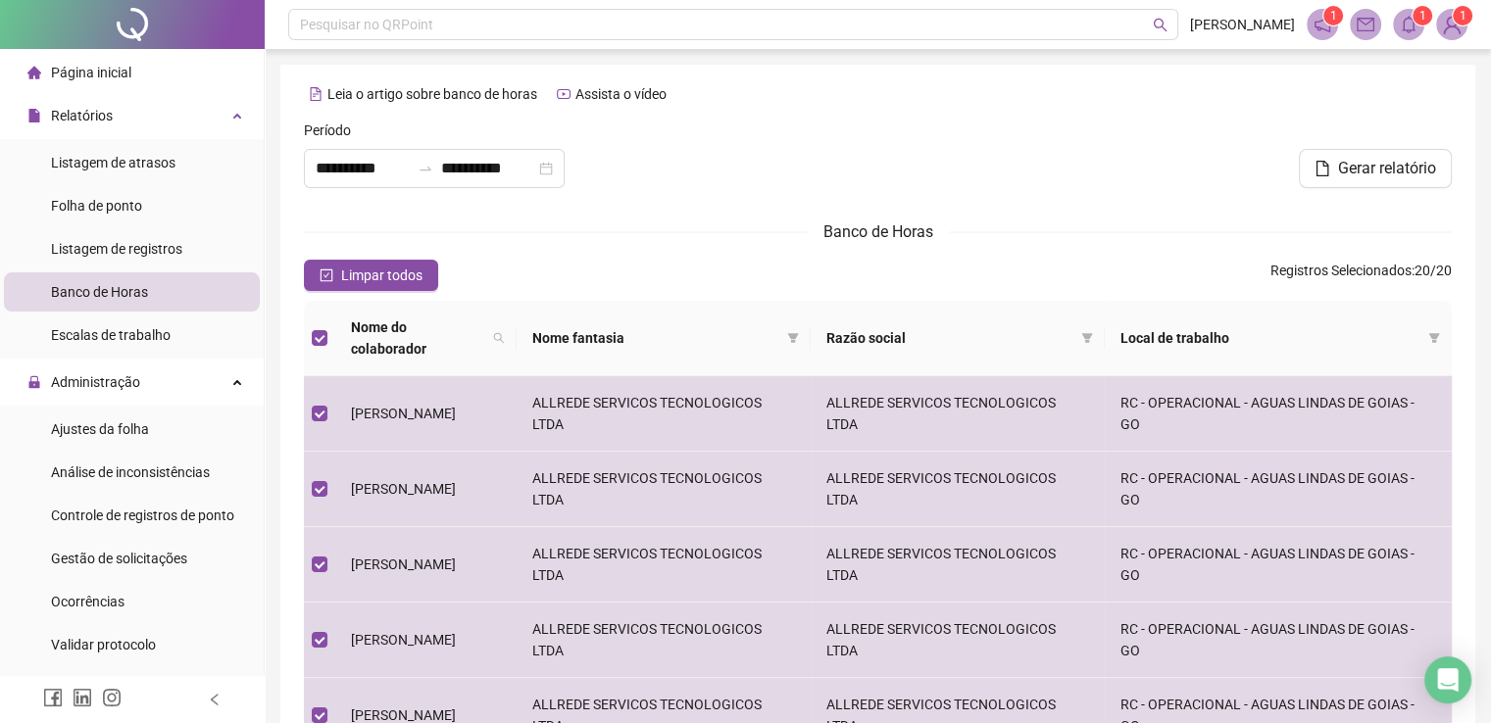
click at [1413, 26] on icon "bell" at bounding box center [1409, 25] width 14 height 18
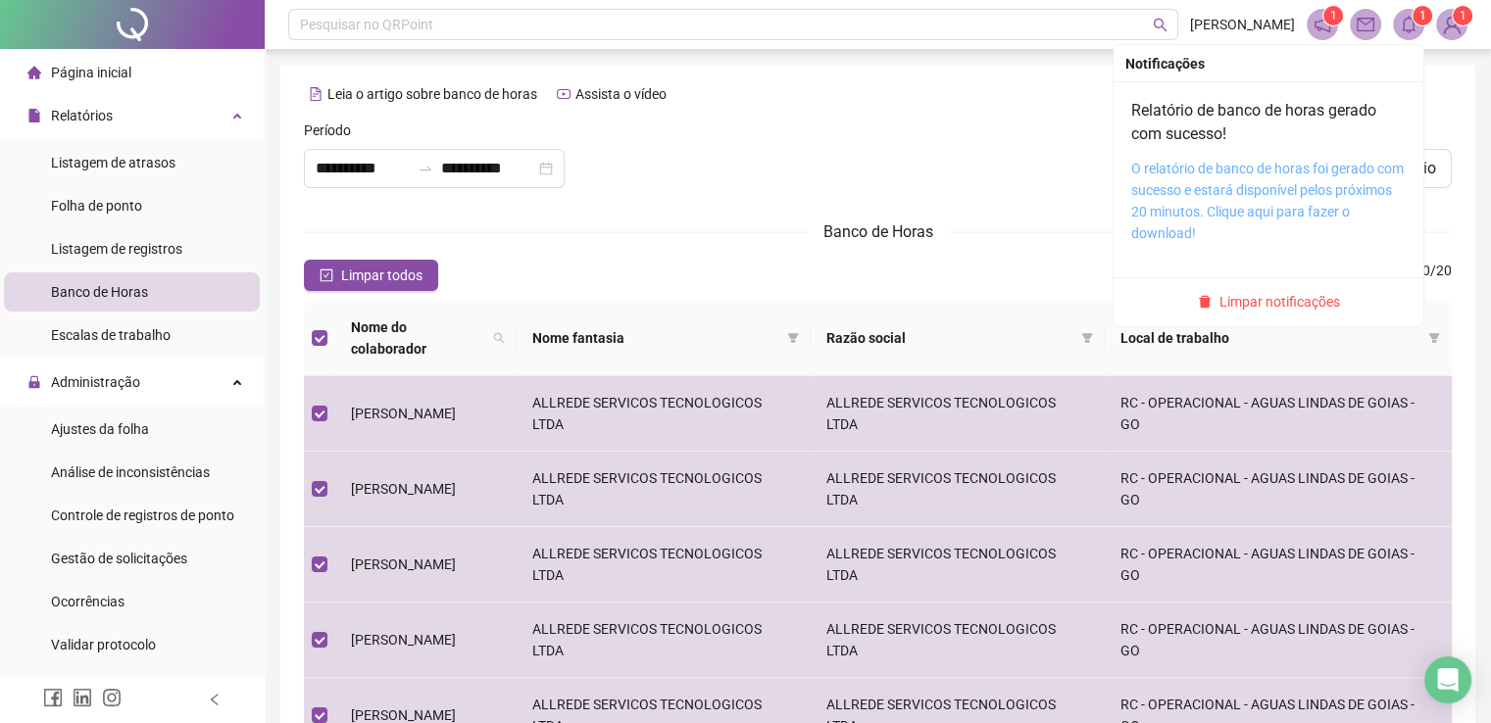
click at [1210, 191] on link "O relatório de banco de horas foi gerado com sucesso e estará disponível pelos …" at bounding box center [1267, 201] width 273 height 80
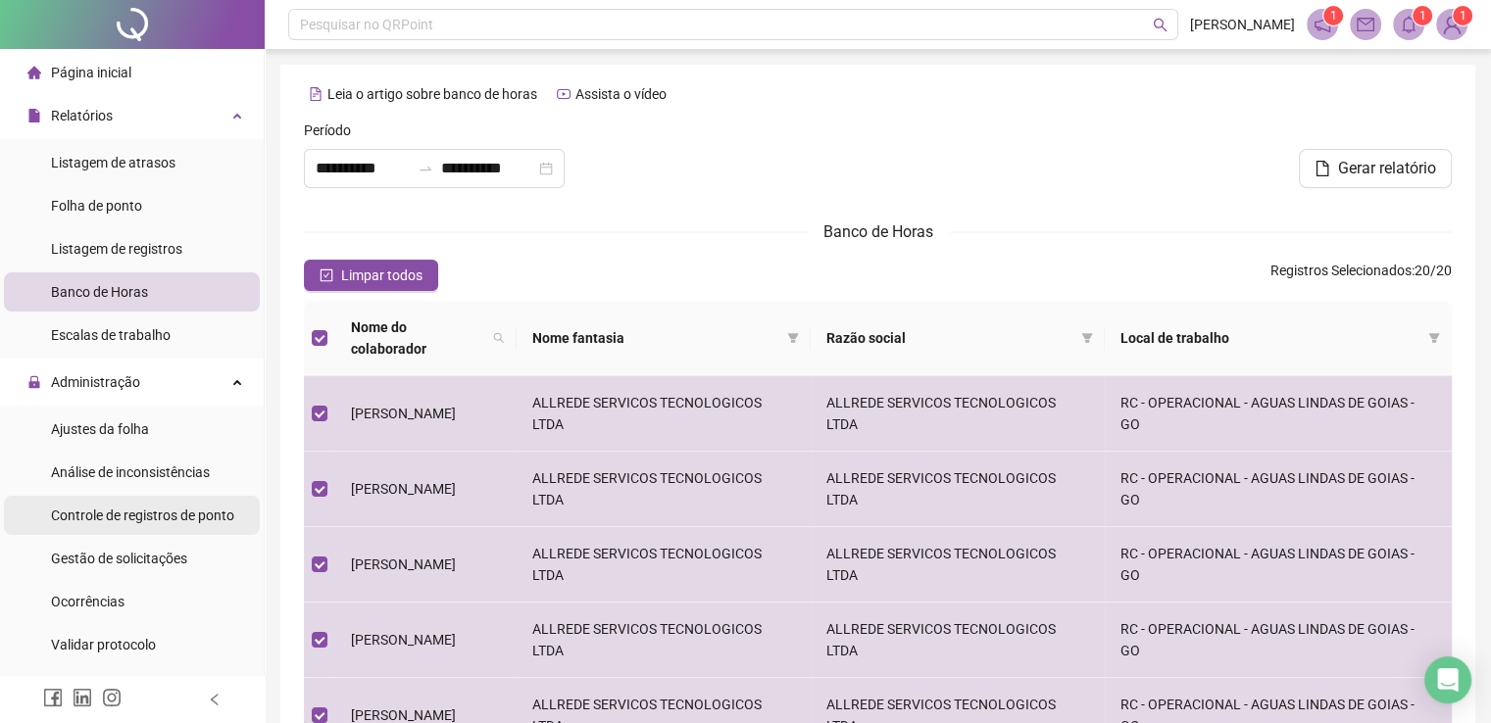
click at [141, 526] on div "Controle de registros de ponto" at bounding box center [142, 515] width 183 height 39
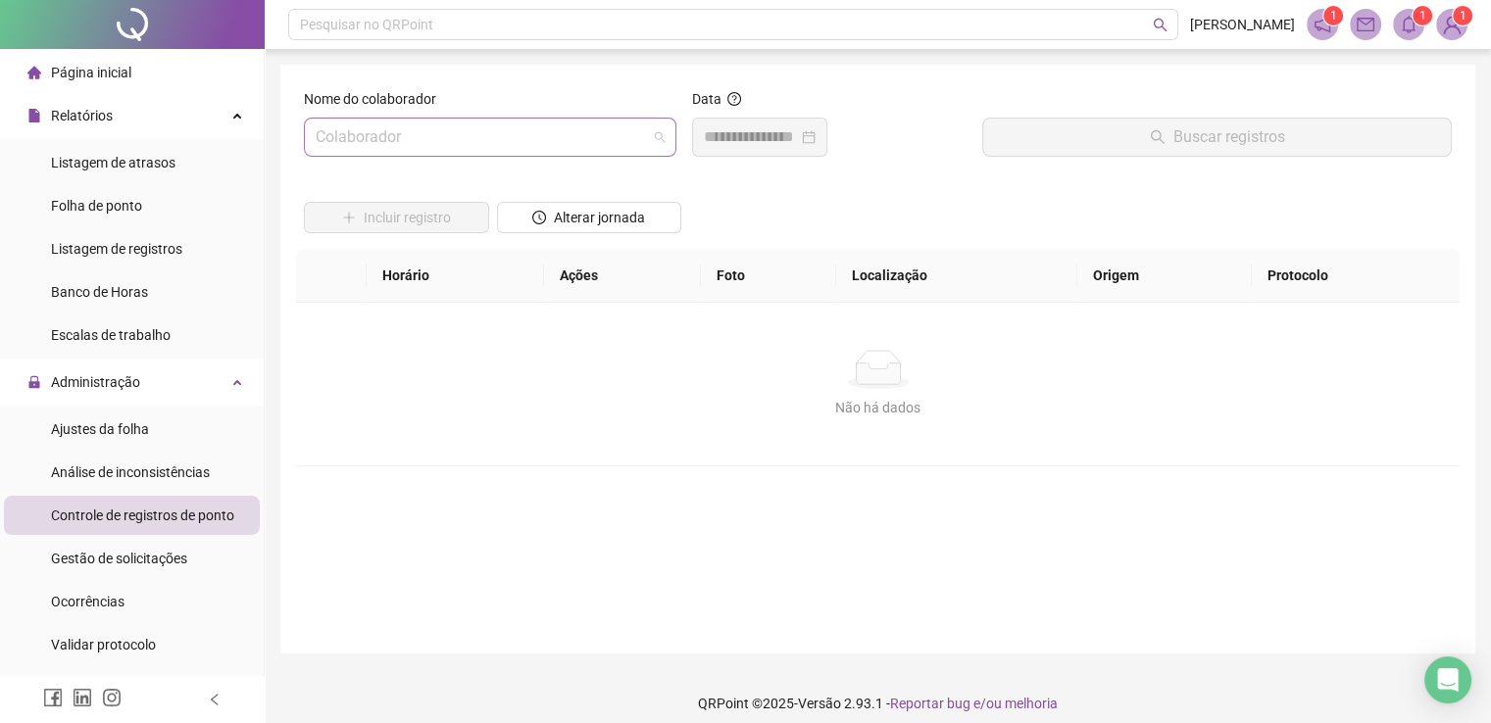
click at [603, 141] on input "search" at bounding box center [481, 137] width 331 height 37
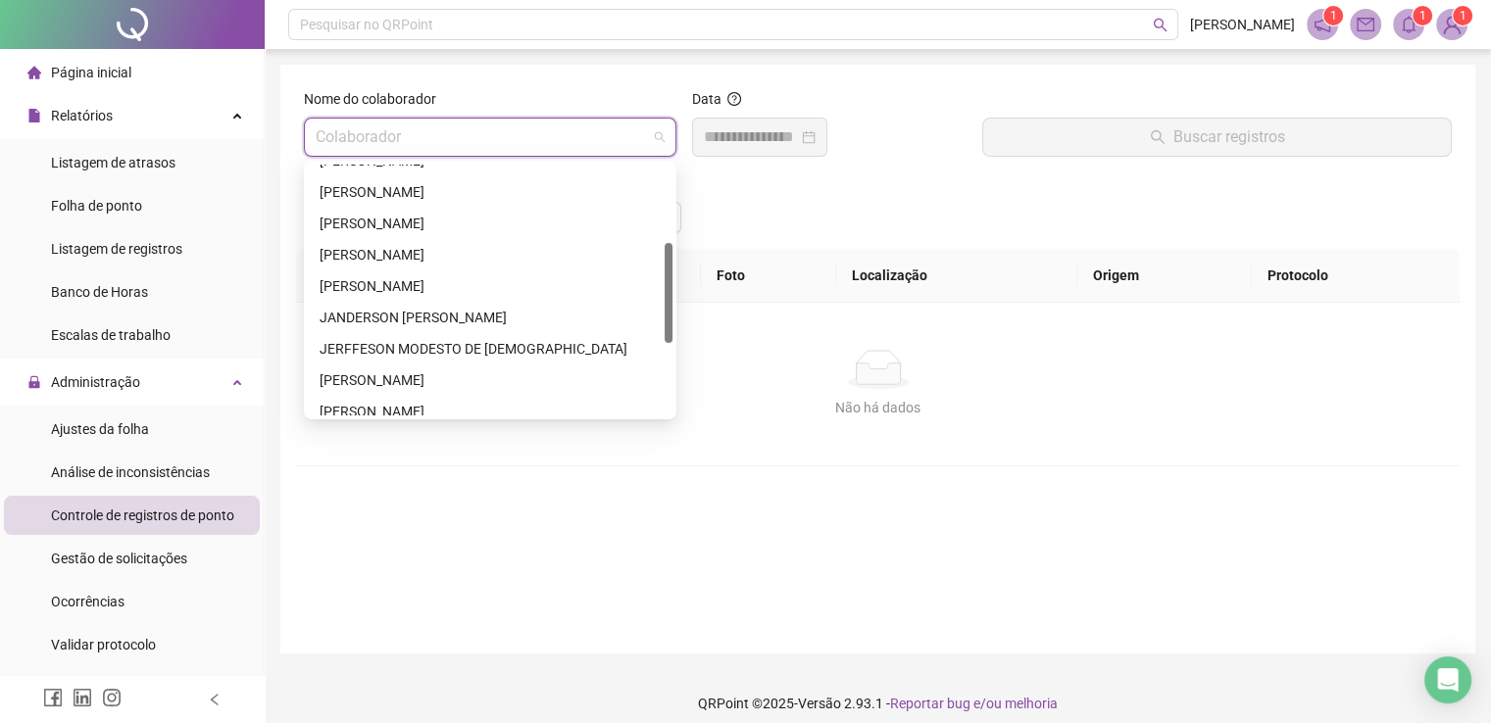
scroll to position [212, 0]
drag, startPoint x: 669, startPoint y: 210, endPoint x: 631, endPoint y: 287, distance: 86.4
click at [657, 292] on div "[PERSON_NAME] [PERSON_NAME] [PERSON_NAME] [PERSON_NAME] MODESTO DE [PERSON_NAME]" at bounding box center [490, 290] width 365 height 251
click at [489, 275] on div "[PERSON_NAME]" at bounding box center [490, 283] width 341 height 22
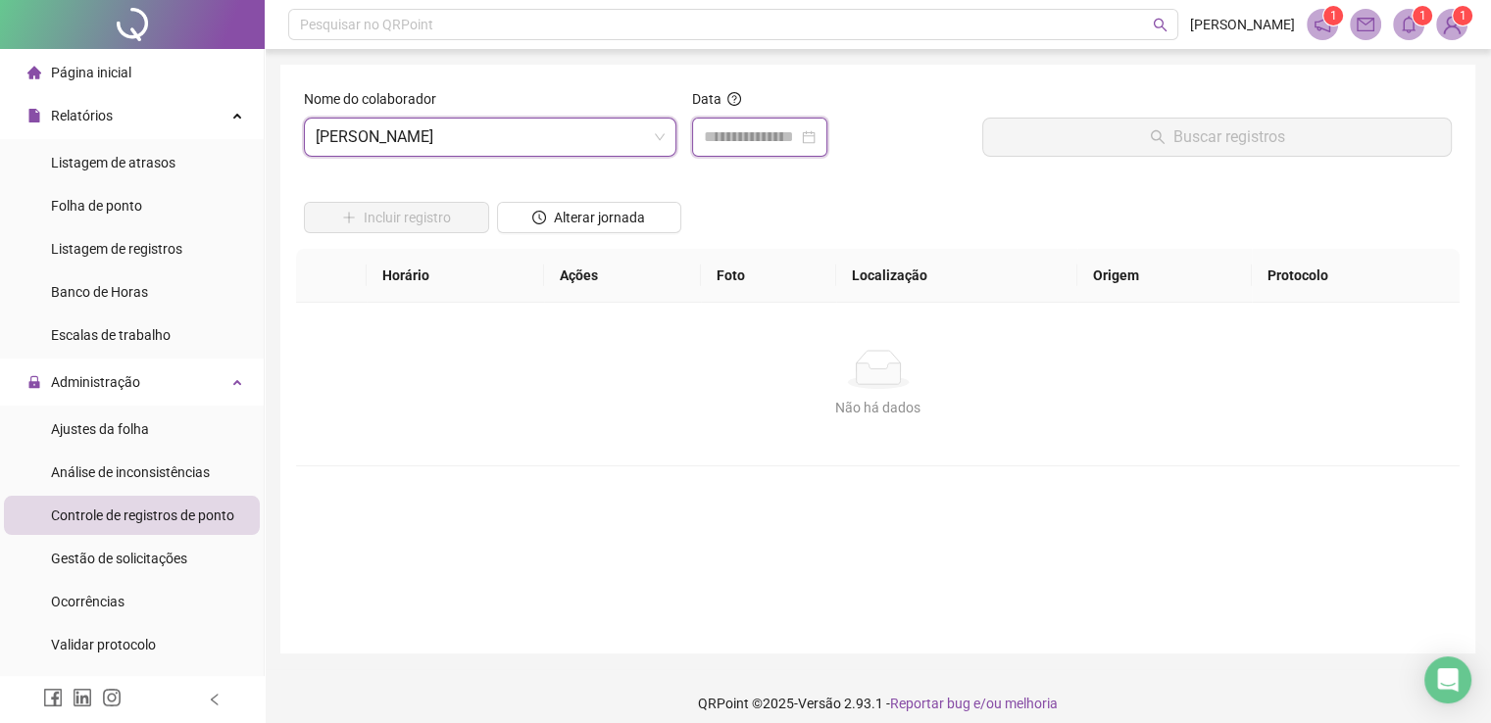
click at [740, 129] on input at bounding box center [751, 137] width 94 height 24
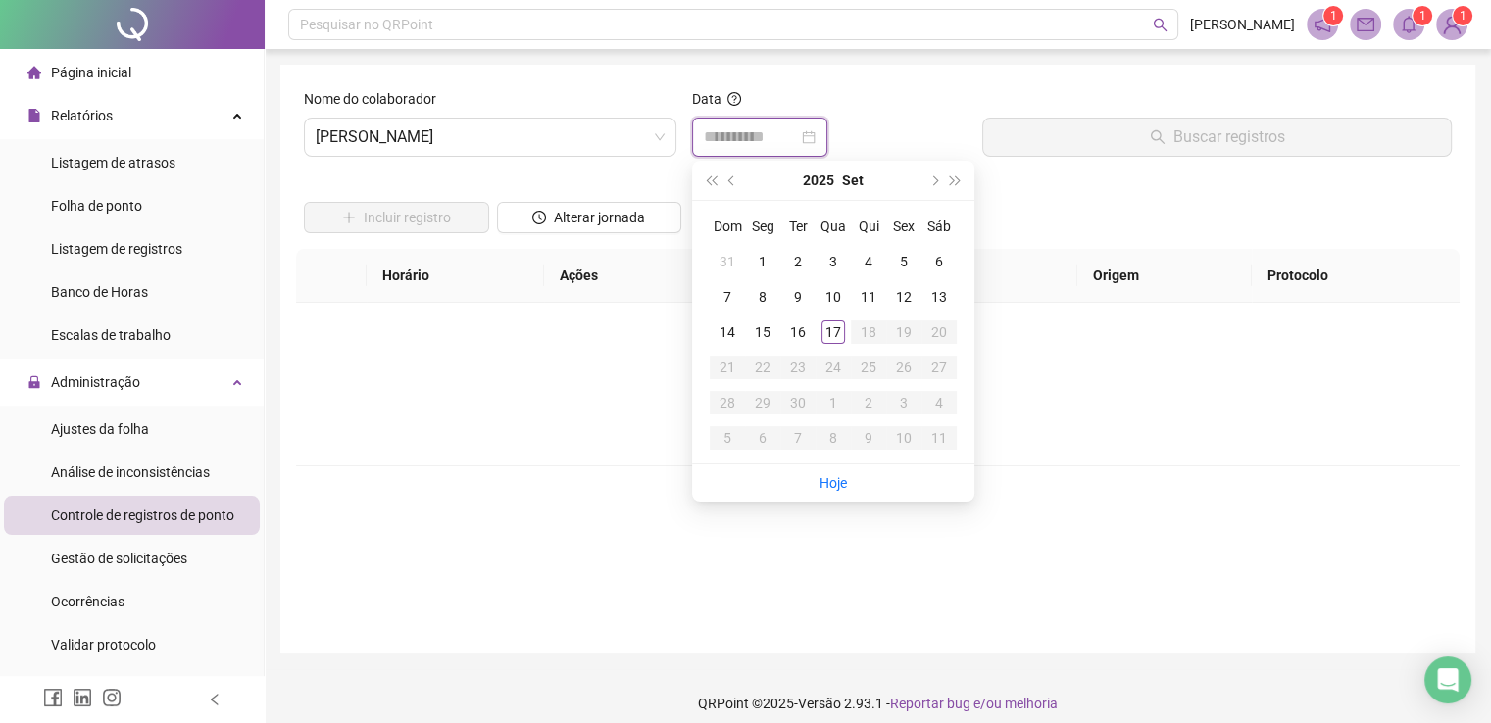
type input "**********"
click at [835, 336] on div "17" at bounding box center [833, 333] width 24 height 24
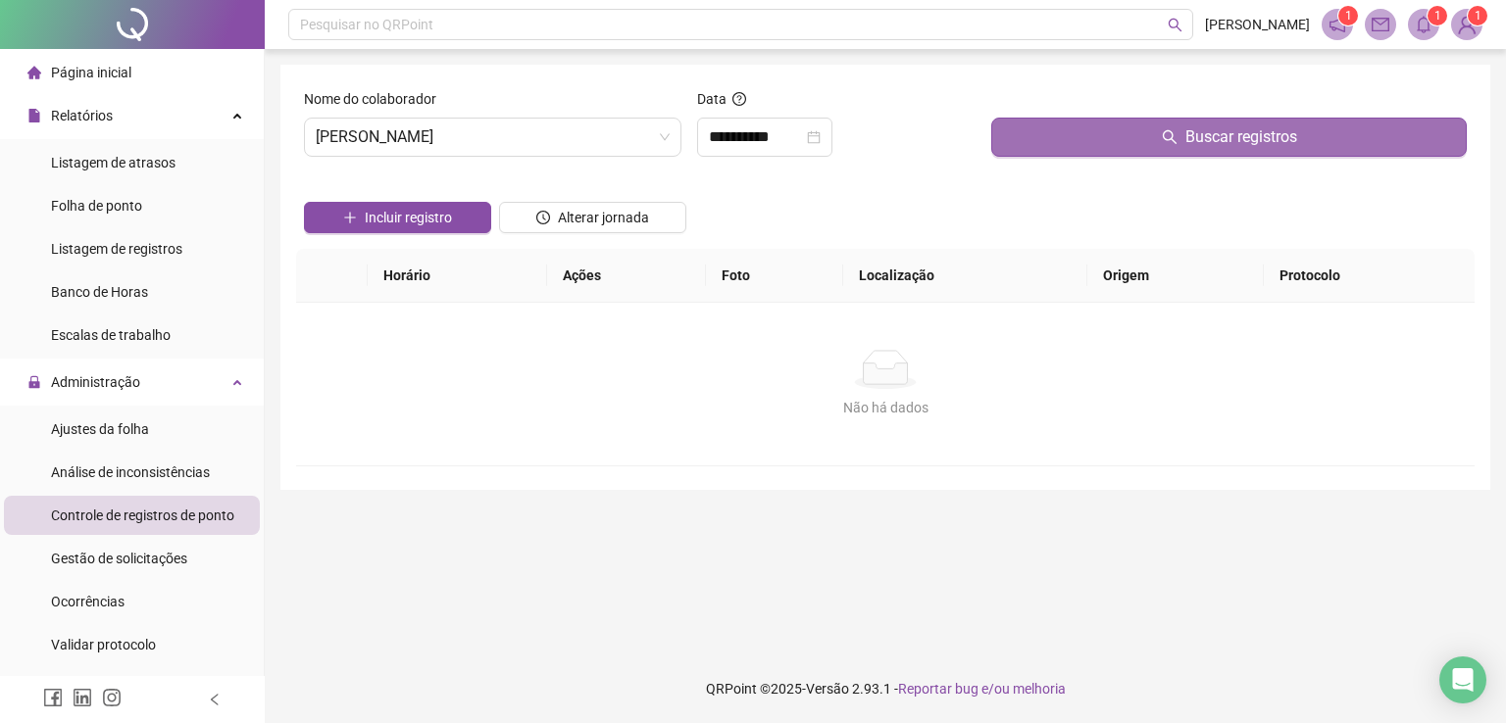
click at [1181, 142] on button "Buscar registros" at bounding box center [1228, 137] width 475 height 39
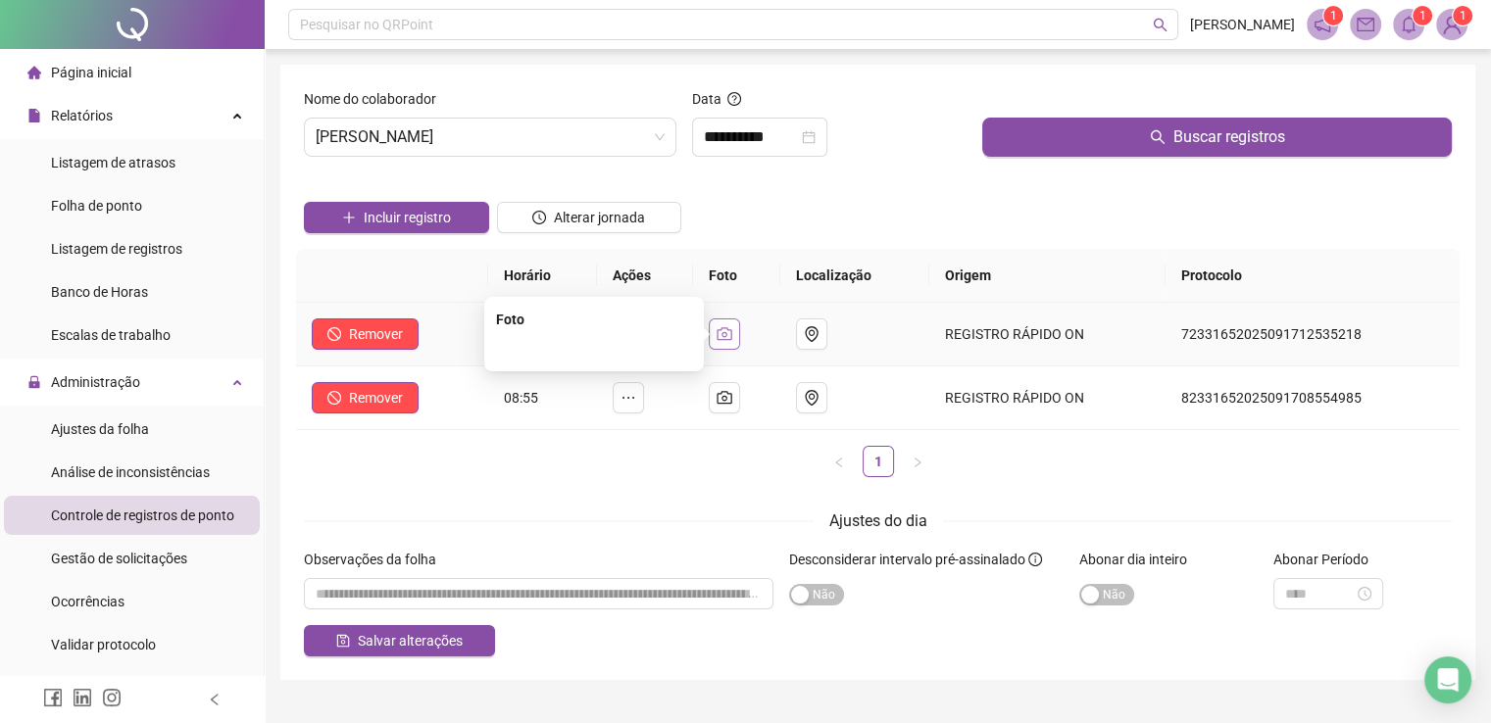
click at [732, 337] on icon "camera" at bounding box center [725, 334] width 16 height 16
click at [730, 339] on icon "camera" at bounding box center [725, 333] width 15 height 13
click at [739, 330] on button "button" at bounding box center [724, 334] width 31 height 31
click at [725, 336] on icon "camera" at bounding box center [725, 334] width 16 height 16
click at [724, 335] on icon "camera" at bounding box center [725, 333] width 15 height 13
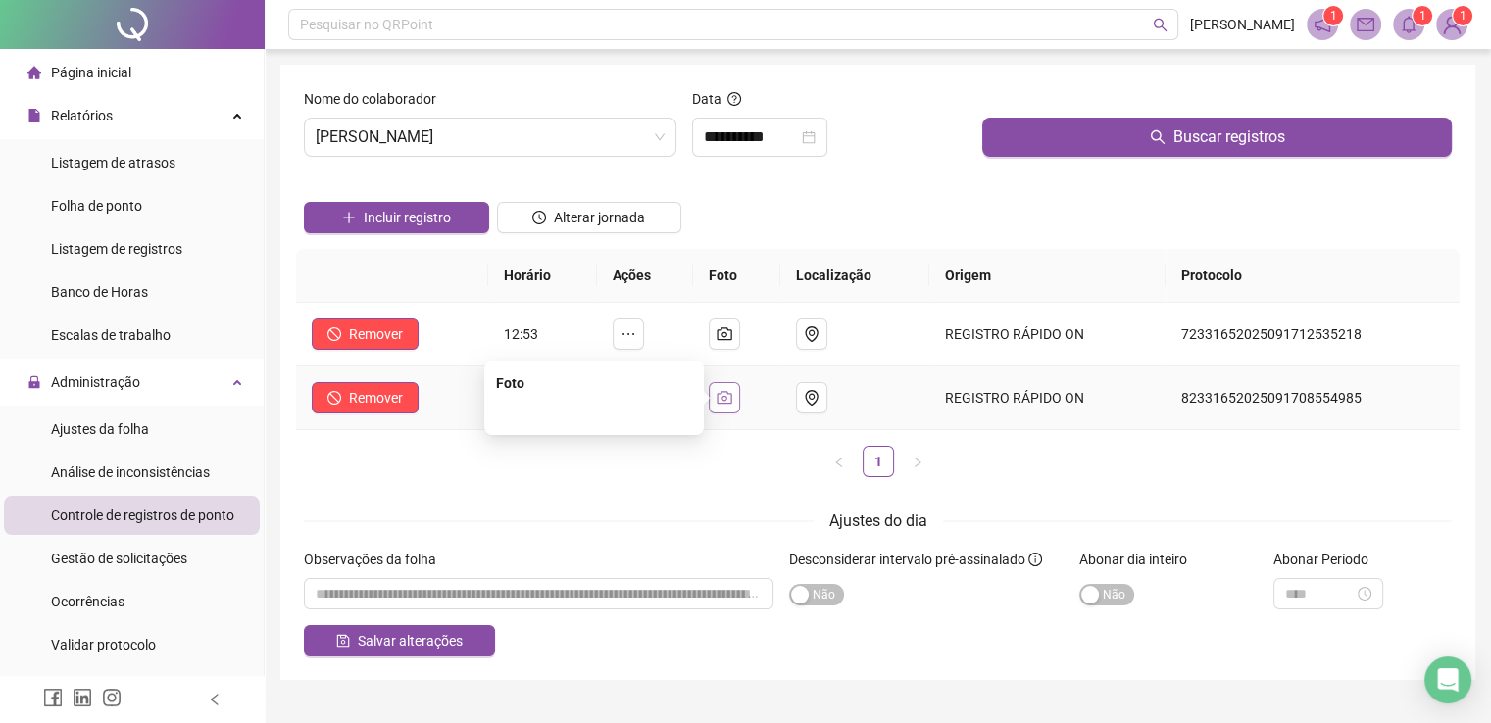
click at [721, 394] on button "button" at bounding box center [724, 397] width 31 height 31
click at [727, 334] on icon "camera" at bounding box center [725, 334] width 16 height 16
